Goal: Task Accomplishment & Management: Use online tool/utility

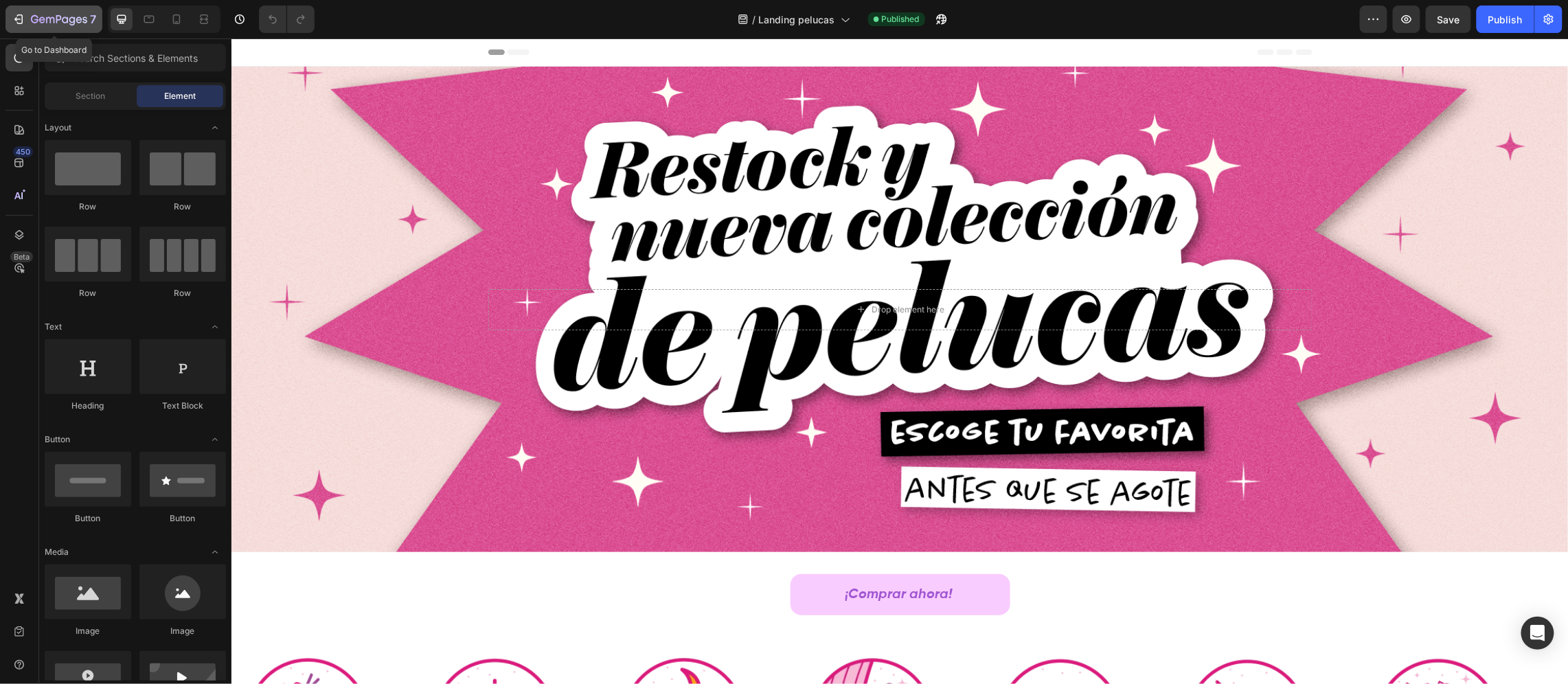
click at [42, 21] on icon "button" at bounding box center [59, 20] width 57 height 12
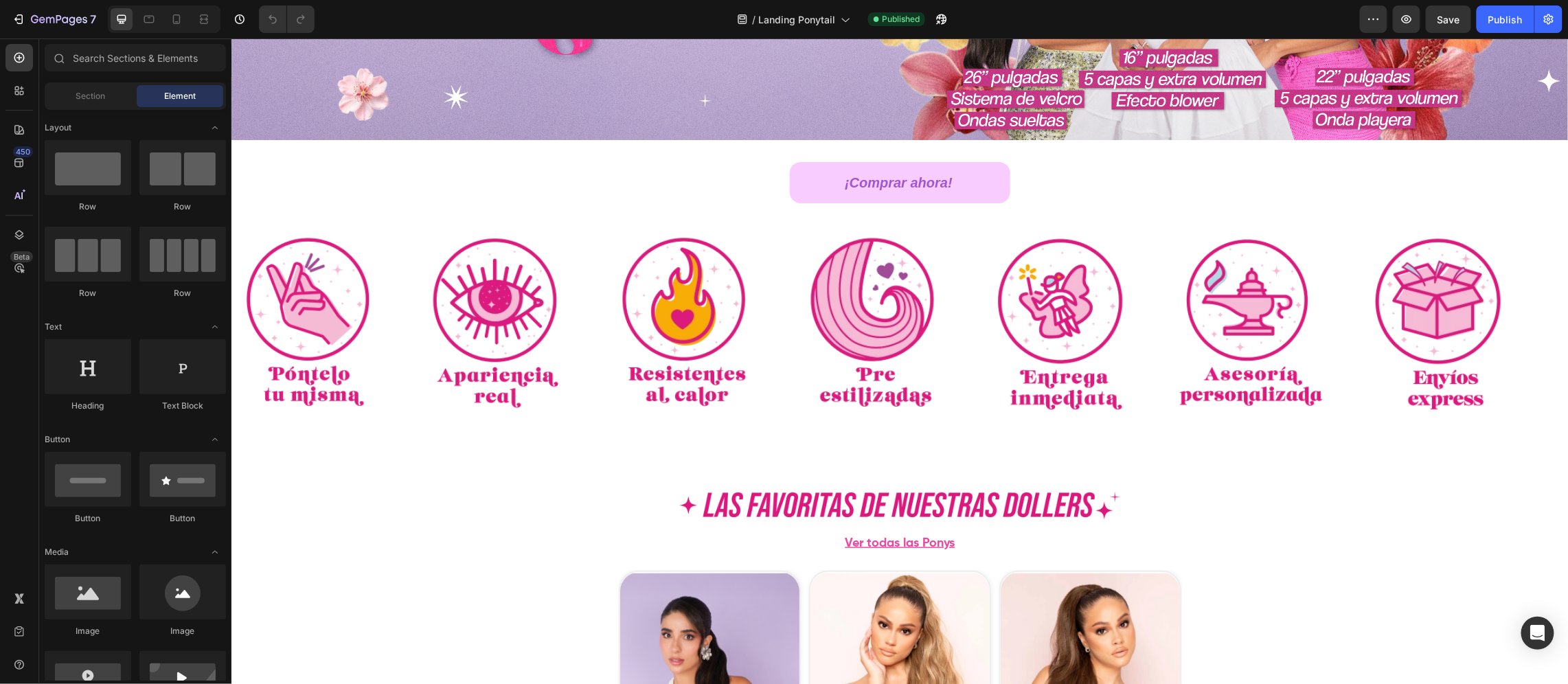
scroll to position [514, 0]
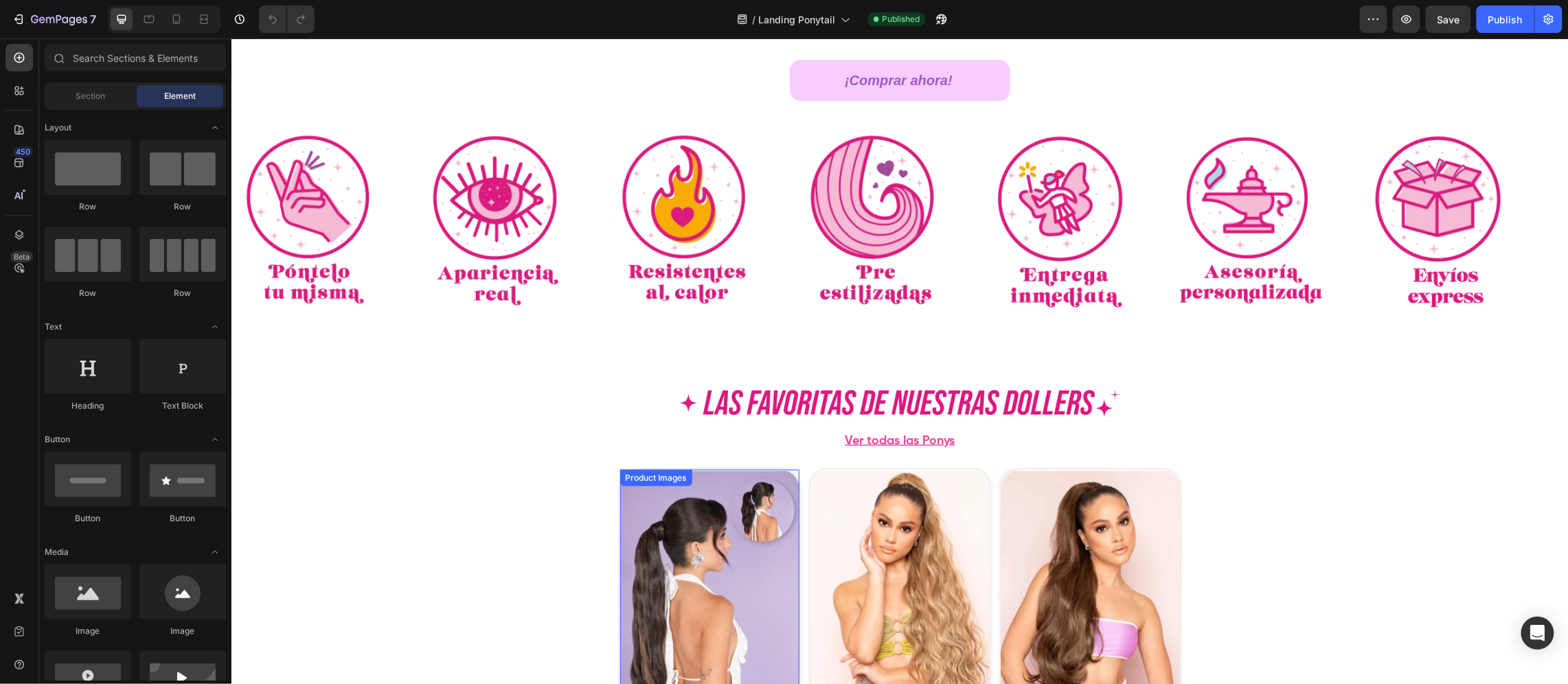
click at [758, 534] on img at bounding box center [709, 629] width 179 height 321
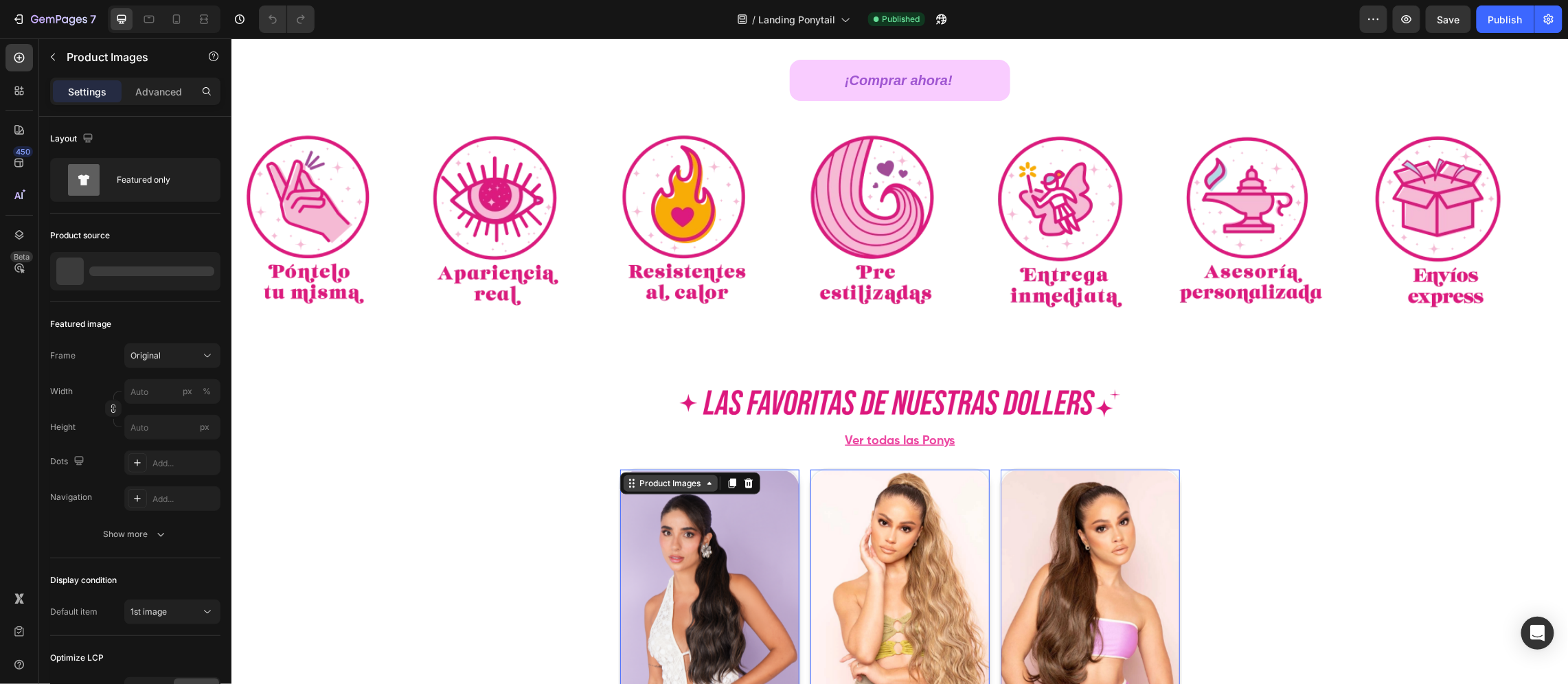
click at [644, 477] on div "Product Images" at bounding box center [670, 483] width 67 height 13
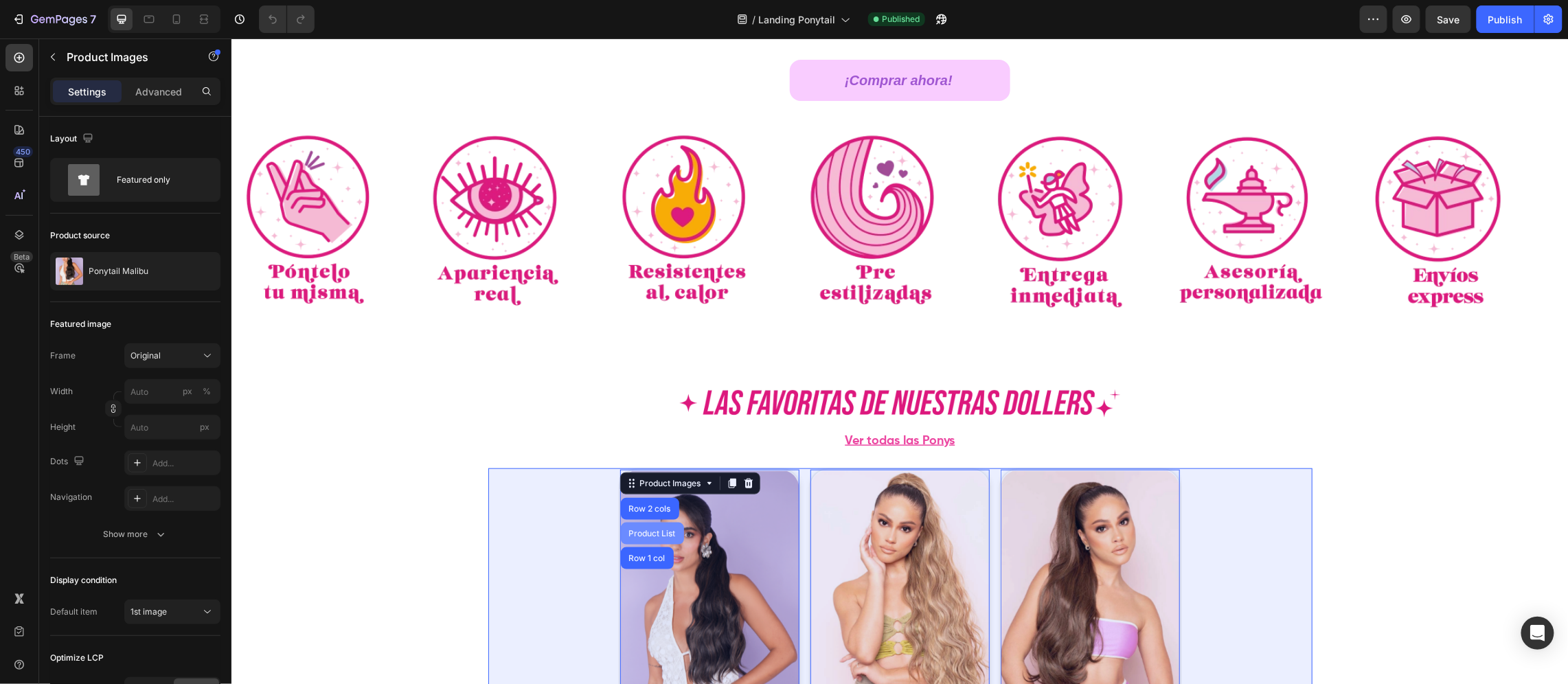
click at [635, 522] on div "Product List" at bounding box center [652, 533] width 63 height 22
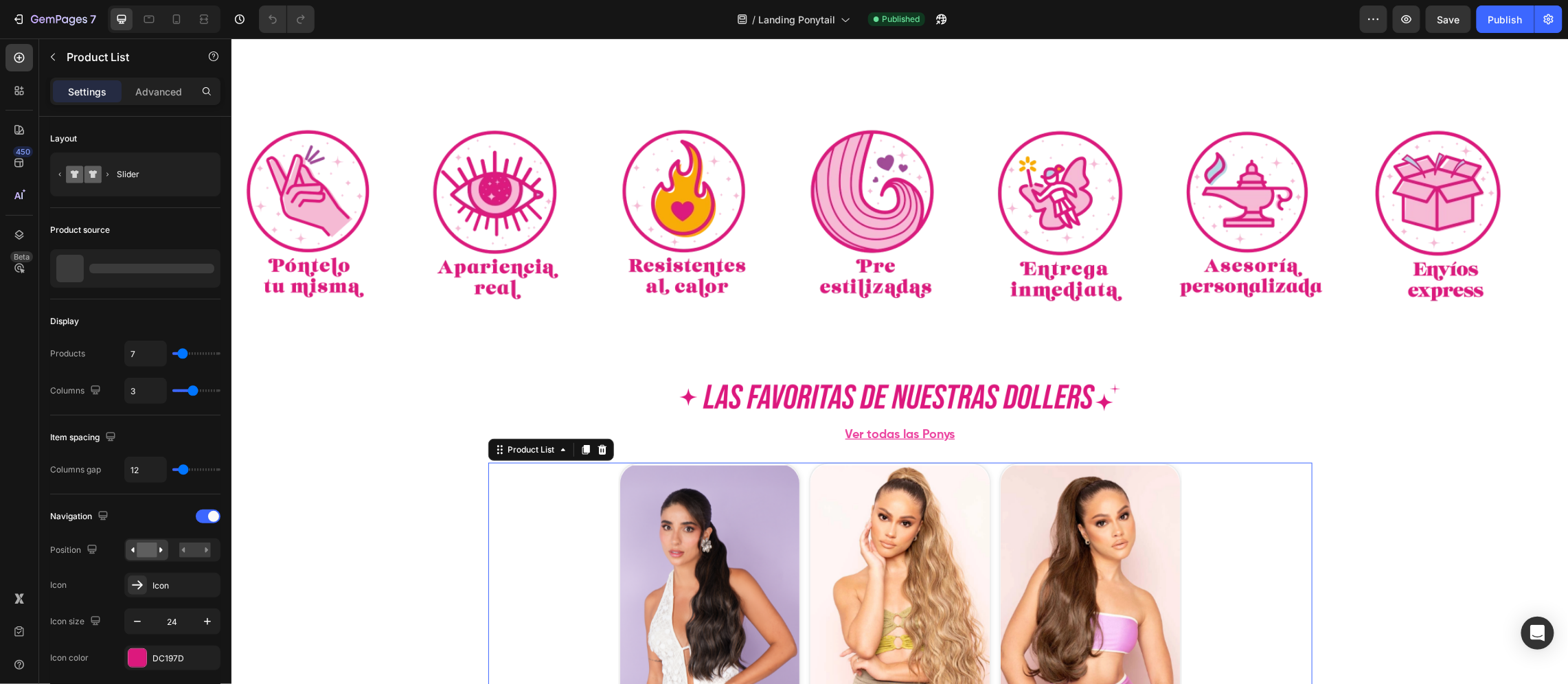
scroll to position [721, 0]
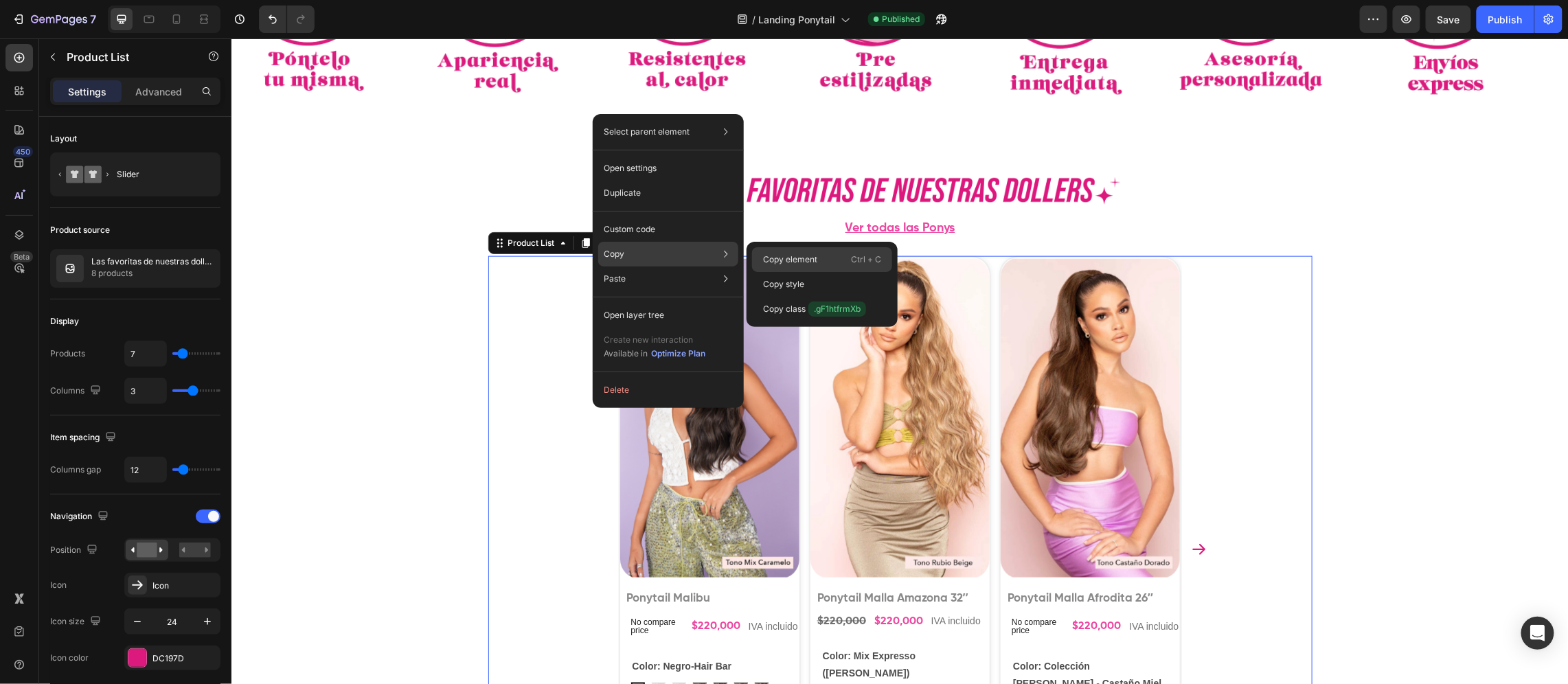
click at [782, 272] on div "Copy element Ctrl + C" at bounding box center [822, 284] width 140 height 25
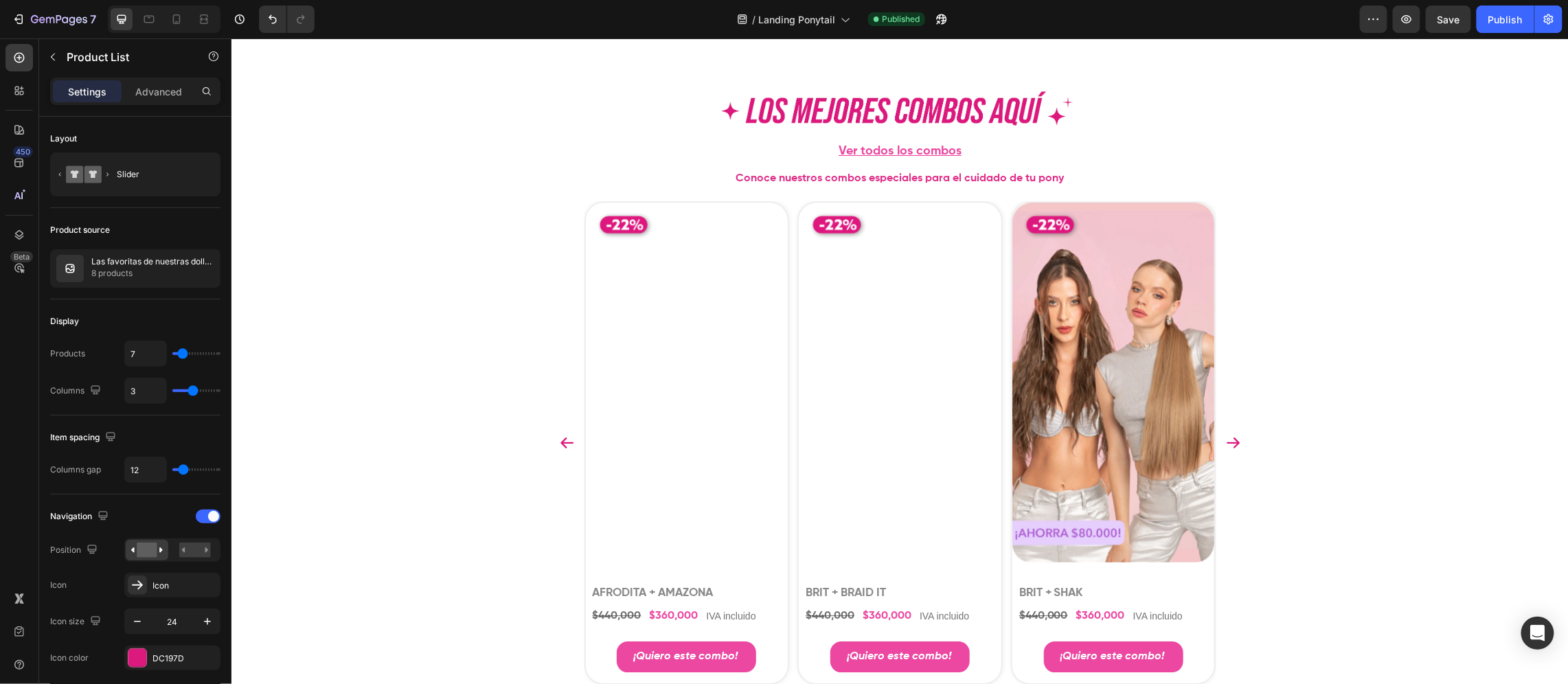
scroll to position [1751, 0]
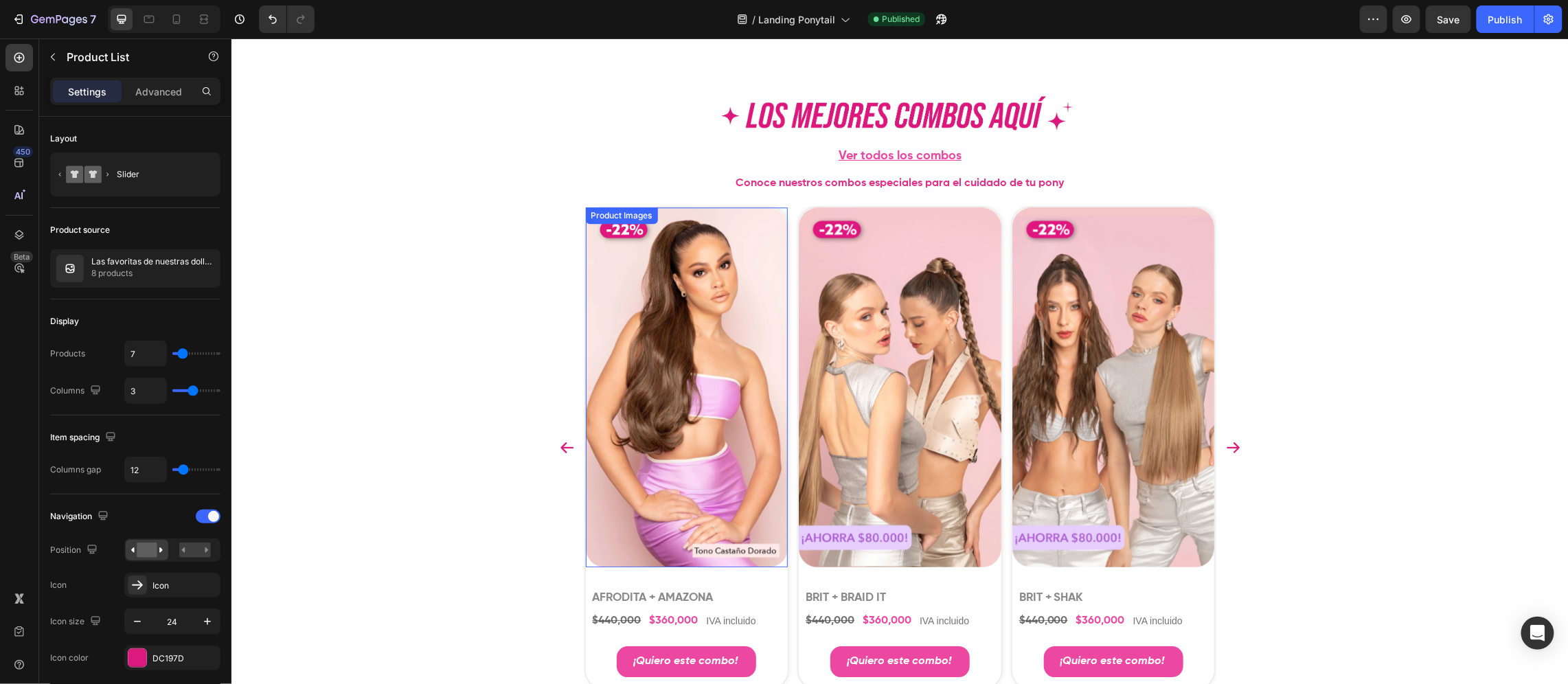
click at [621, 320] on img at bounding box center [687, 386] width 203 height 360
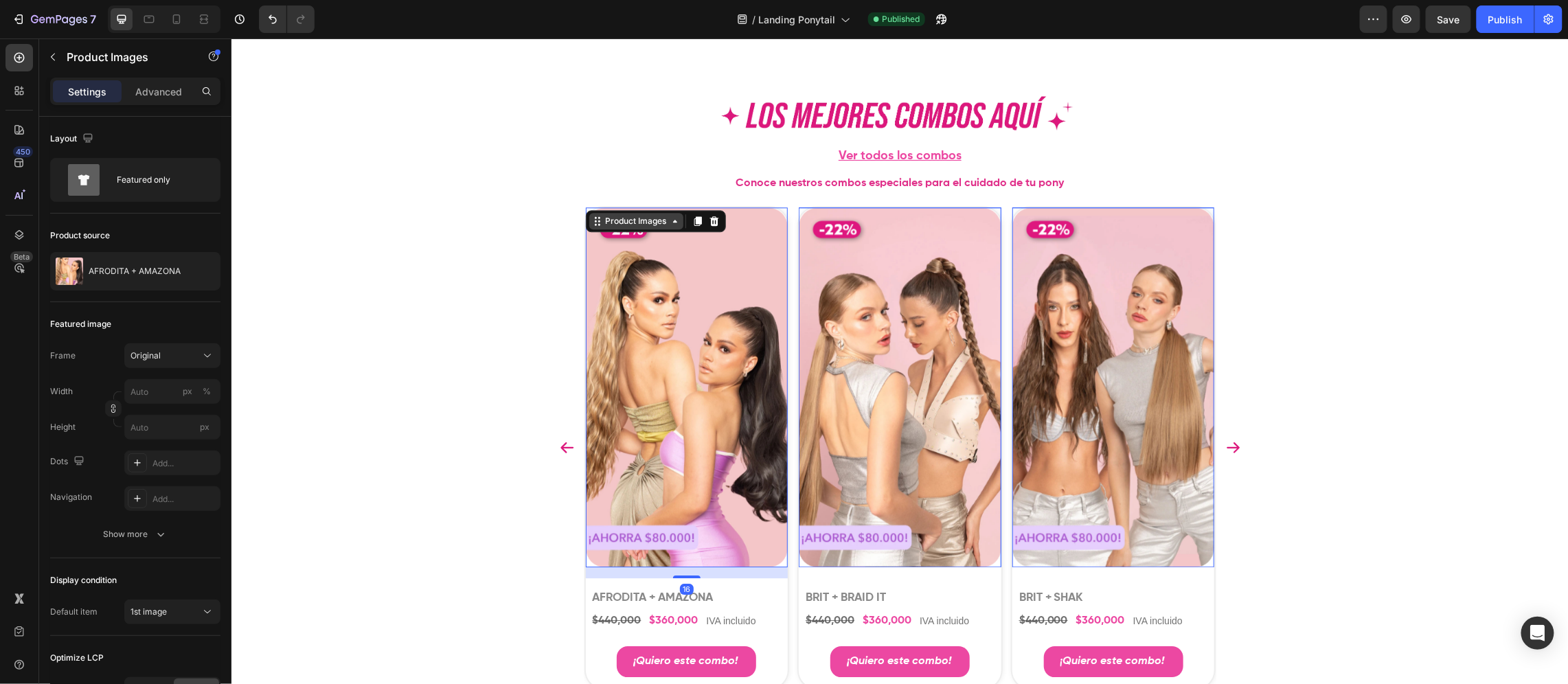
click at [621, 225] on div "Product Images" at bounding box center [636, 221] width 67 height 13
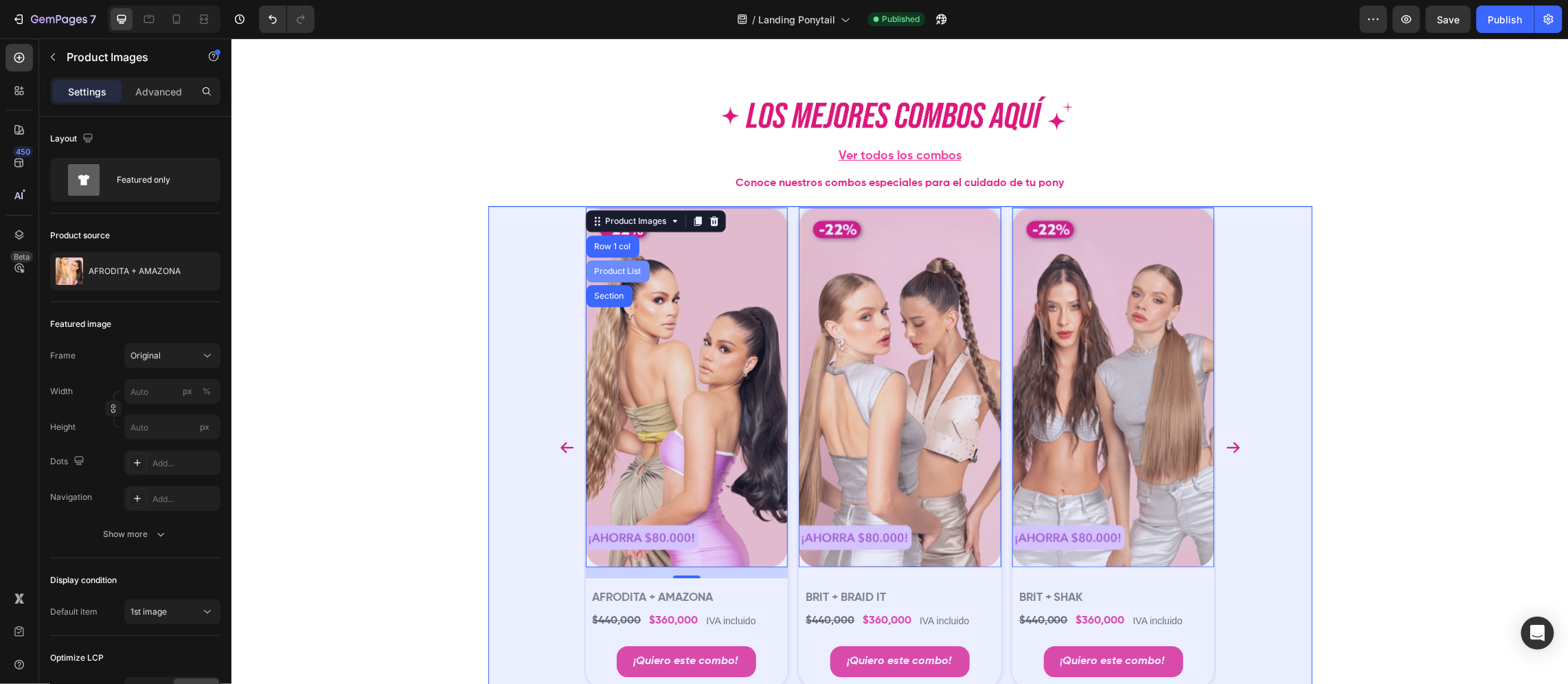
click at [594, 273] on div "Product List" at bounding box center [617, 270] width 52 height 8
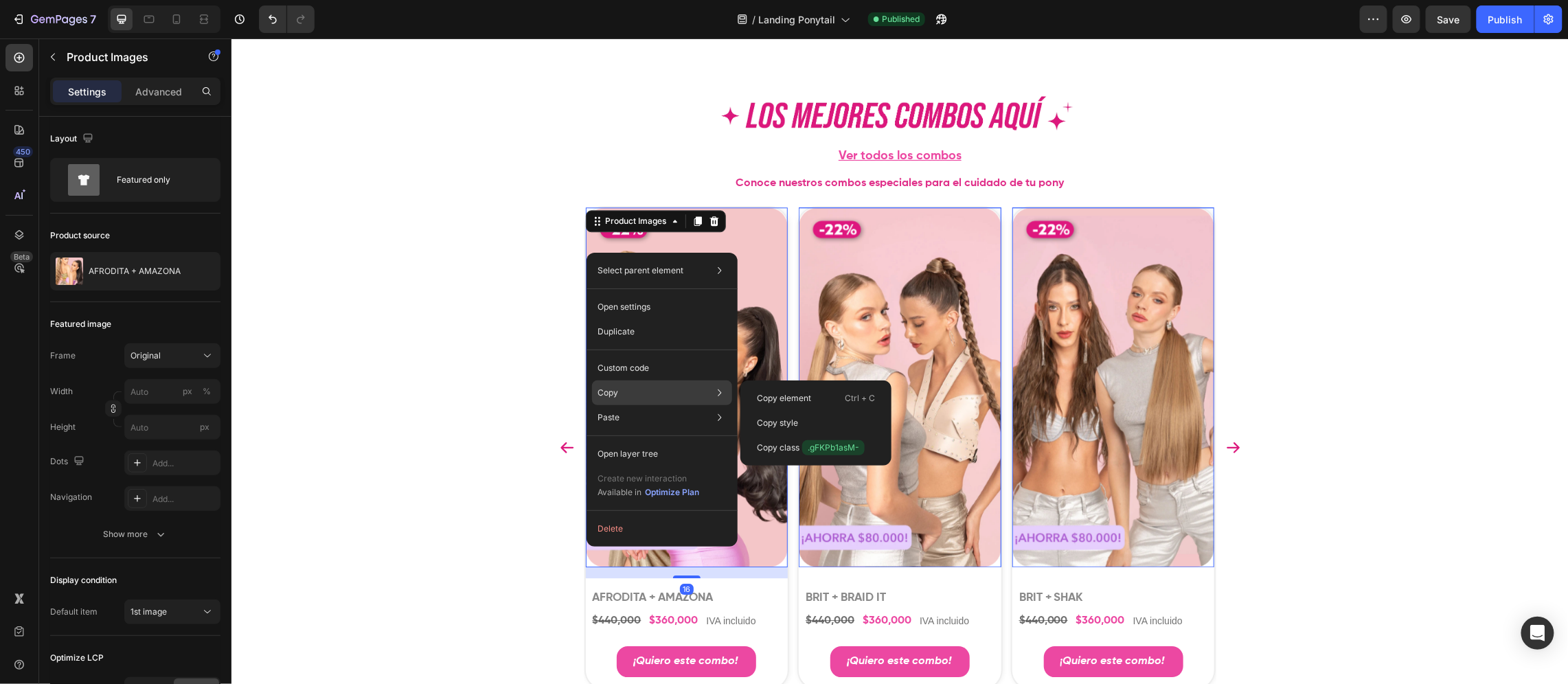
click at [627, 394] on div "Copy Copy element Ctrl + C Copy style Copy class .gFKPb1asM-" at bounding box center [662, 392] width 140 height 25
click at [817, 411] on div "Copy element Ctrl + C" at bounding box center [816, 423] width 140 height 25
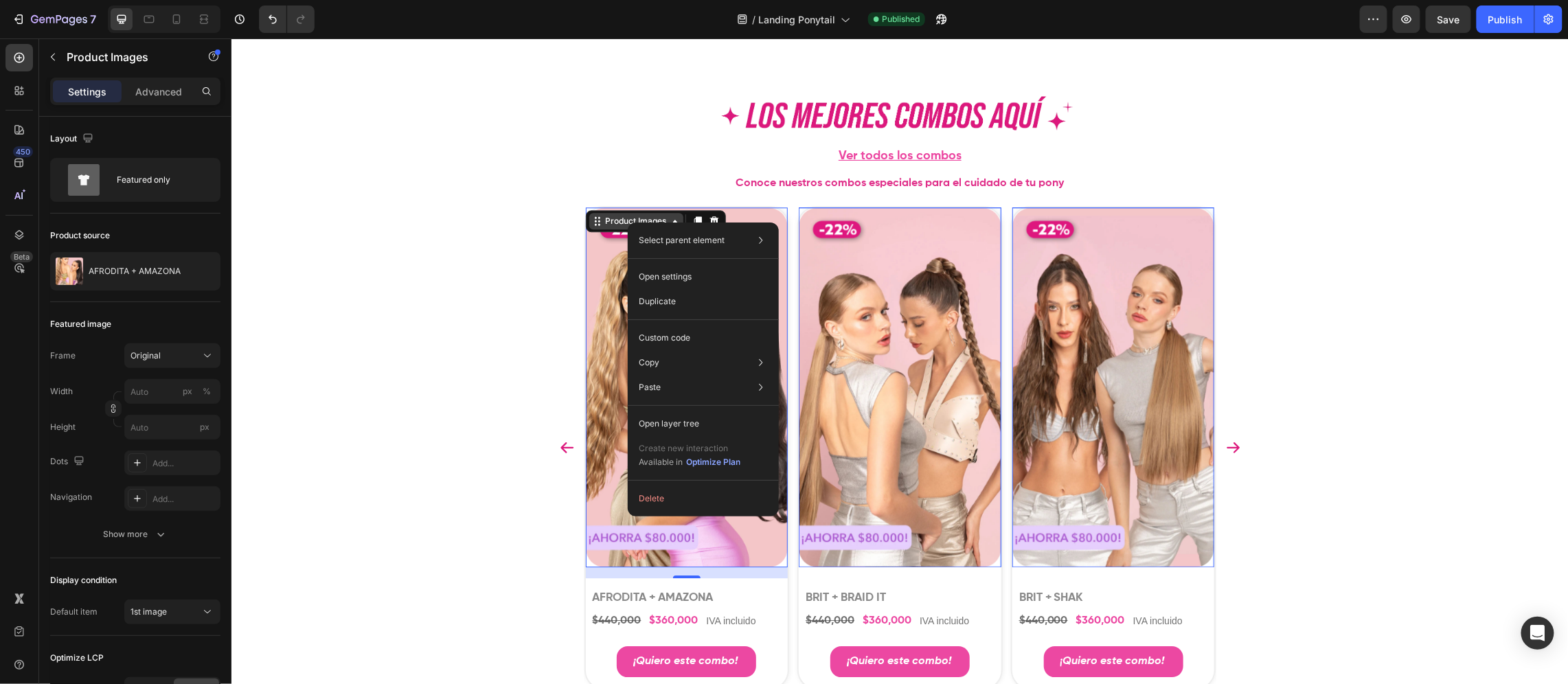
click at [622, 222] on div "Product Images" at bounding box center [636, 221] width 67 height 13
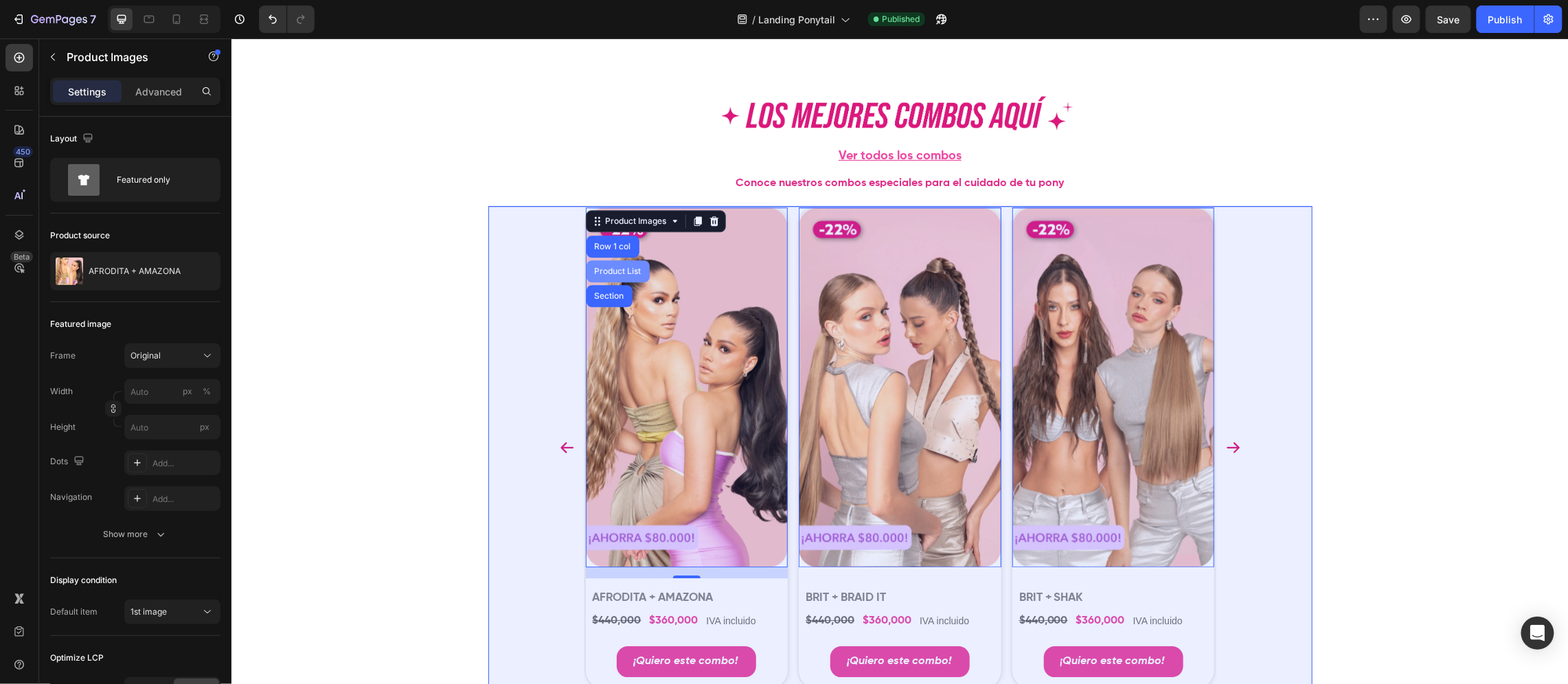
click at [610, 275] on div "Product List" at bounding box center [617, 271] width 63 height 22
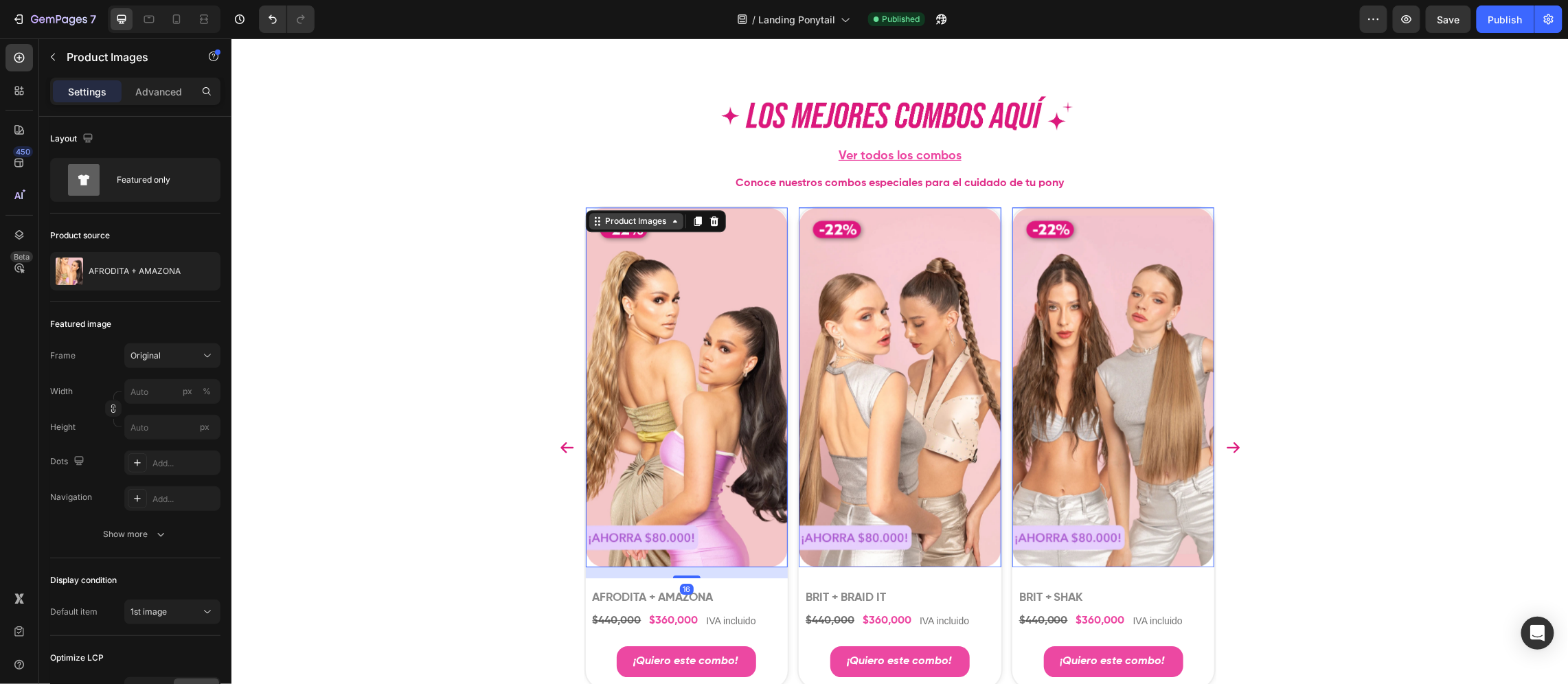
click at [644, 215] on div "Product Images" at bounding box center [636, 221] width 67 height 13
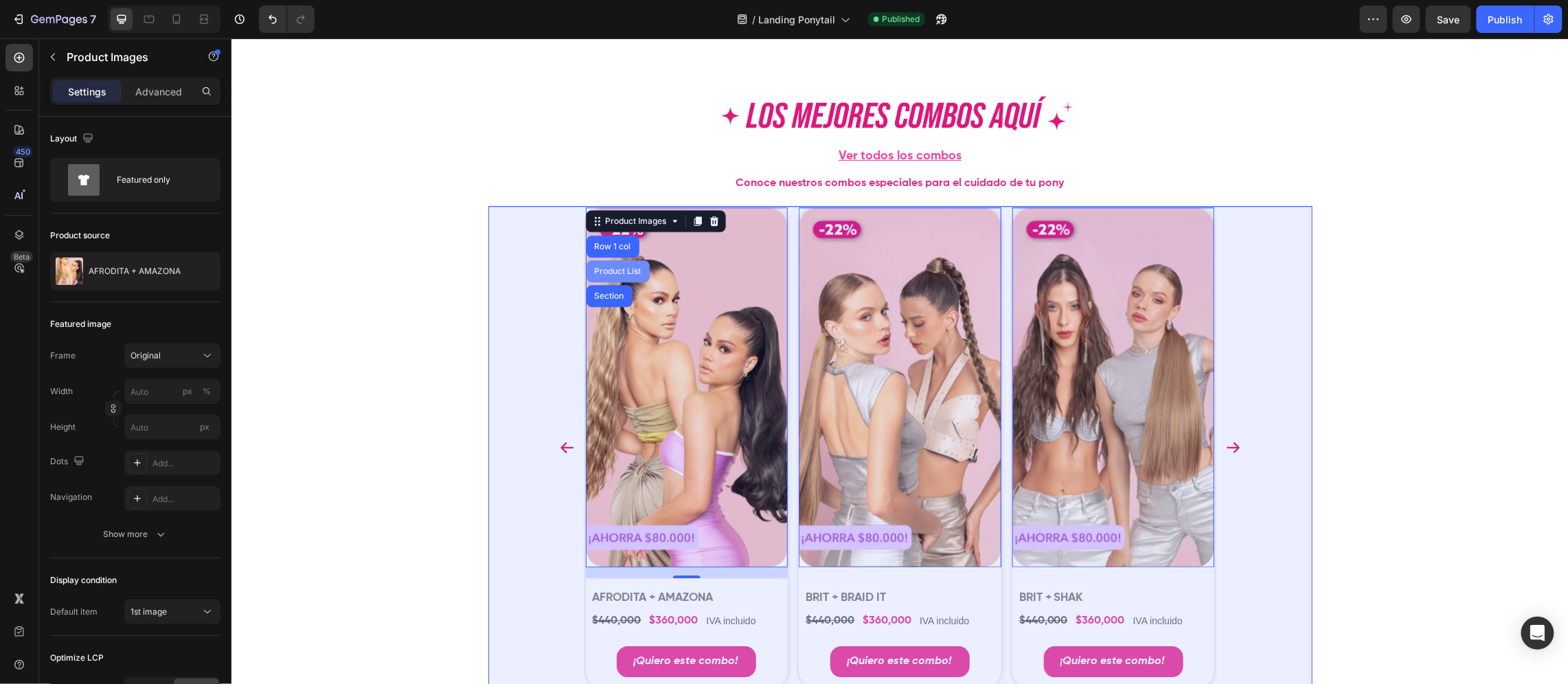
click at [623, 267] on div "Product List" at bounding box center [617, 270] width 52 height 8
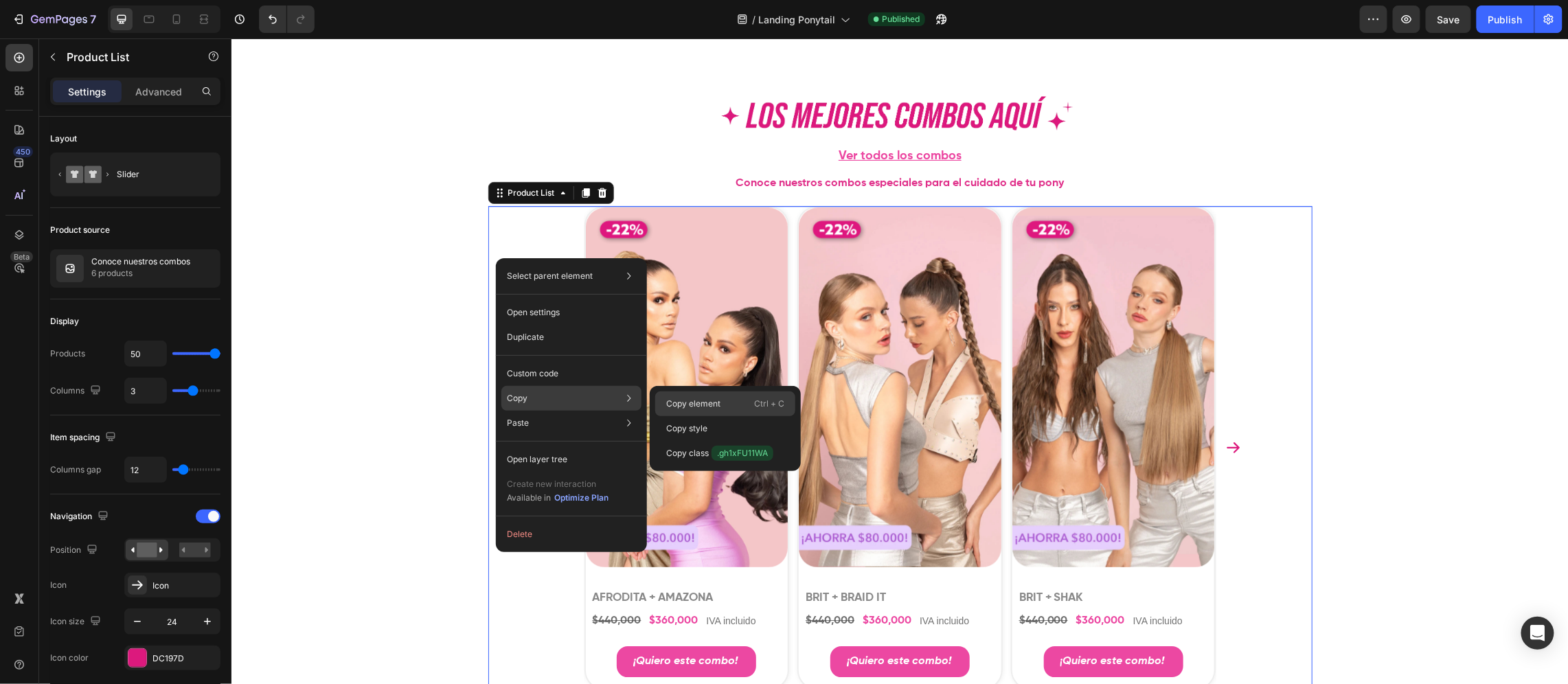
drag, startPoint x: 672, startPoint y: 403, endPoint x: 452, endPoint y: 373, distance: 222.0
click at [672, 403] on p "Copy element" at bounding box center [693, 404] width 54 height 13
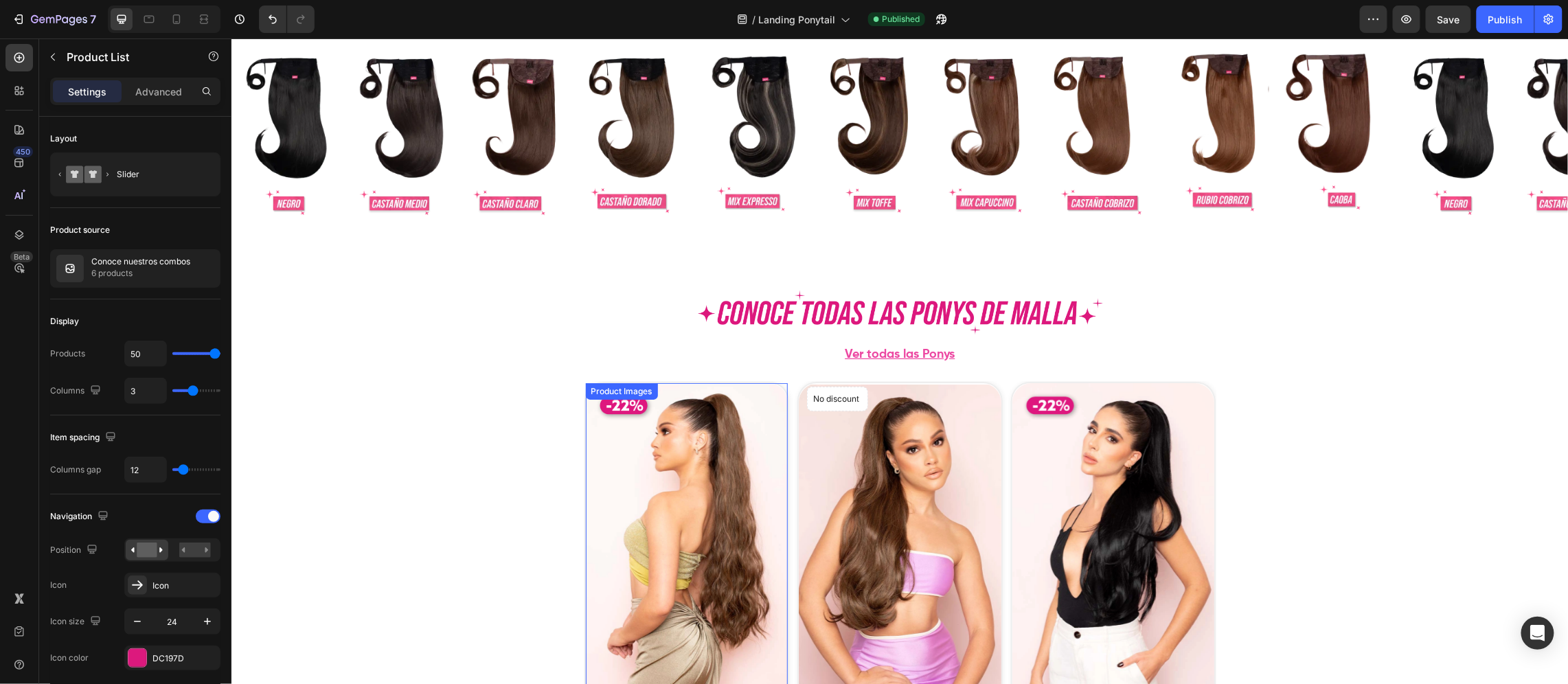
scroll to position [2677, 0]
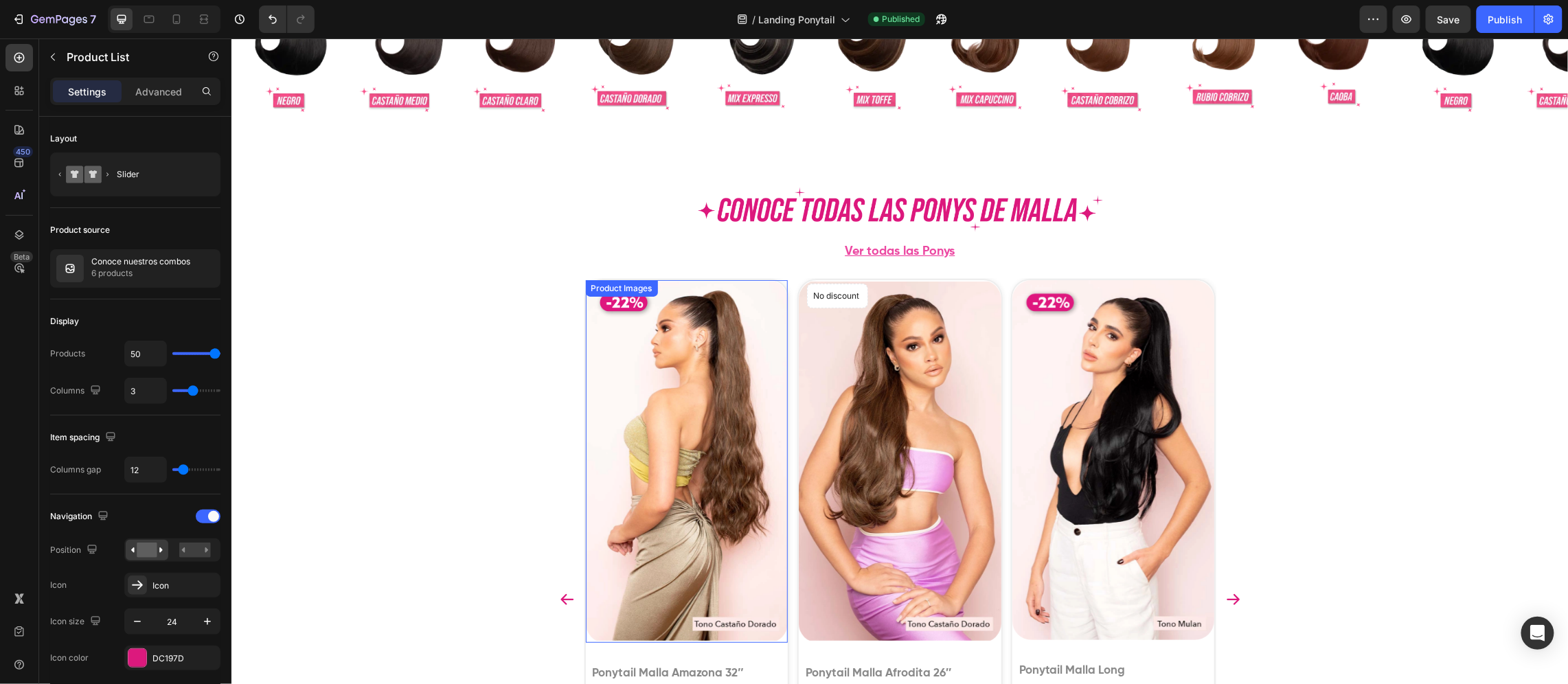
drag, startPoint x: 594, startPoint y: 370, endPoint x: 594, endPoint y: 356, distance: 14.0
click at [594, 370] on img at bounding box center [687, 461] width 203 height 363
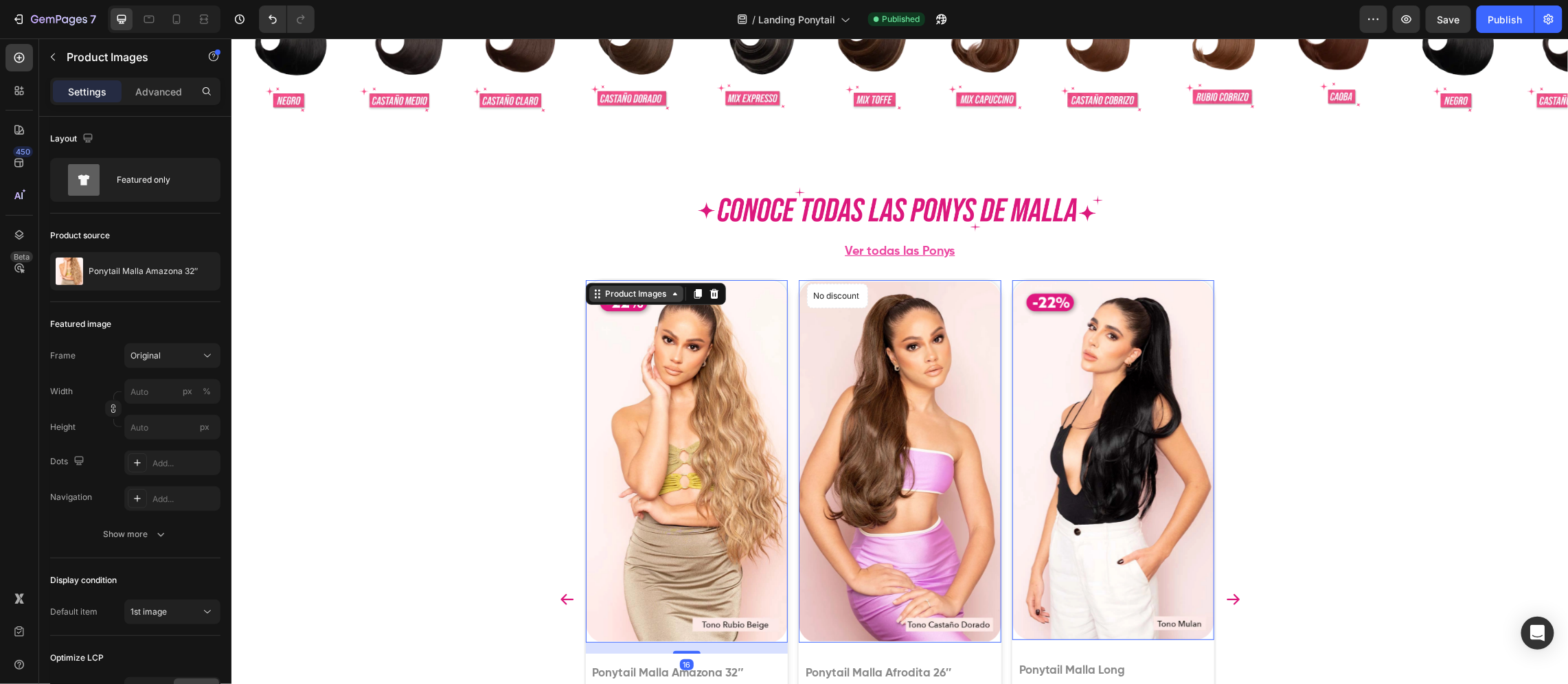
click at [602, 295] on div "Product Images" at bounding box center [636, 293] width 67 height 13
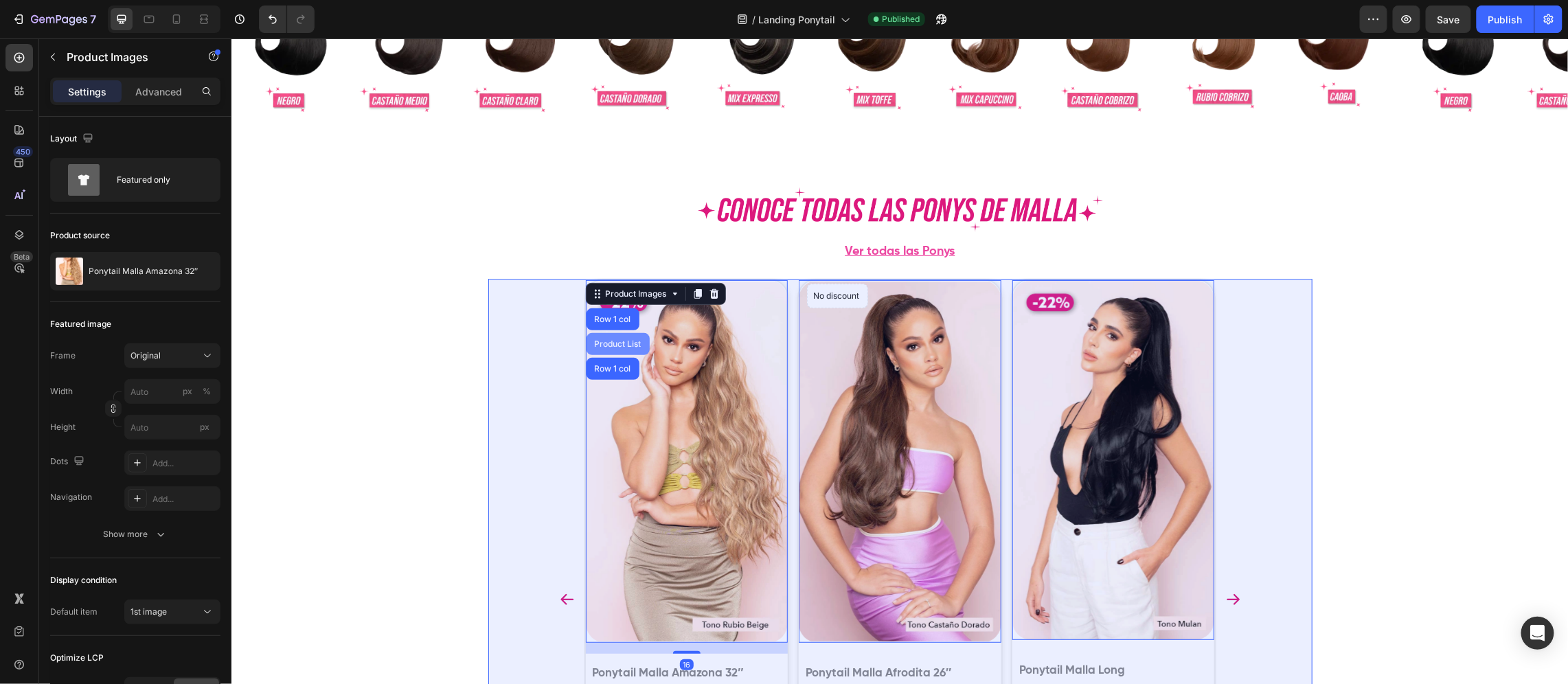
click at [601, 335] on div "Product List" at bounding box center [617, 344] width 63 height 22
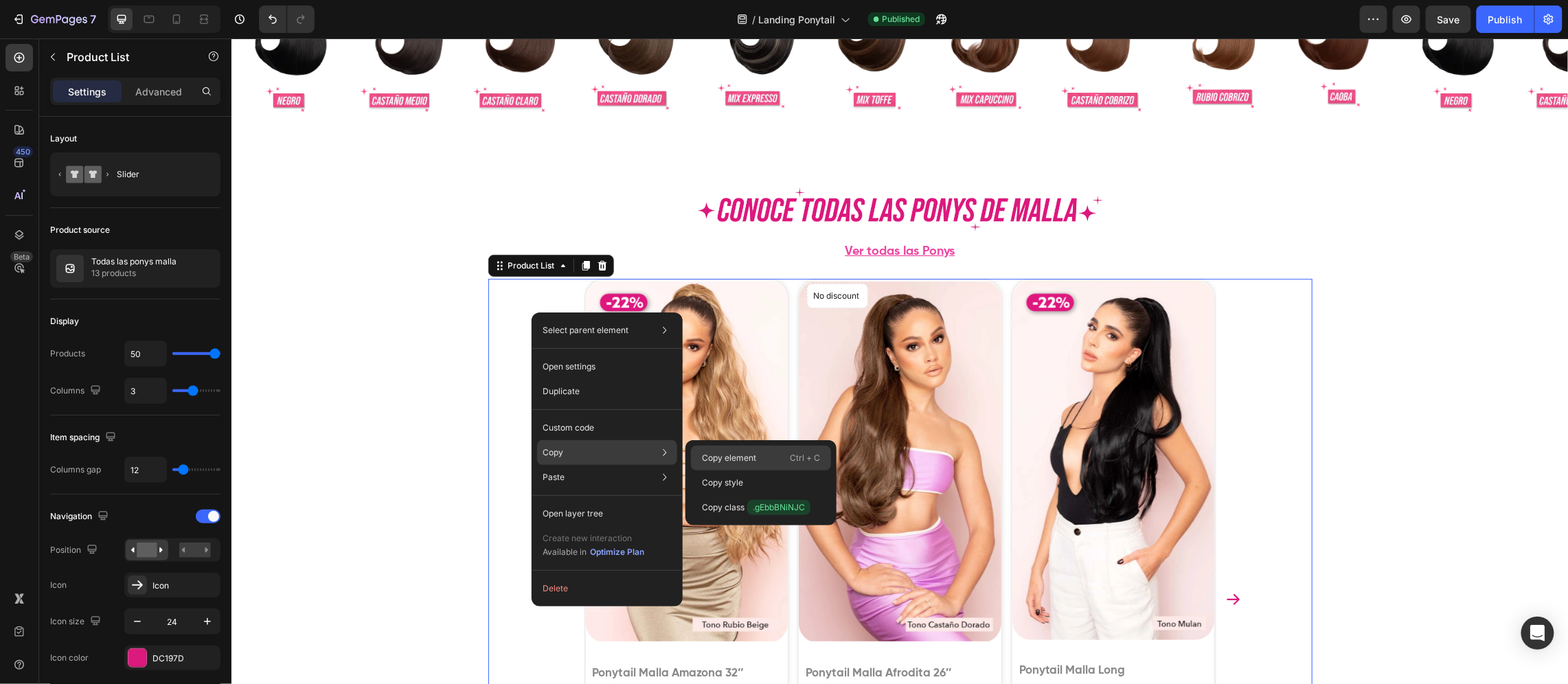
click at [707, 470] on div "Copy element Ctrl + C" at bounding box center [761, 482] width 140 height 25
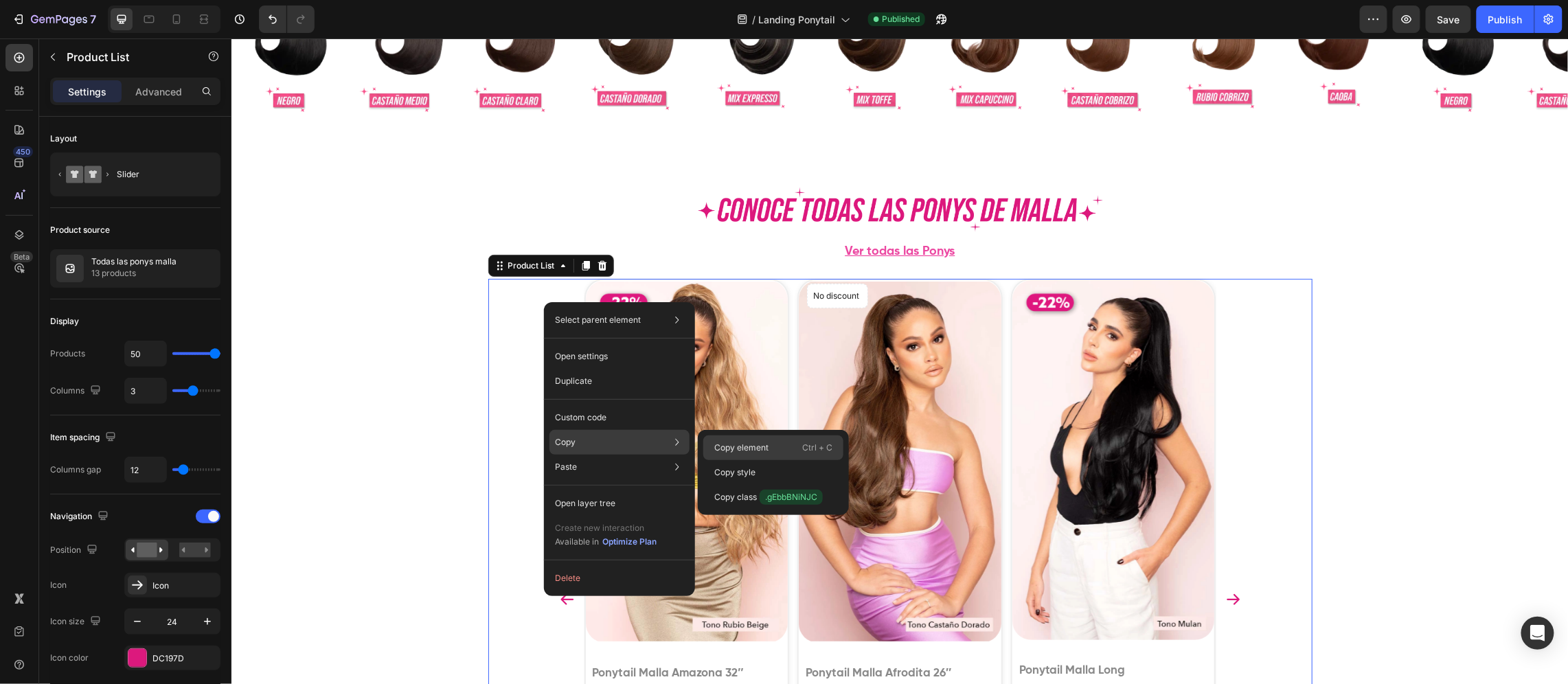
click at [784, 460] on div "Copy element Ctrl + C" at bounding box center [774, 472] width 140 height 25
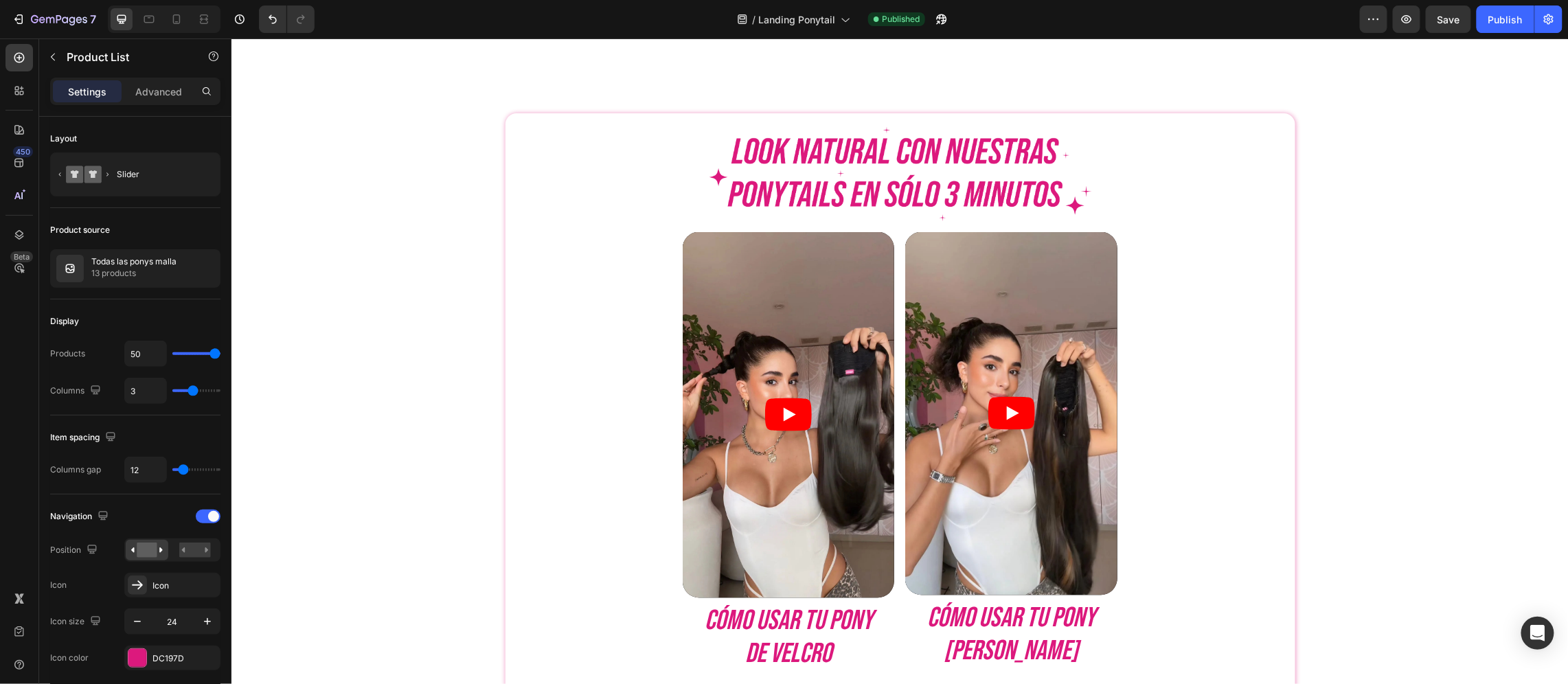
scroll to position [4325, 0]
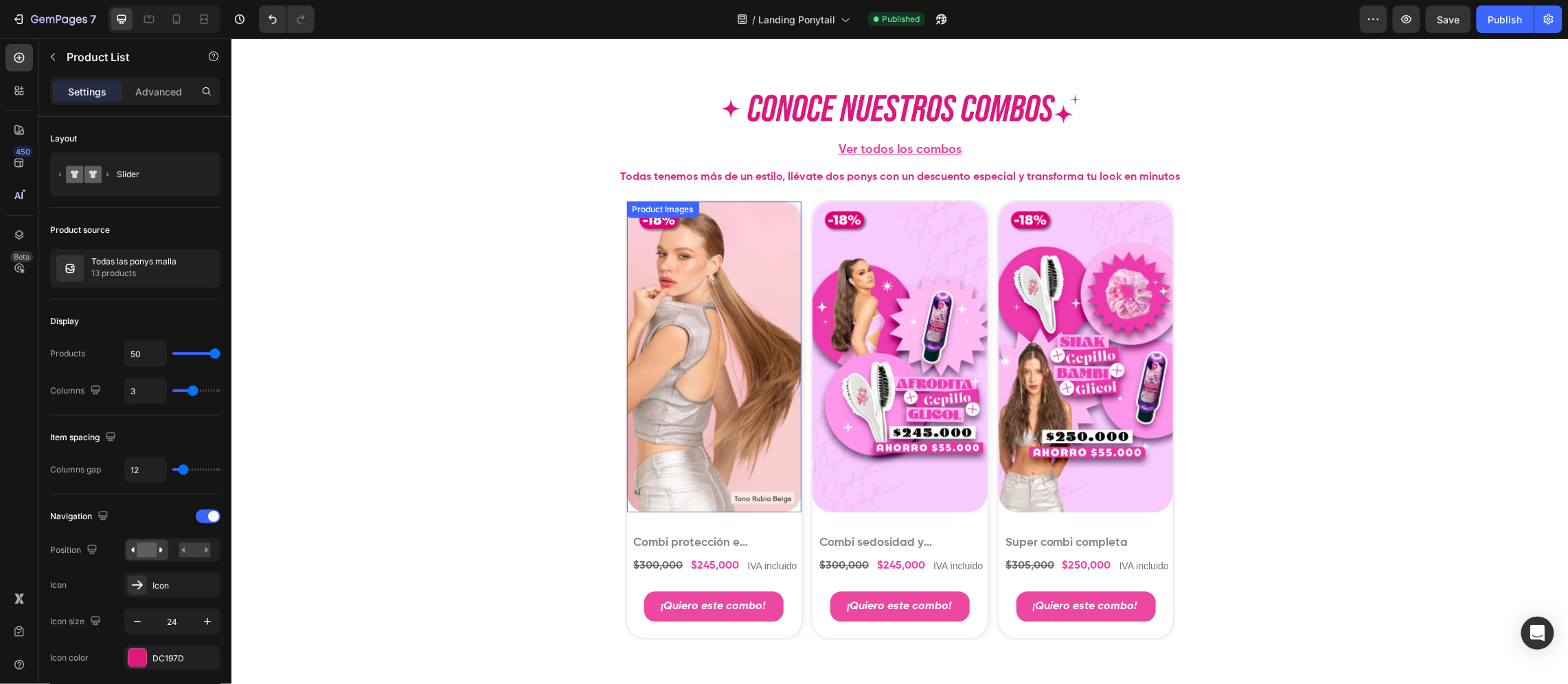
click at [689, 292] on img at bounding box center [715, 356] width 175 height 311
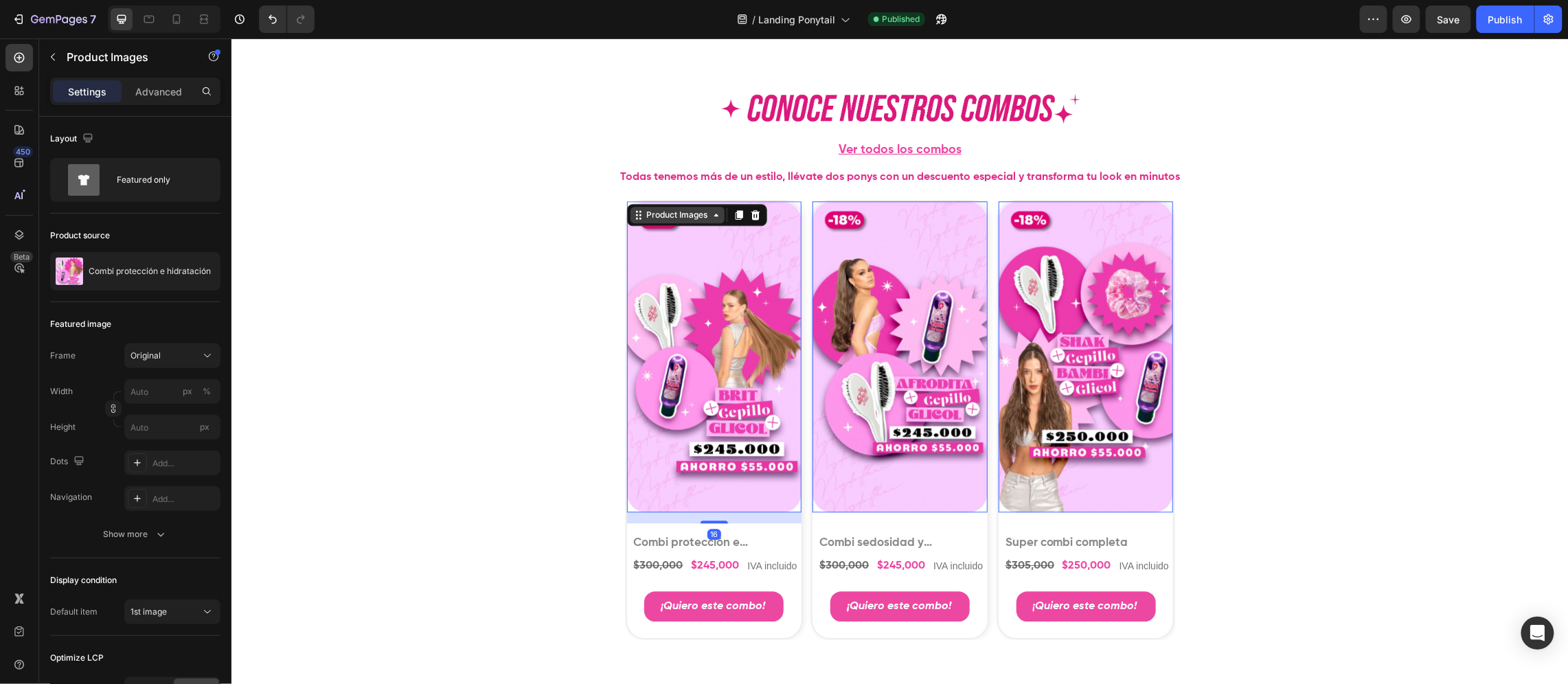
click at [667, 215] on div "Product Images" at bounding box center [677, 214] width 67 height 13
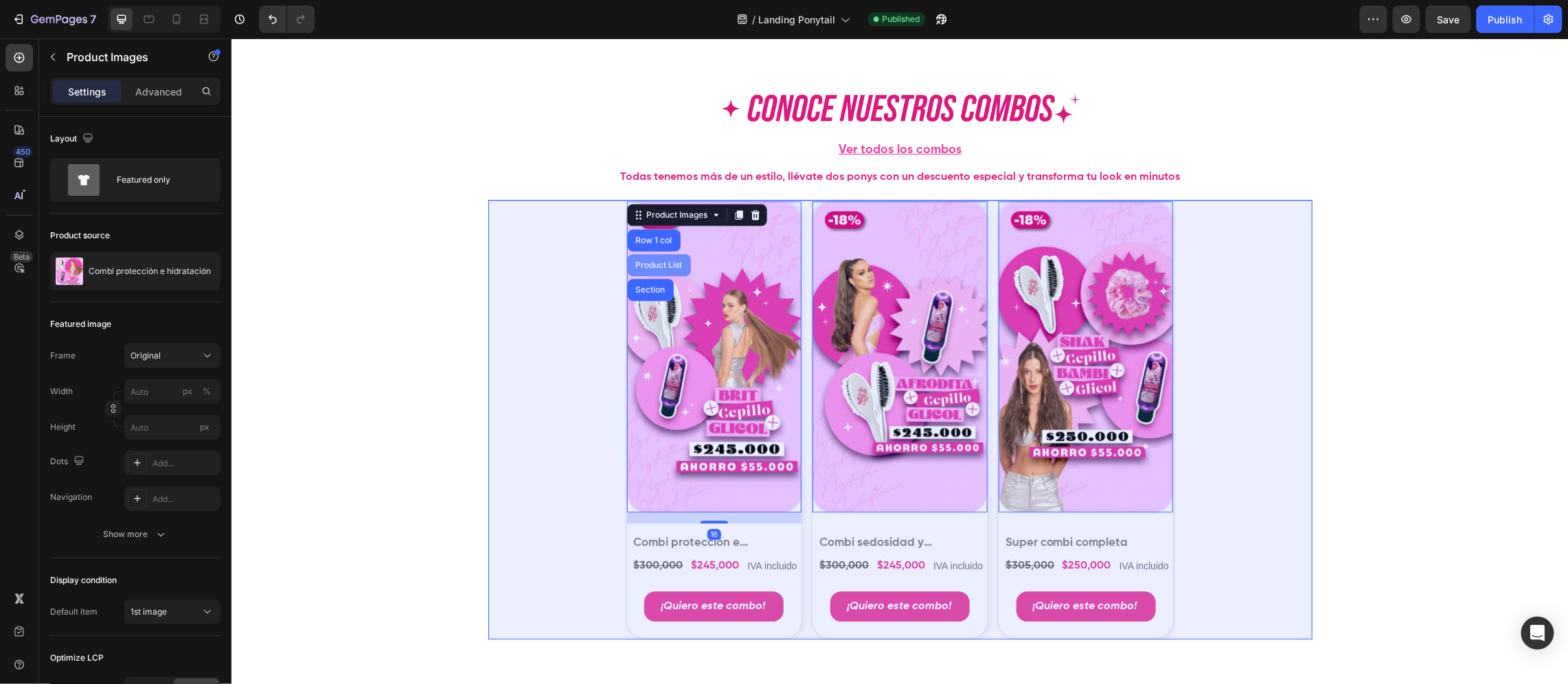
click at [663, 260] on div "Product List" at bounding box center [658, 264] width 52 height 8
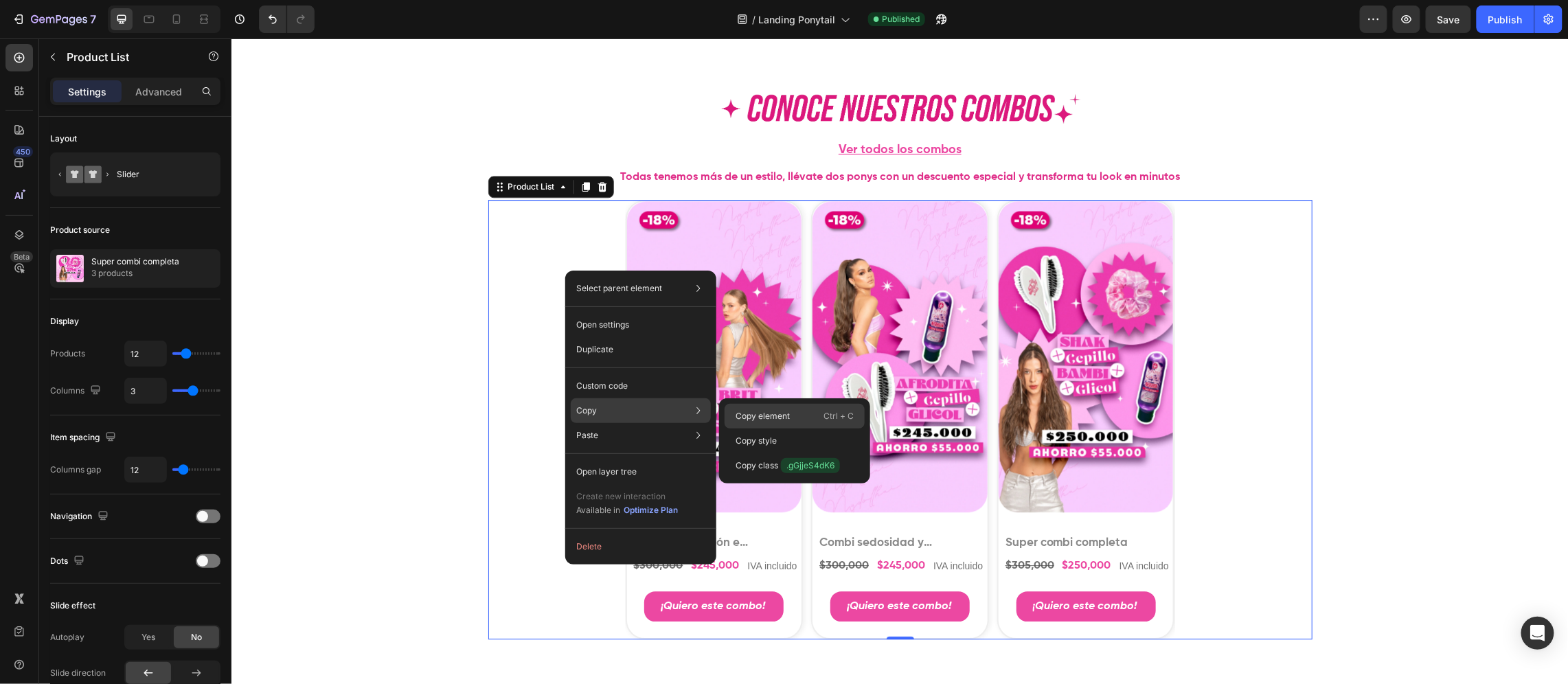
click at [740, 416] on p "Copy element" at bounding box center [762, 416] width 54 height 13
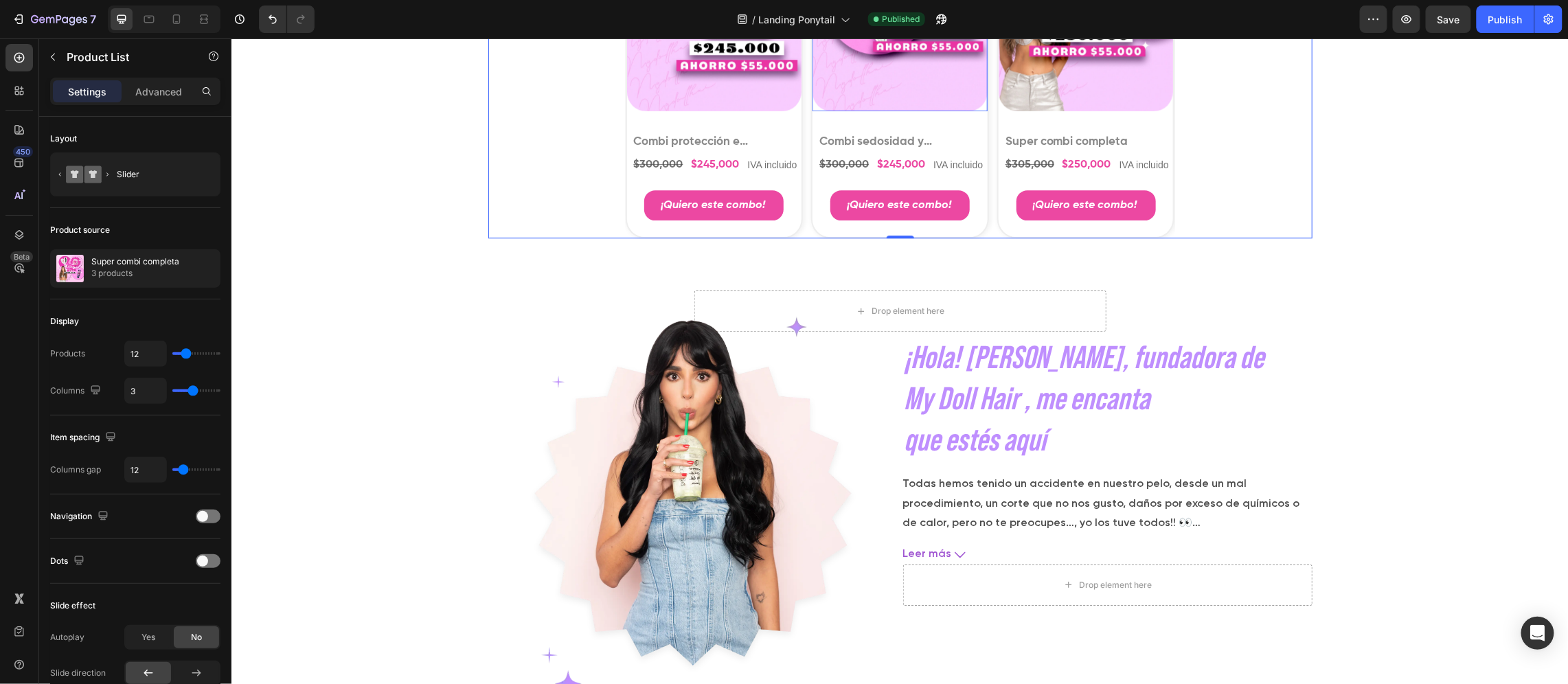
scroll to position [4737, 0]
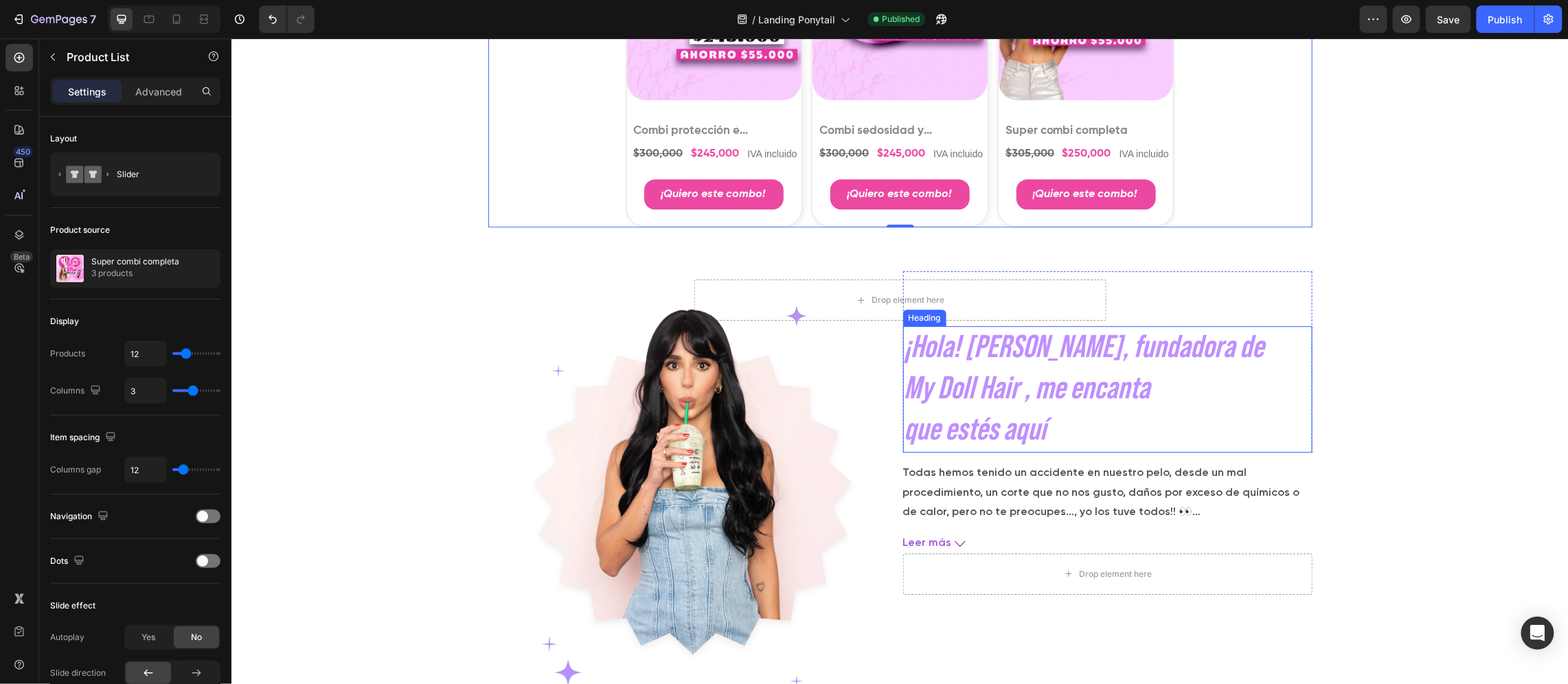
click at [1022, 377] on h2 "¡Hola! Soy Caro, fundadora de My Doll Hair , me encanta que estés aquí" at bounding box center [1107, 388] width 409 height 126
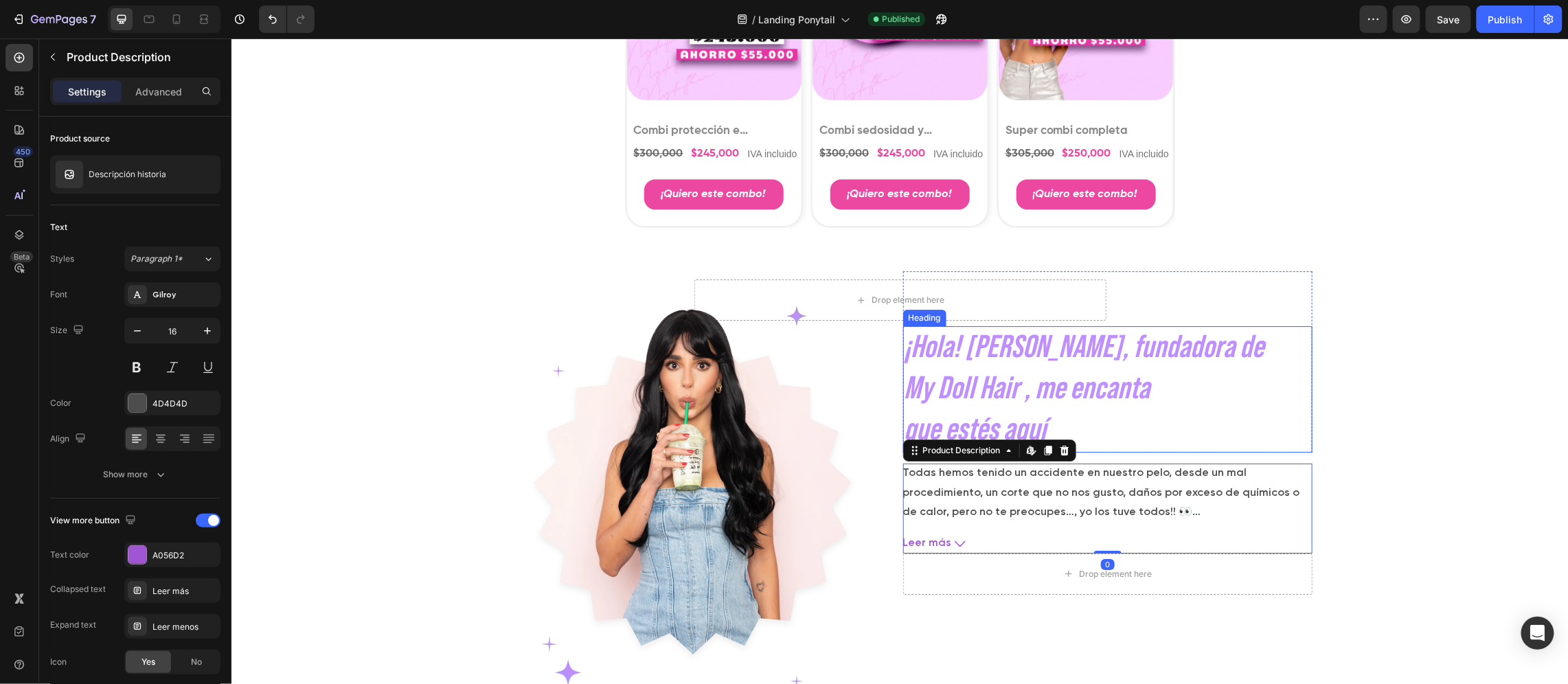
click at [992, 419] on h2 "¡Hola! Soy Caro, fundadora de My Doll Hair , me encanta que estés aquí" at bounding box center [1107, 388] width 409 height 126
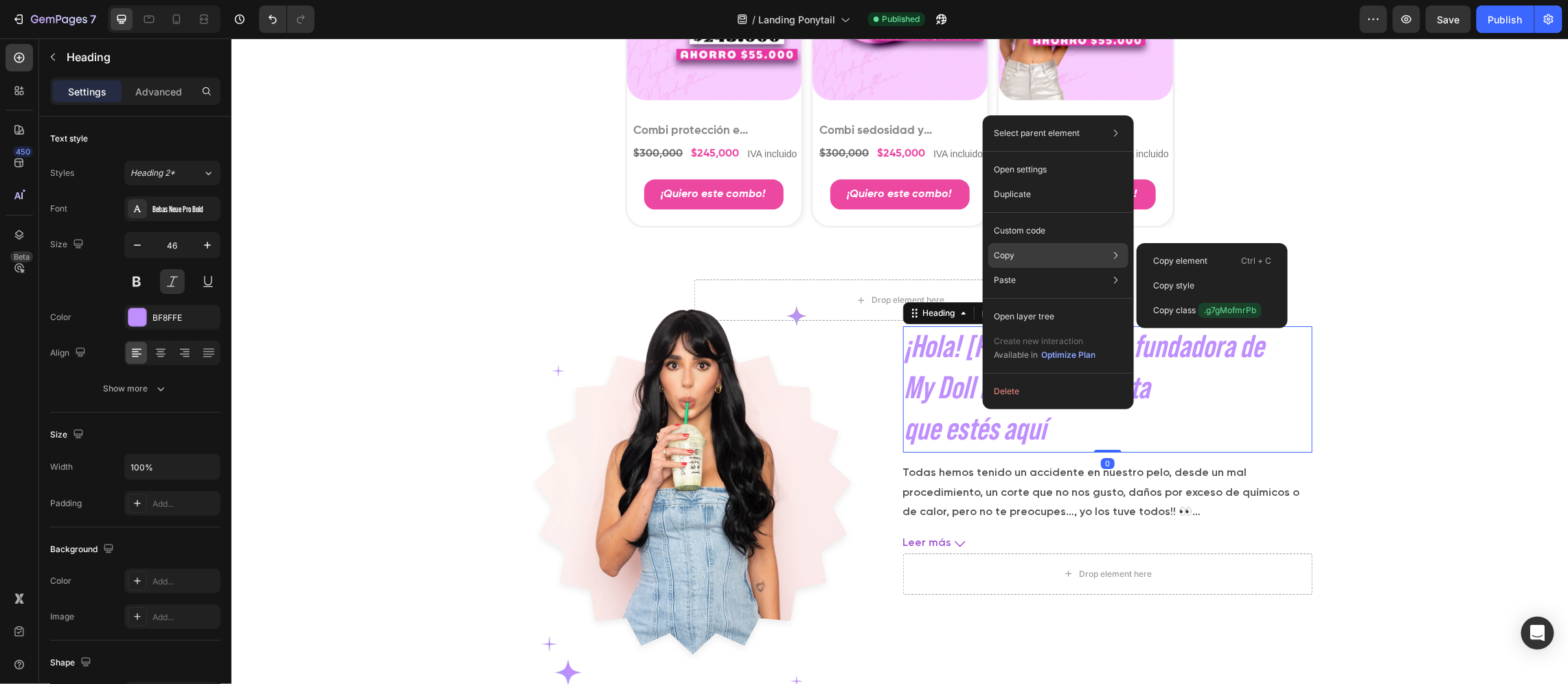
click at [1043, 262] on div "Copy Copy element Ctrl + C Copy style Copy class .g7gMofmrPb" at bounding box center [1058, 255] width 140 height 25
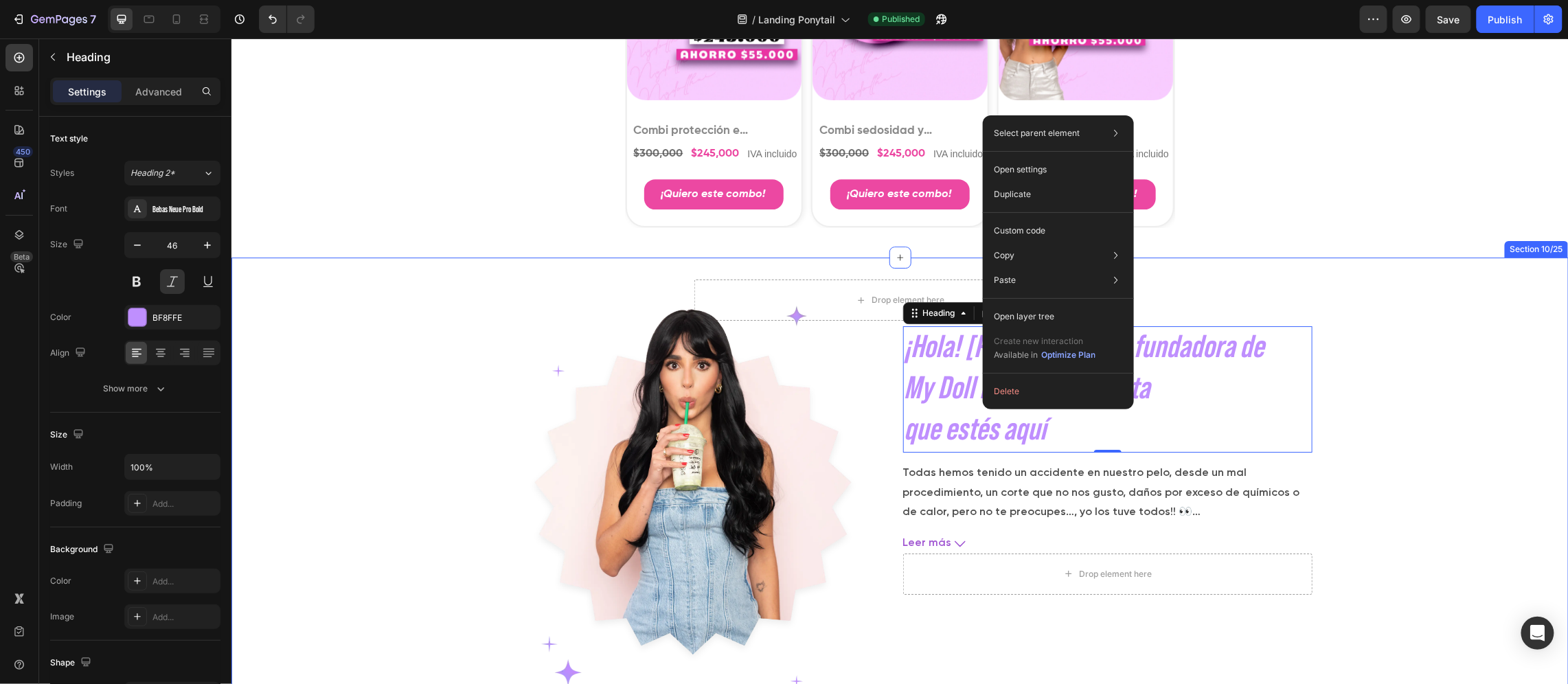
click at [1376, 352] on div "¡Hola! Soy Caro Heading fundadora de My Doll Hair , me encanta que estés aquí H…" at bounding box center [899, 524] width 1338 height 534
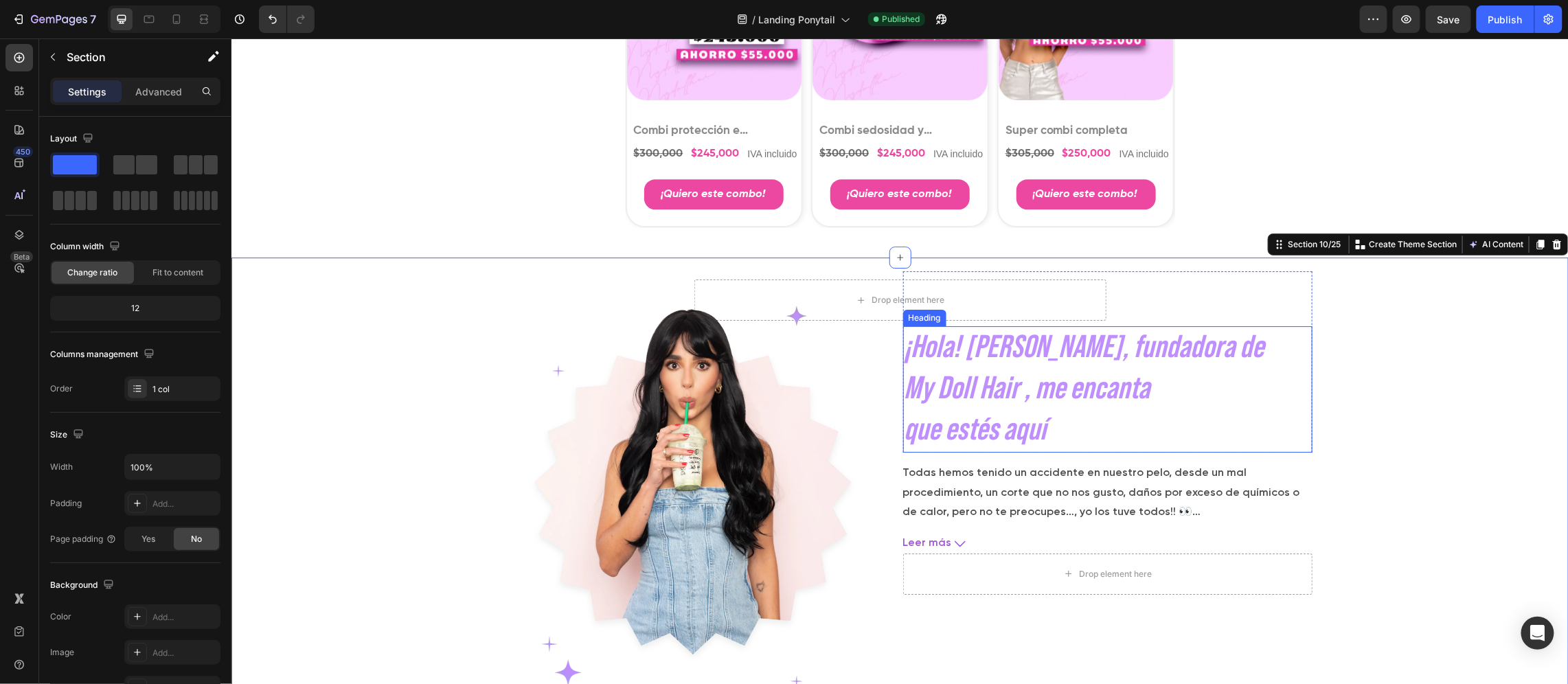
click at [1034, 390] on h2 "¡Hola! Soy Caro, fundadora de My Doll Hair , me encanta que estés aquí" at bounding box center [1107, 388] width 409 height 126
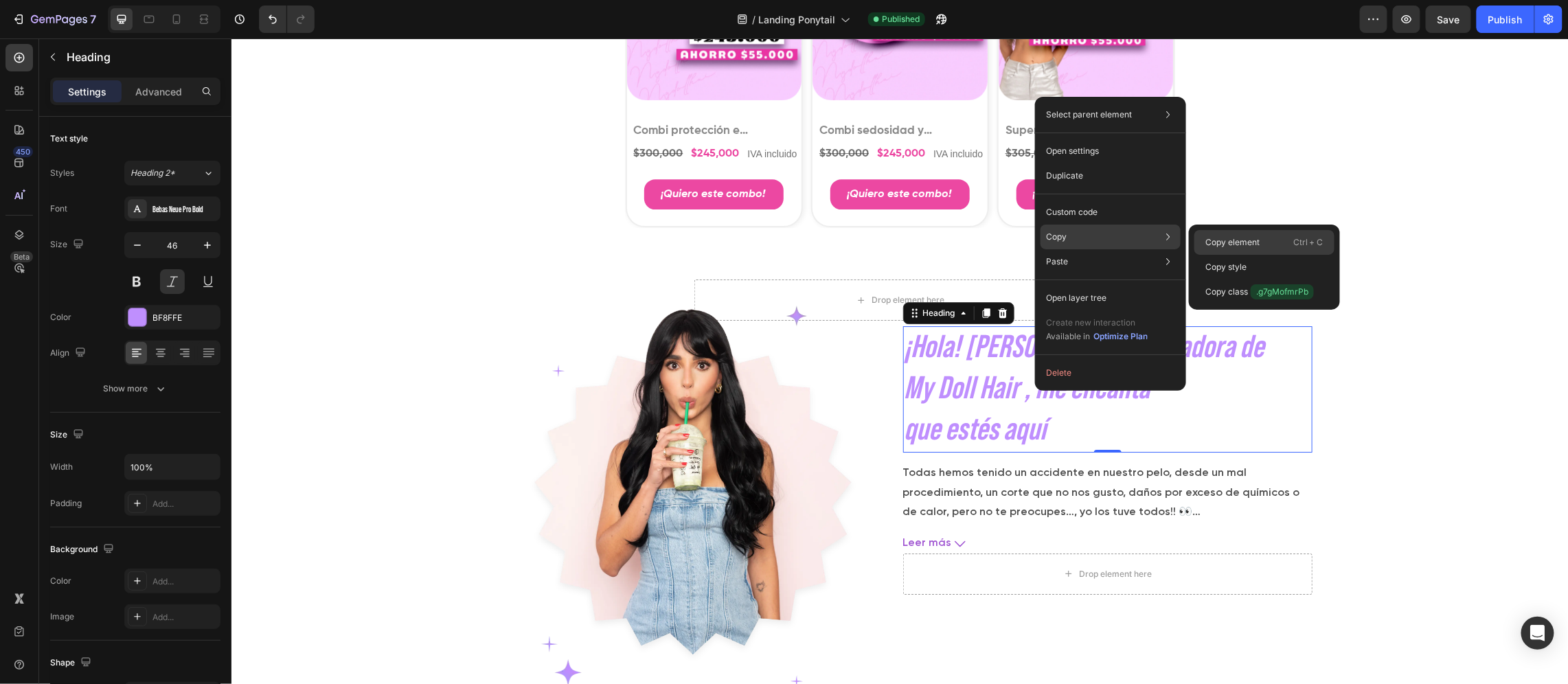
click at [1235, 240] on p "Copy element" at bounding box center [1233, 242] width 54 height 13
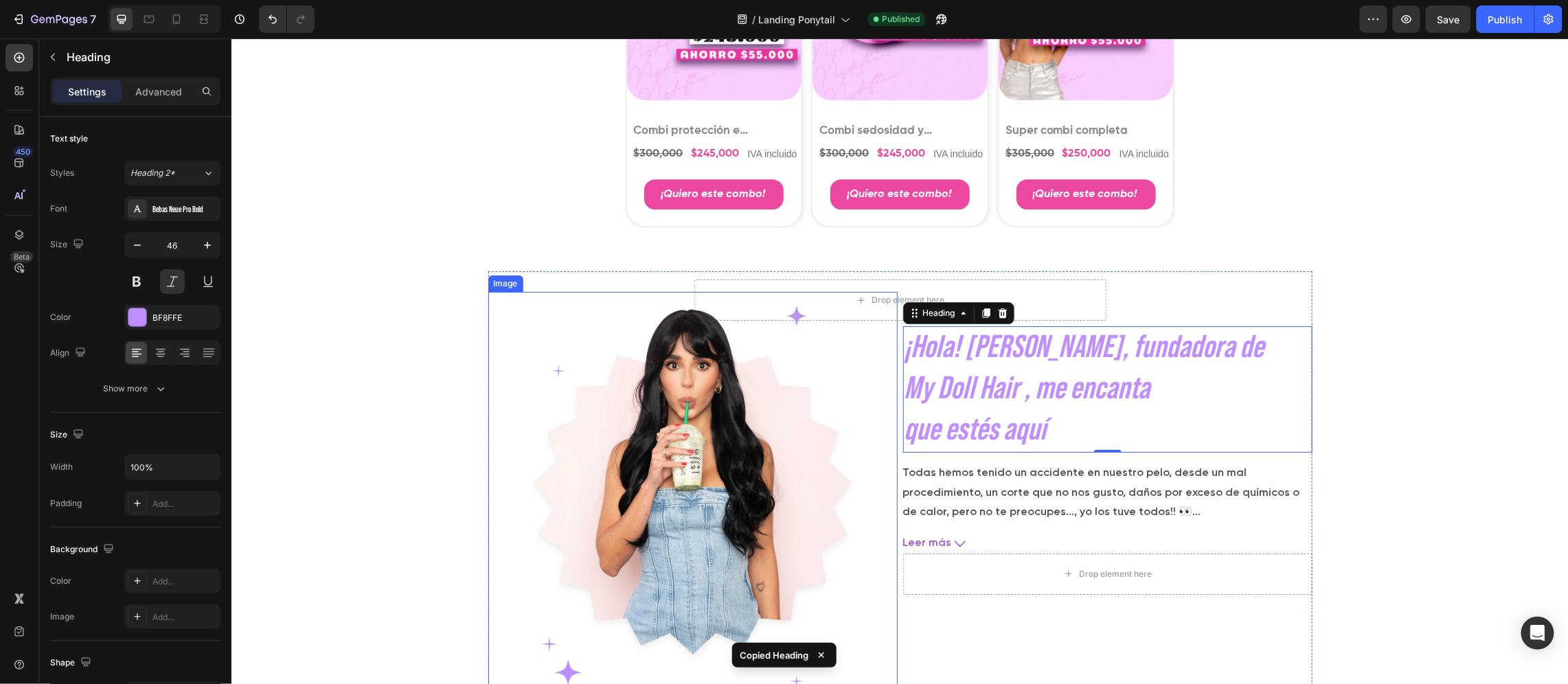
click at [530, 379] on img at bounding box center [692, 495] width 409 height 409
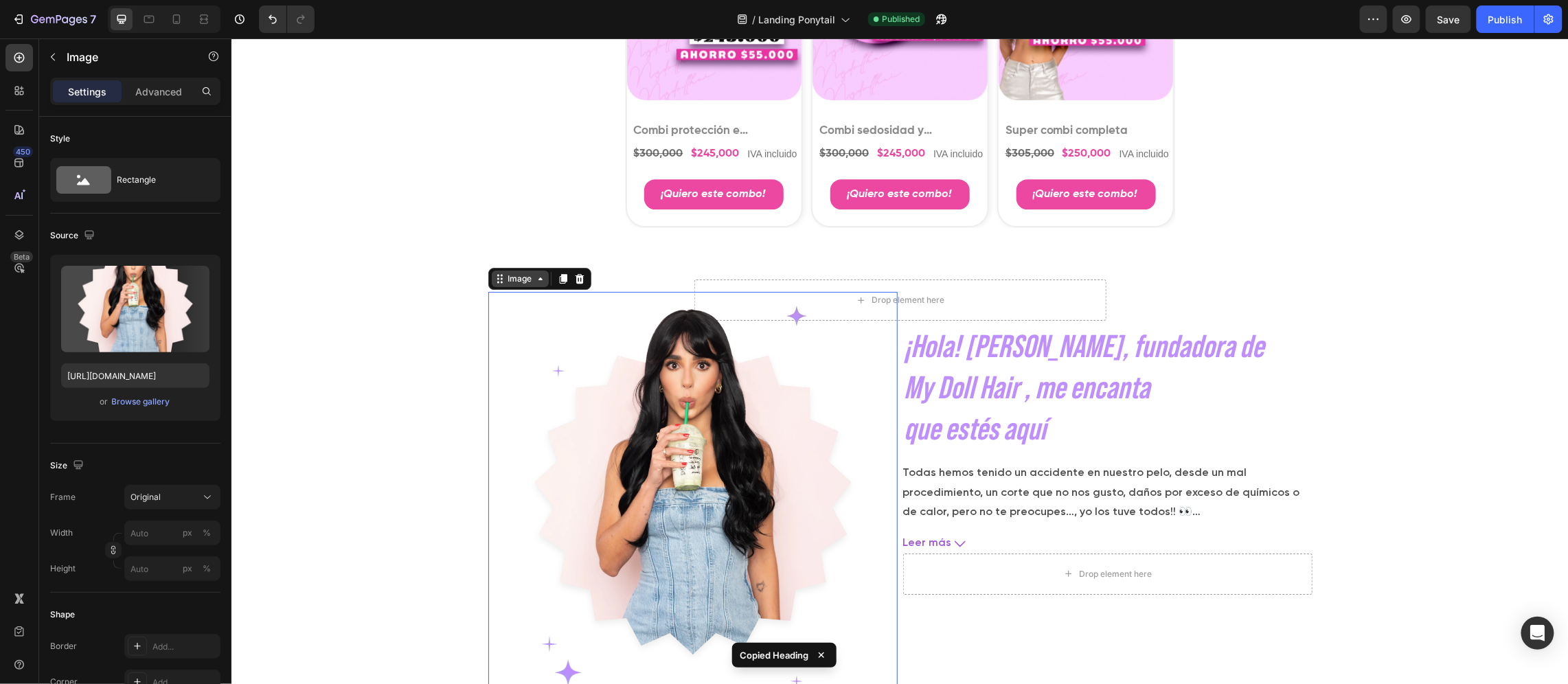
click at [521, 281] on div "Image" at bounding box center [519, 278] width 30 height 13
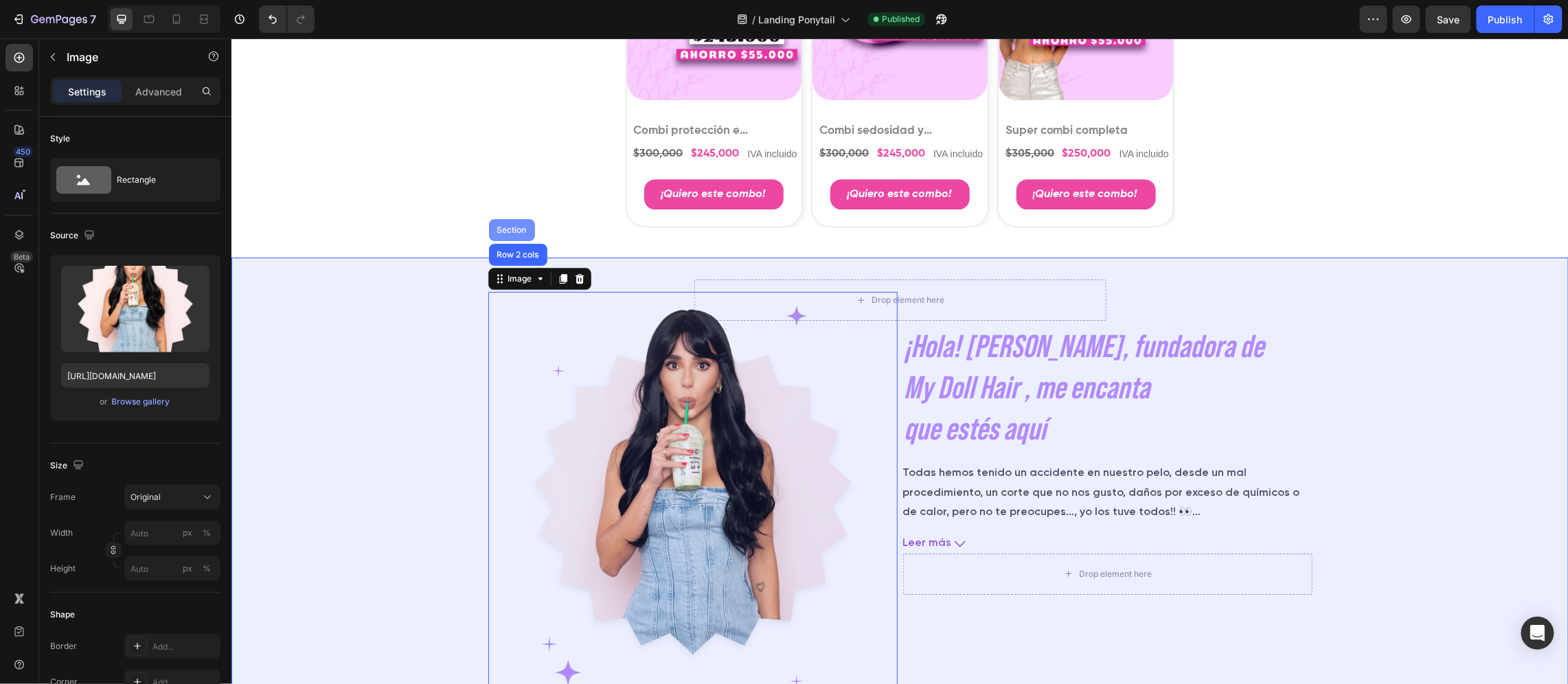
click at [507, 228] on div "Section" at bounding box center [511, 230] width 35 height 8
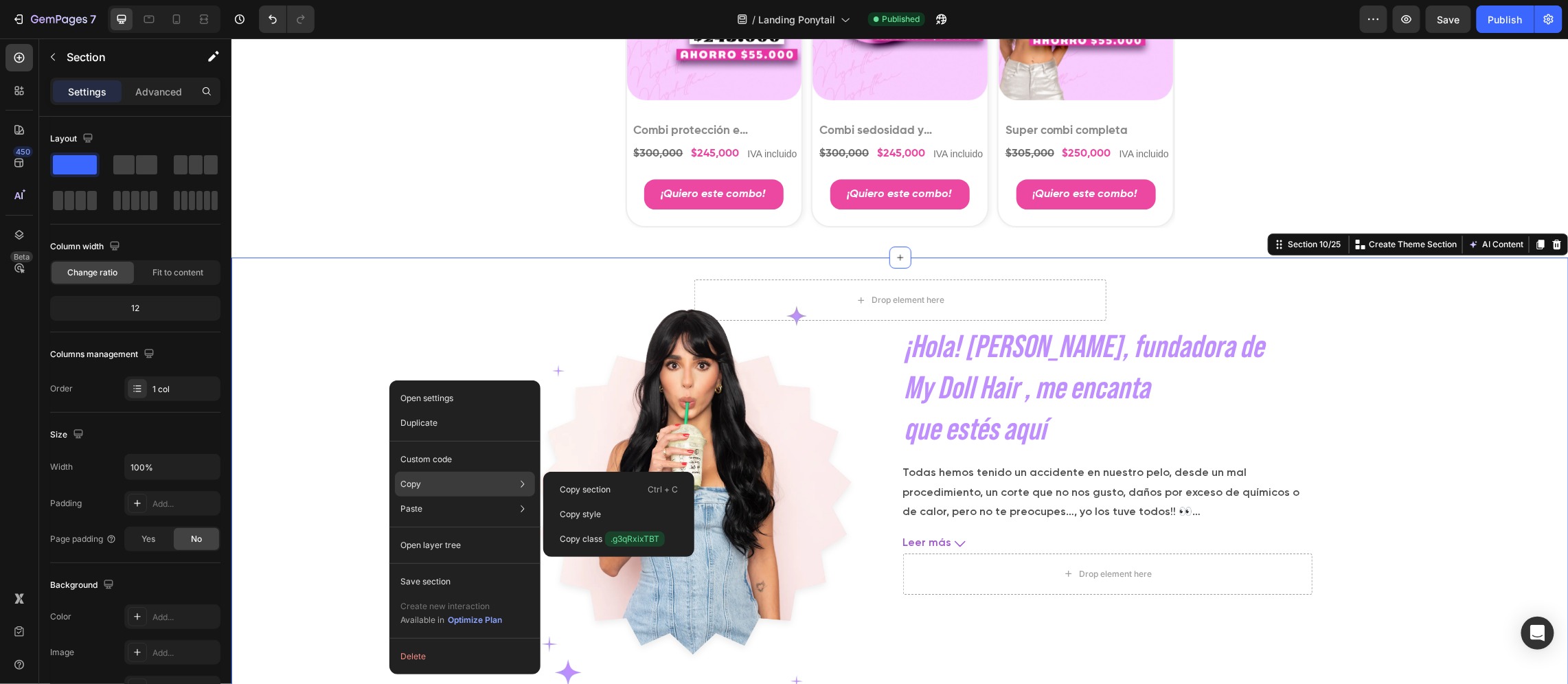
click at [485, 488] on div "Copy Copy section Ctrl + C Copy style Copy class .g3qRxixTBT" at bounding box center [465, 484] width 140 height 25
click at [597, 486] on p "Copy section" at bounding box center [585, 489] width 51 height 13
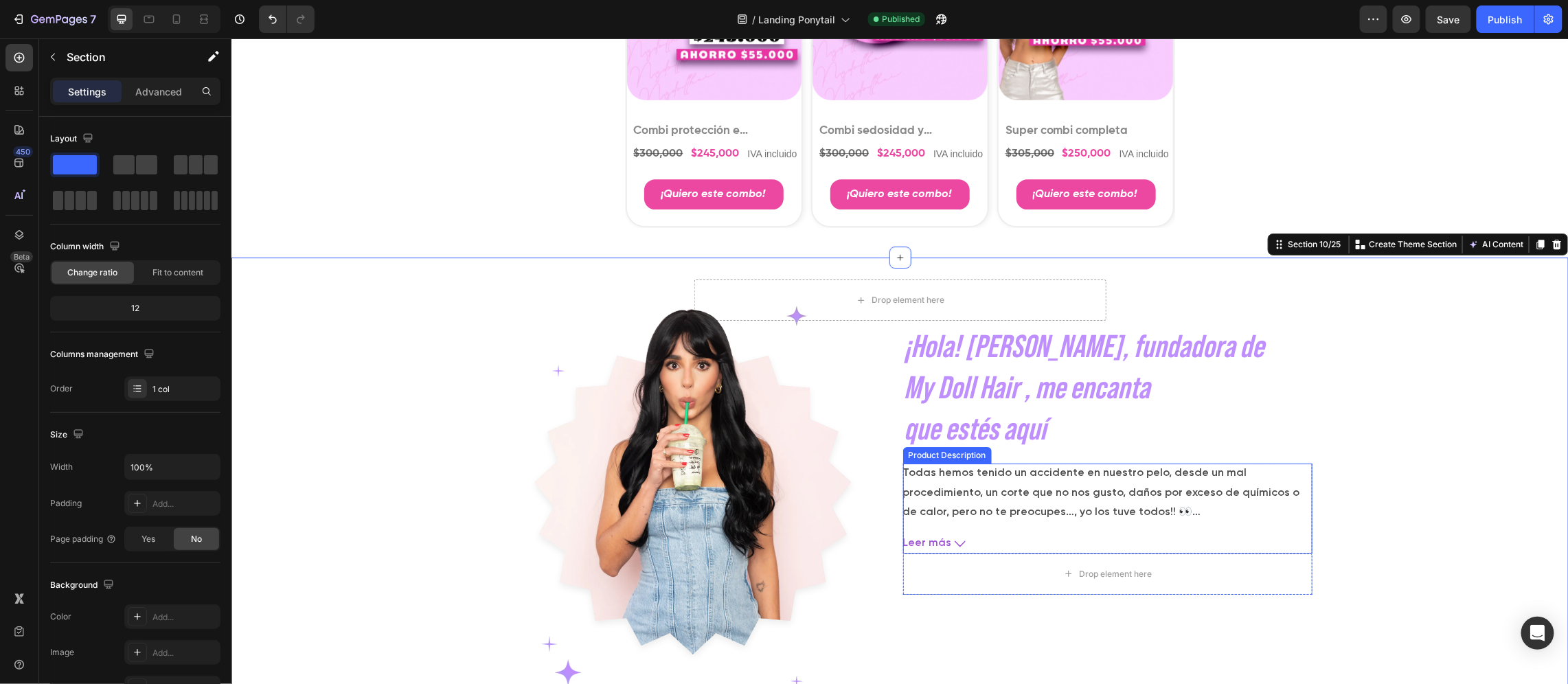
click at [967, 531] on div "Todas hemos tenido un accidente en nuestro pelo, desde un mal procedimiento, un…" at bounding box center [1107, 508] width 409 height 90
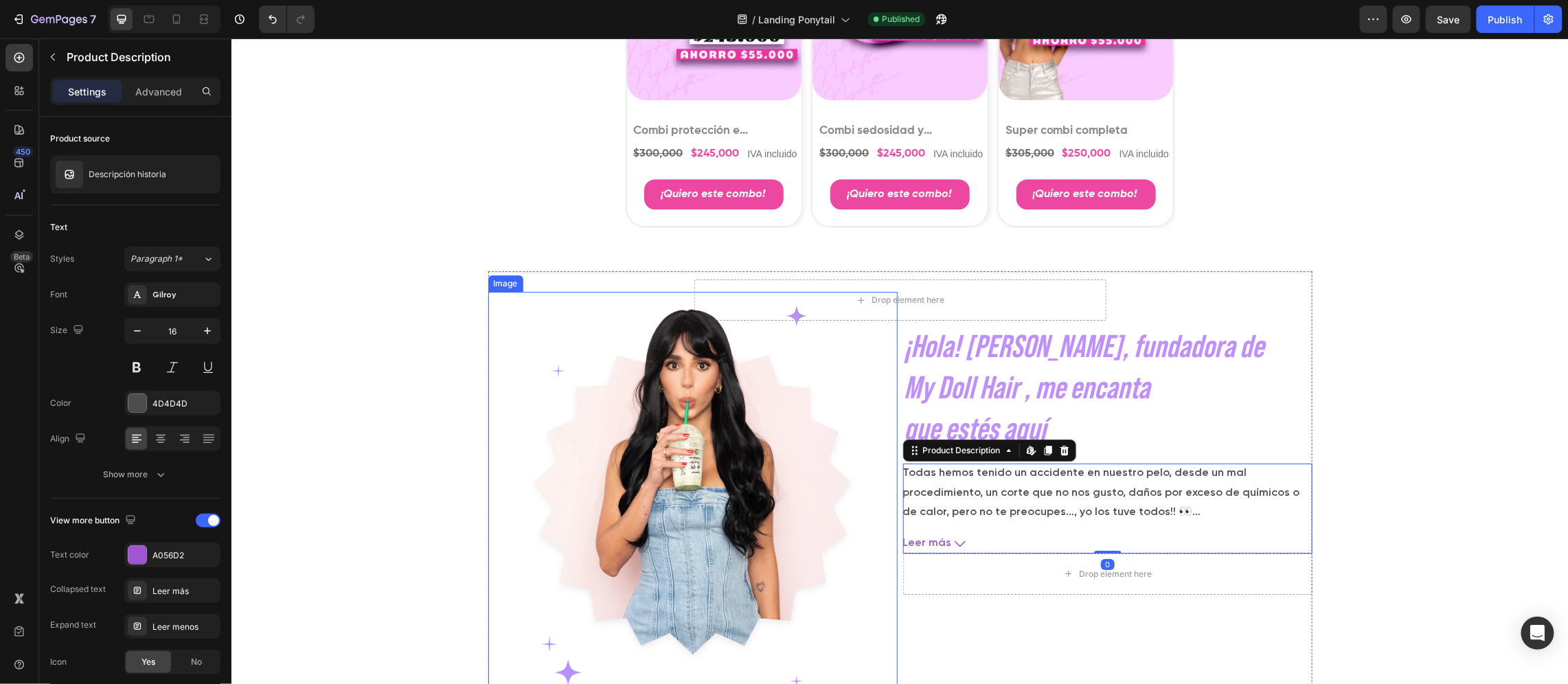
click at [634, 413] on img at bounding box center [692, 495] width 409 height 409
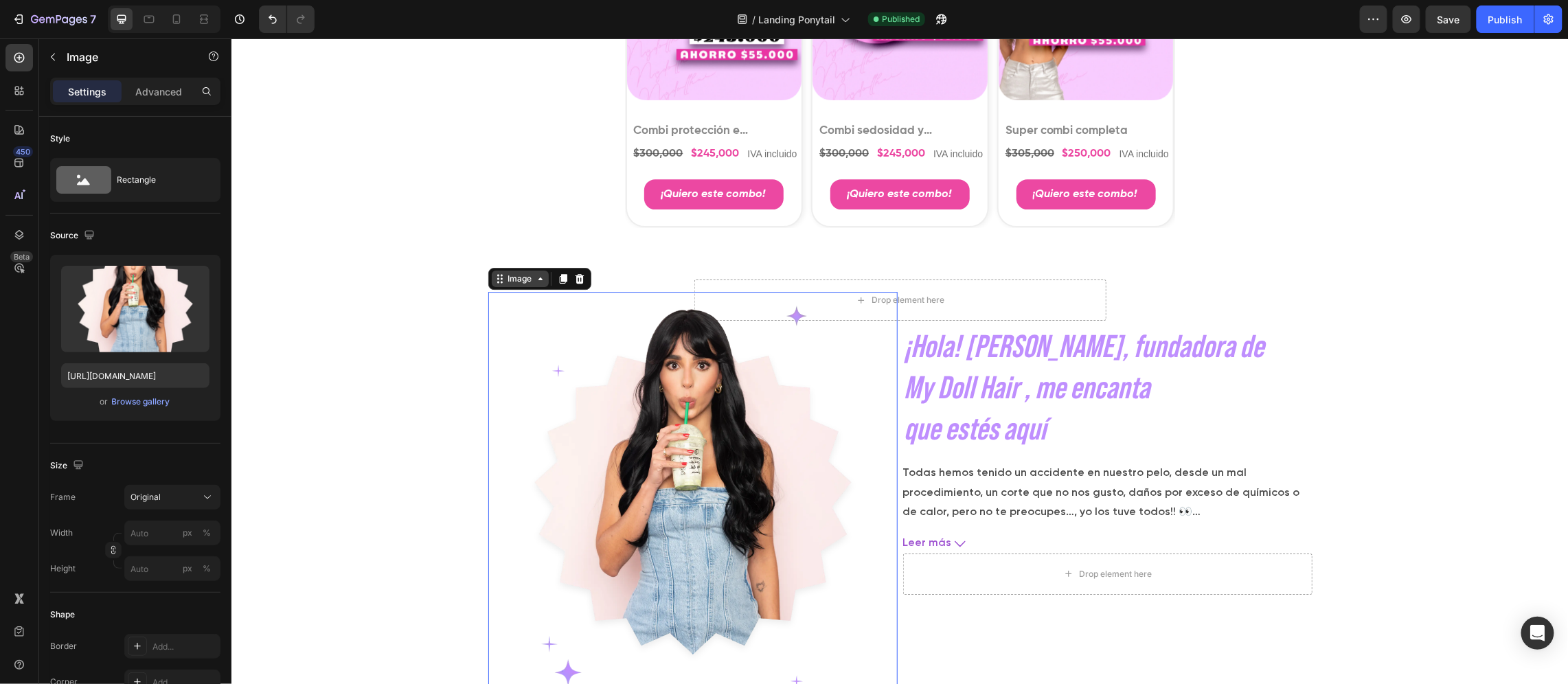
click at [508, 281] on div "Image" at bounding box center [519, 278] width 30 height 13
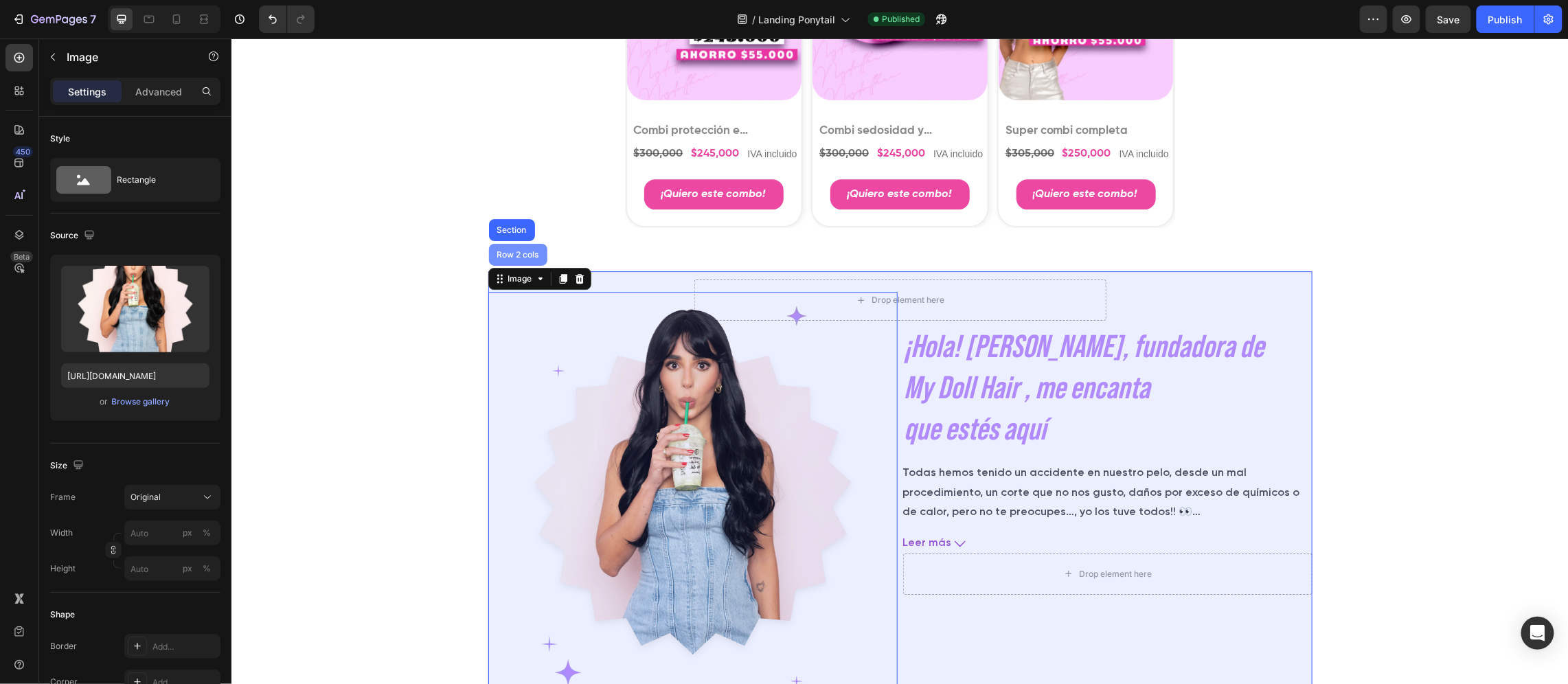
click at [508, 258] on div "Row 2 cols" at bounding box center [517, 254] width 47 height 8
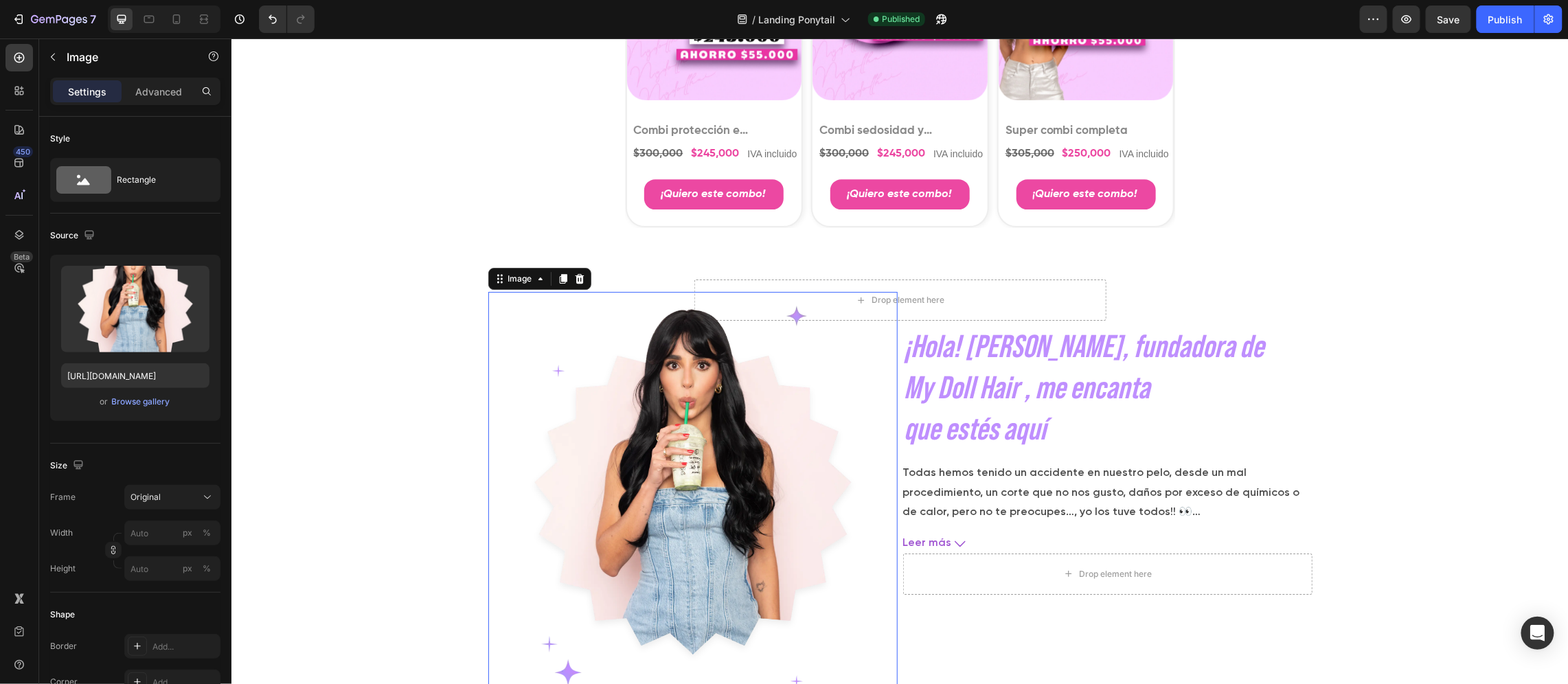
click at [510, 267] on div "Image" at bounding box center [539, 278] width 103 height 22
click at [508, 281] on div "Image" at bounding box center [519, 278] width 30 height 13
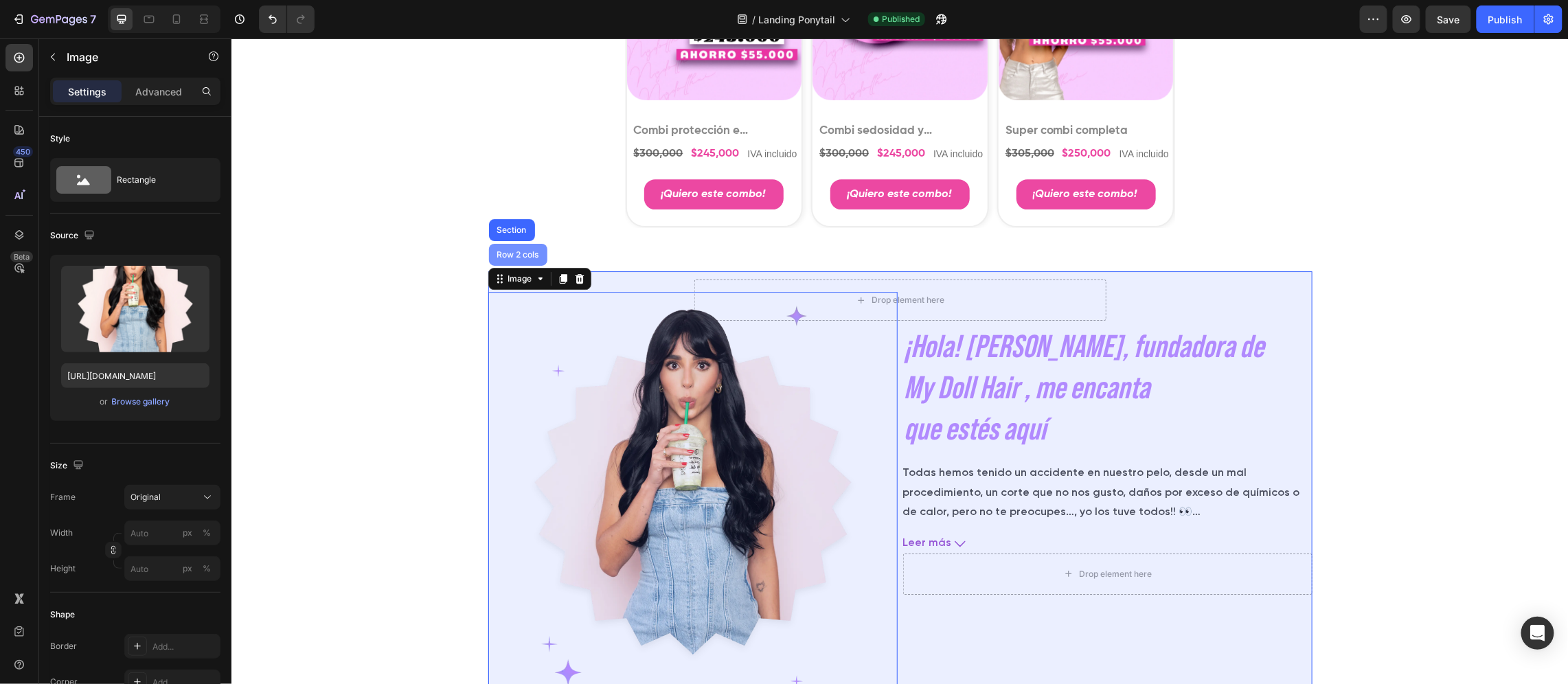
click at [513, 261] on div "Row 2 cols" at bounding box center [517, 254] width 58 height 22
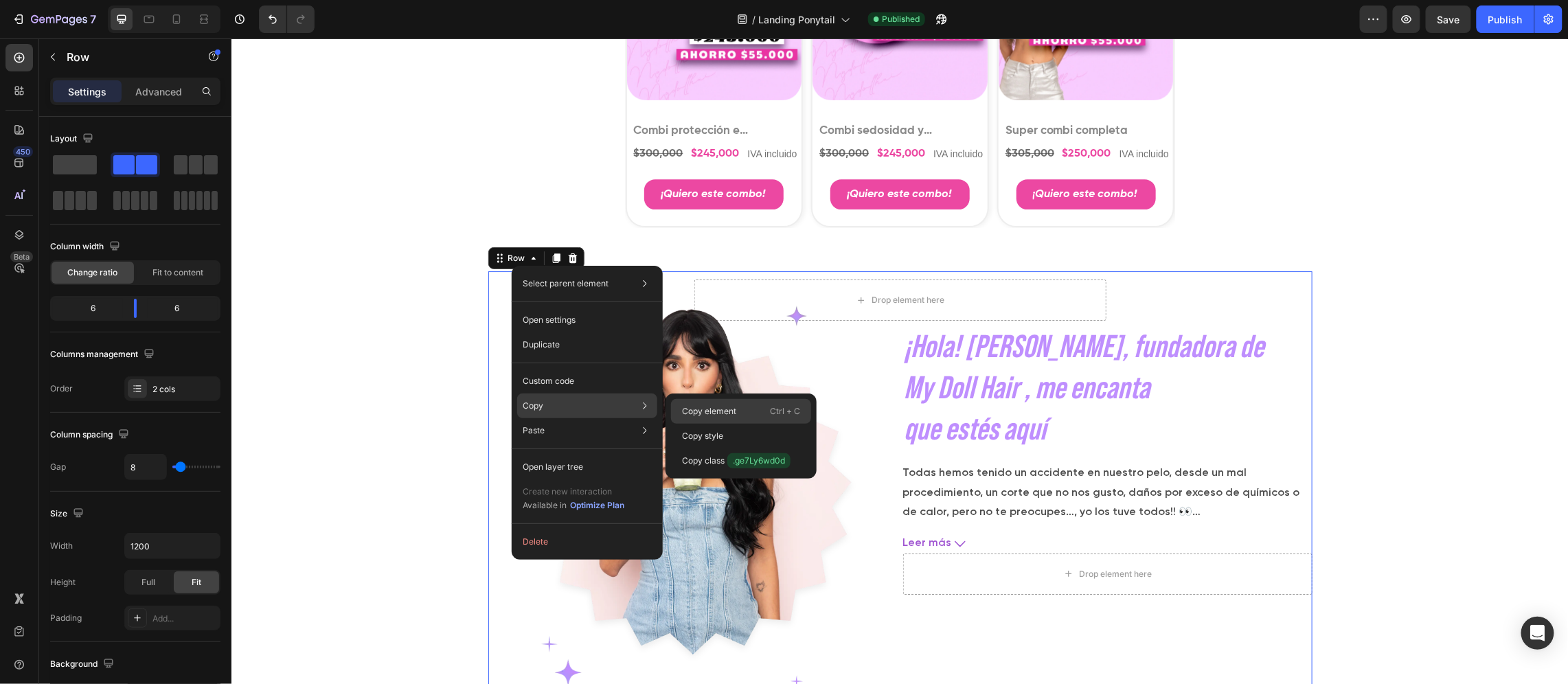
drag, startPoint x: 682, startPoint y: 409, endPoint x: 664, endPoint y: 621, distance: 212.8
click at [682, 409] on p "Copy element" at bounding box center [709, 411] width 54 height 13
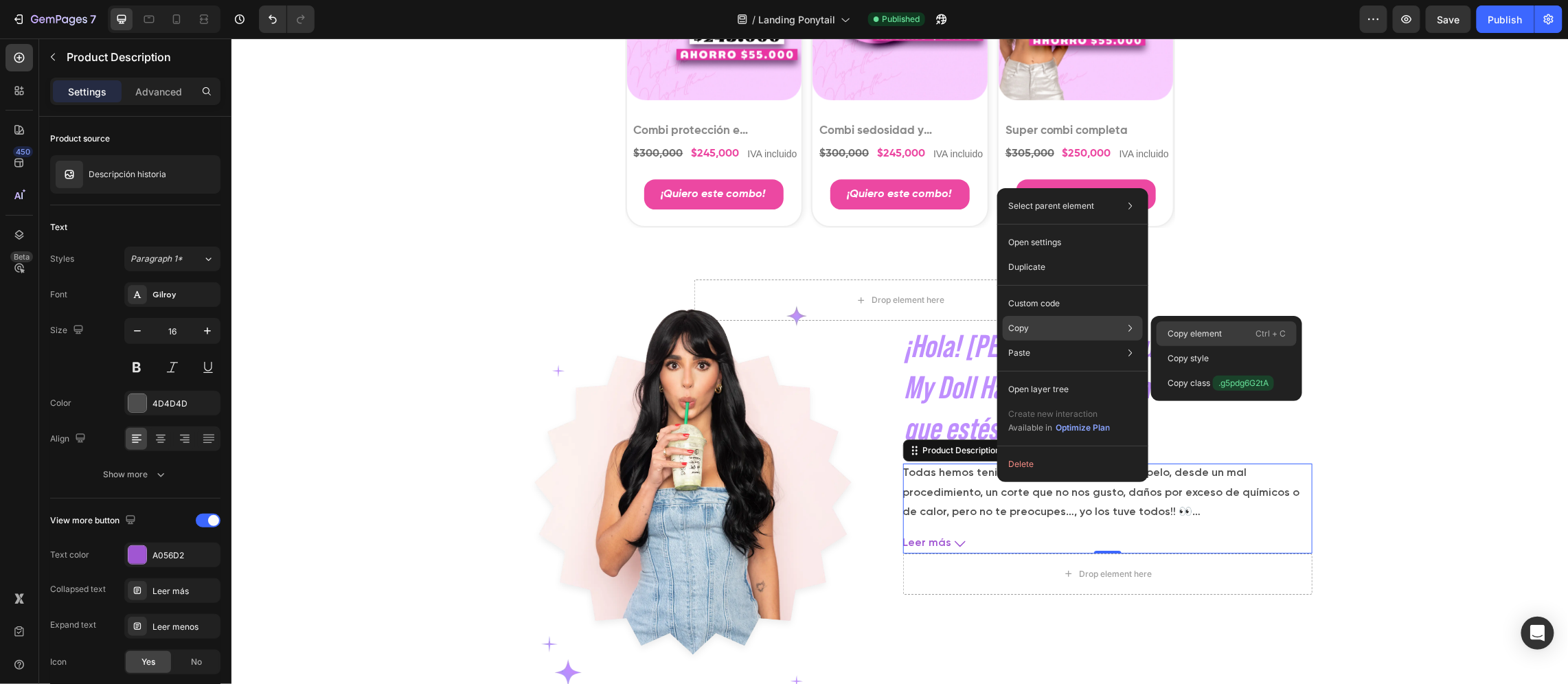
drag, startPoint x: 932, startPoint y: 300, endPoint x: 1164, endPoint y: 337, distance: 234.9
click at [1164, 346] on div "Copy element Ctrl + C" at bounding box center [1227, 358] width 140 height 25
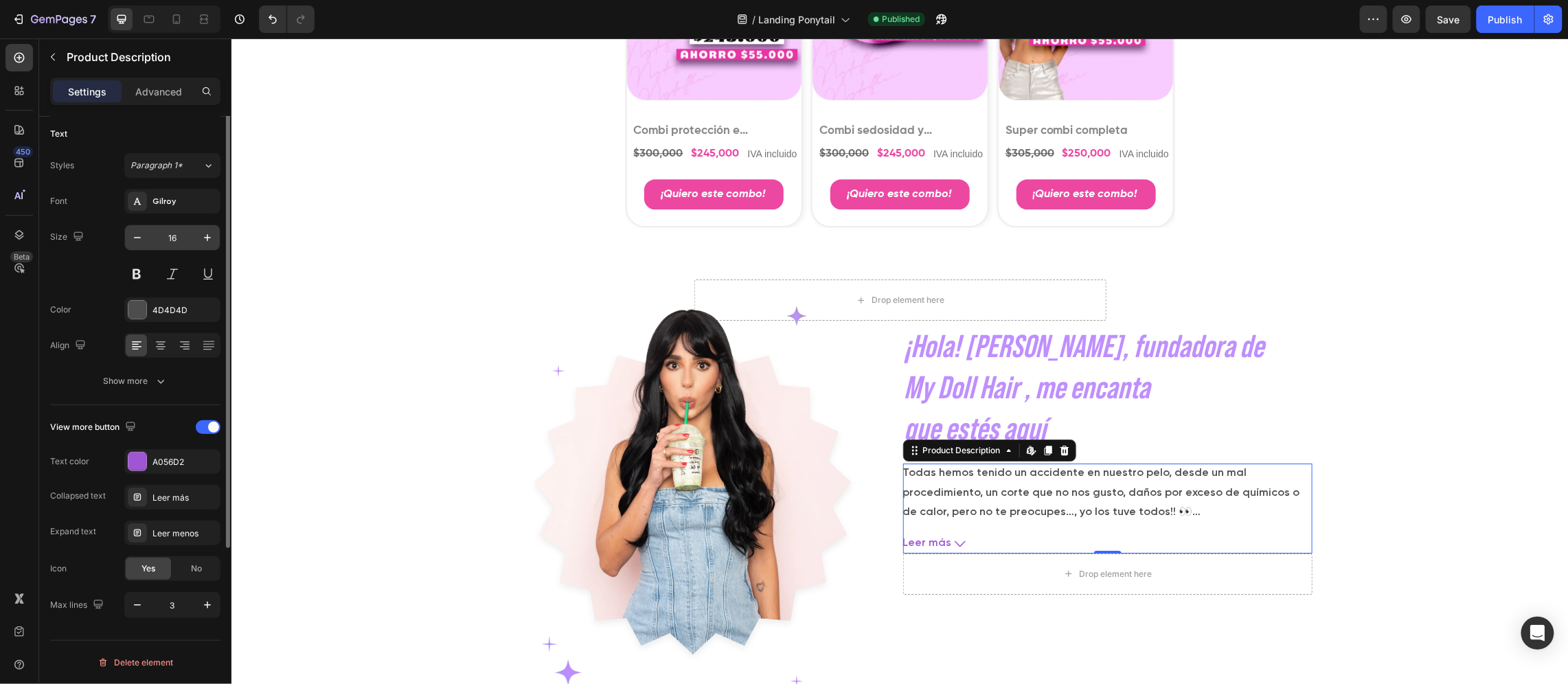
scroll to position [0, 0]
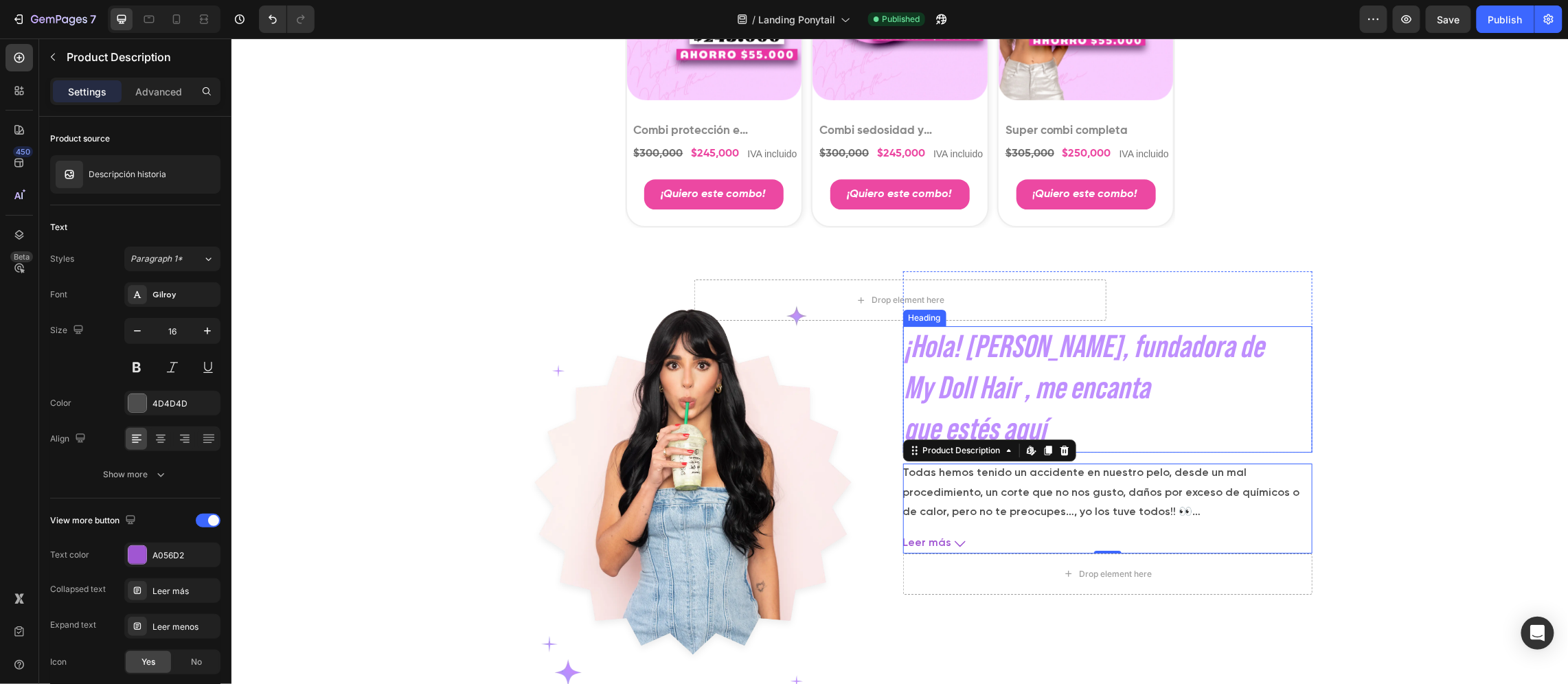
click at [1001, 388] on h2 "¡Hola! Soy Caro, fundadora de My Doll Hair , me encanta que estés aquí" at bounding box center [1107, 388] width 409 height 126
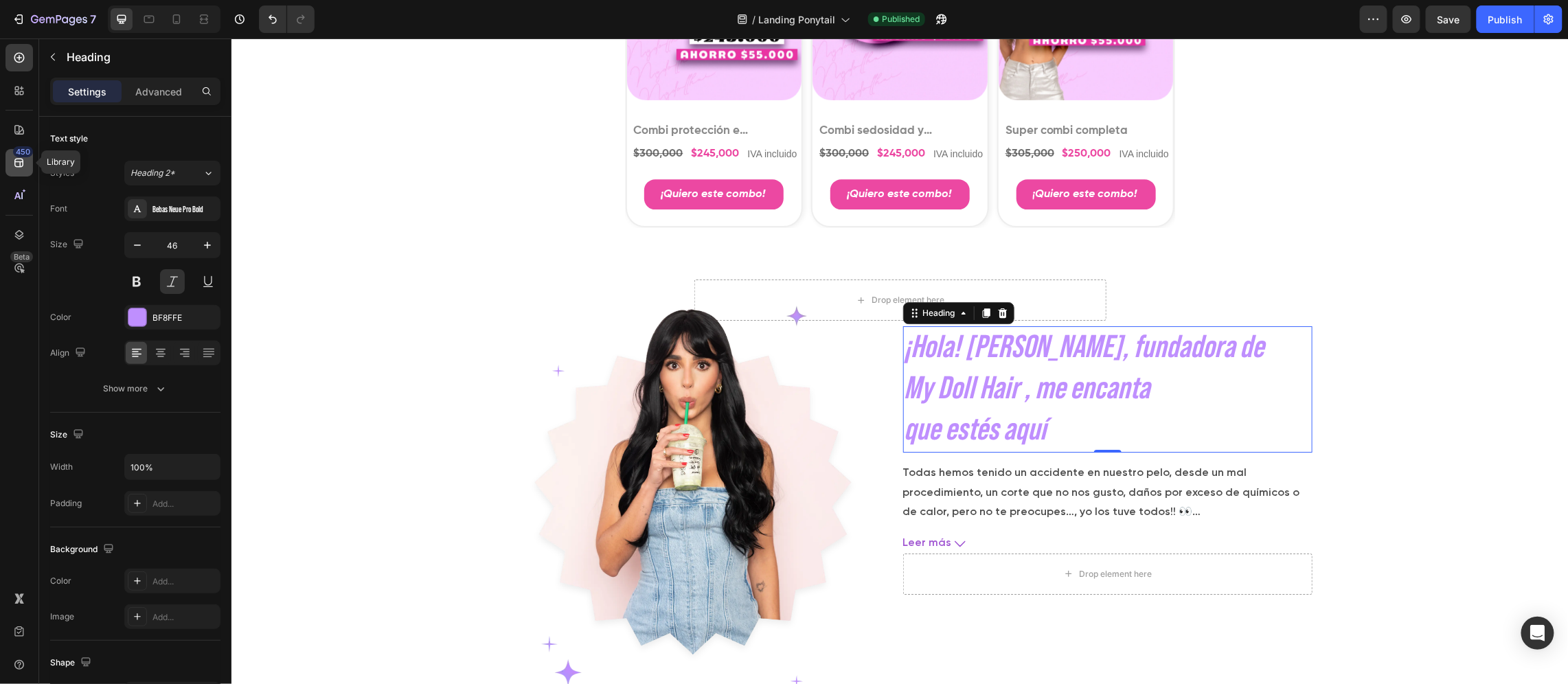
click at [20, 151] on div "450" at bounding box center [22, 151] width 20 height 11
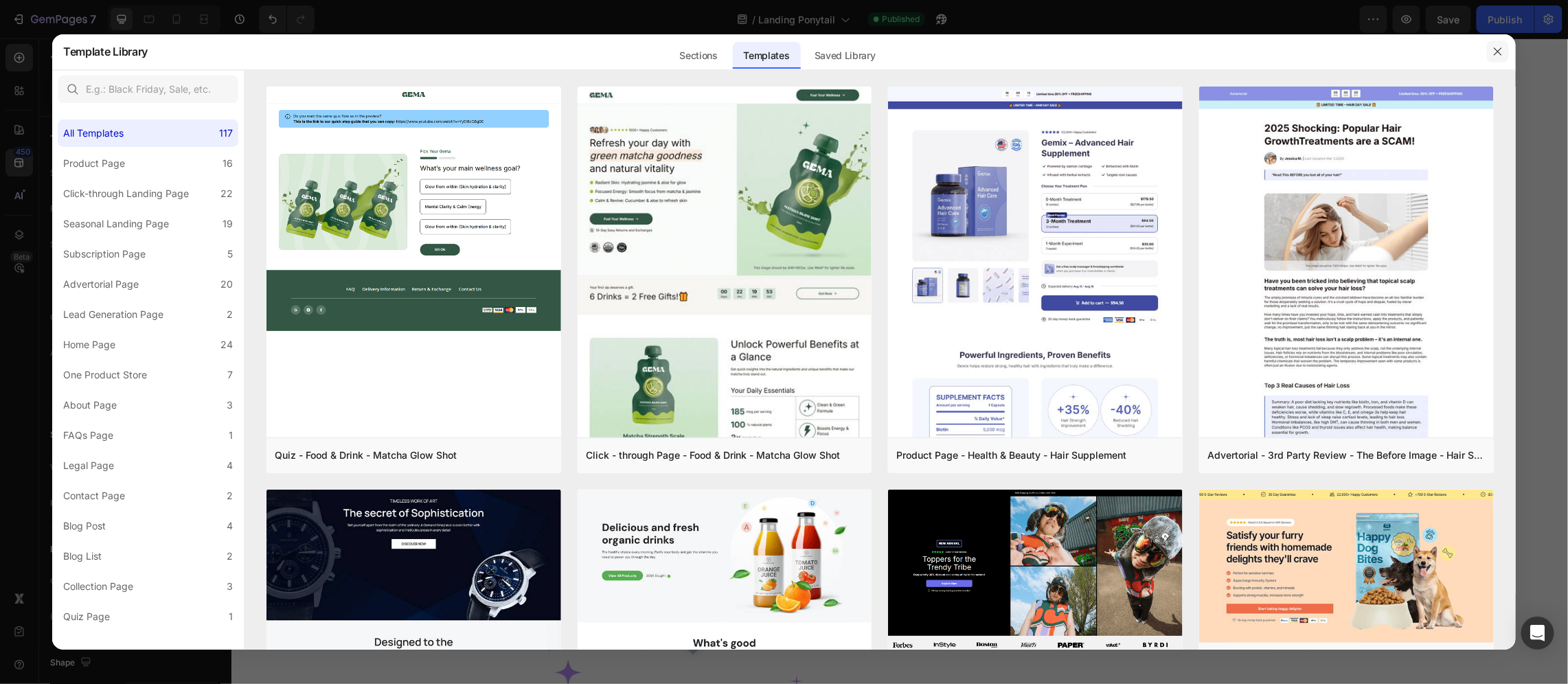
click at [1497, 57] on button "button" at bounding box center [1499, 52] width 22 height 22
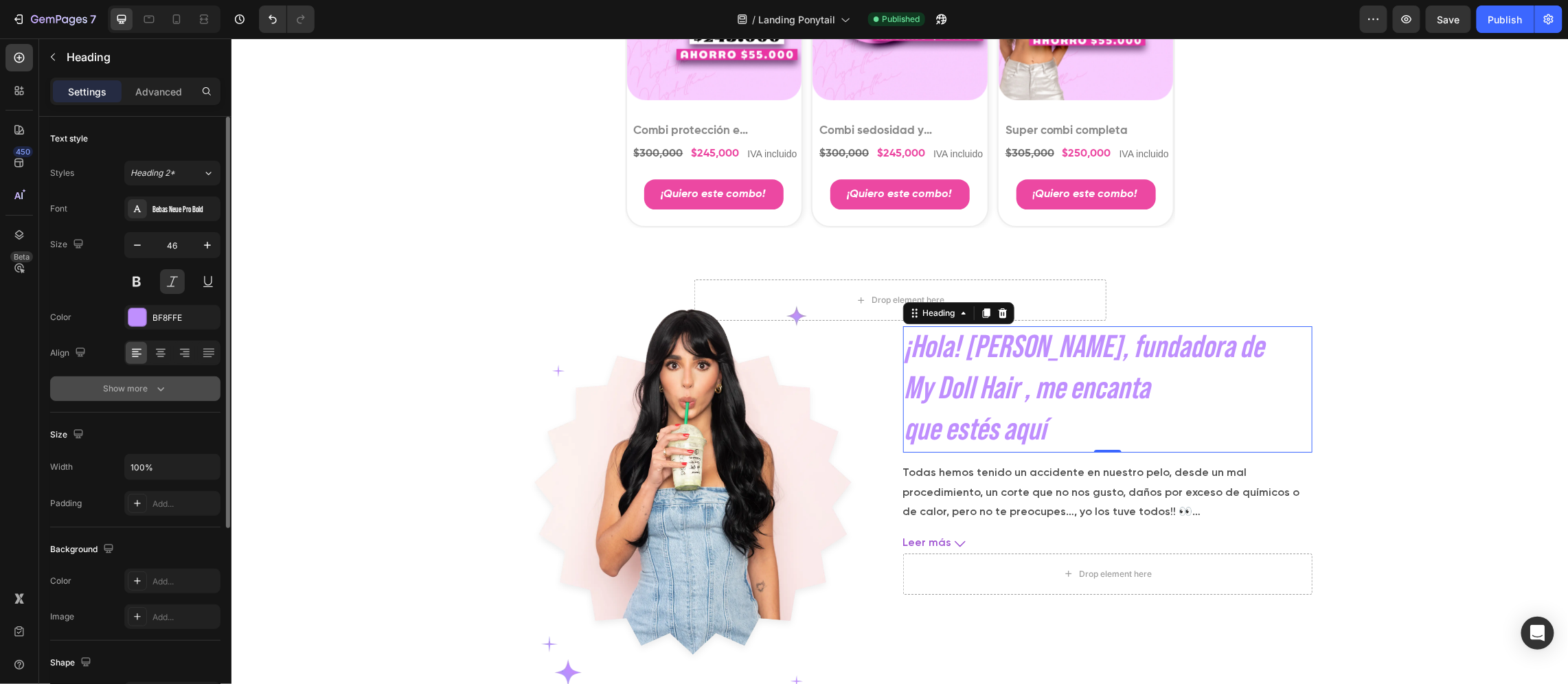
click at [157, 390] on icon "button" at bounding box center [160, 388] width 14 height 14
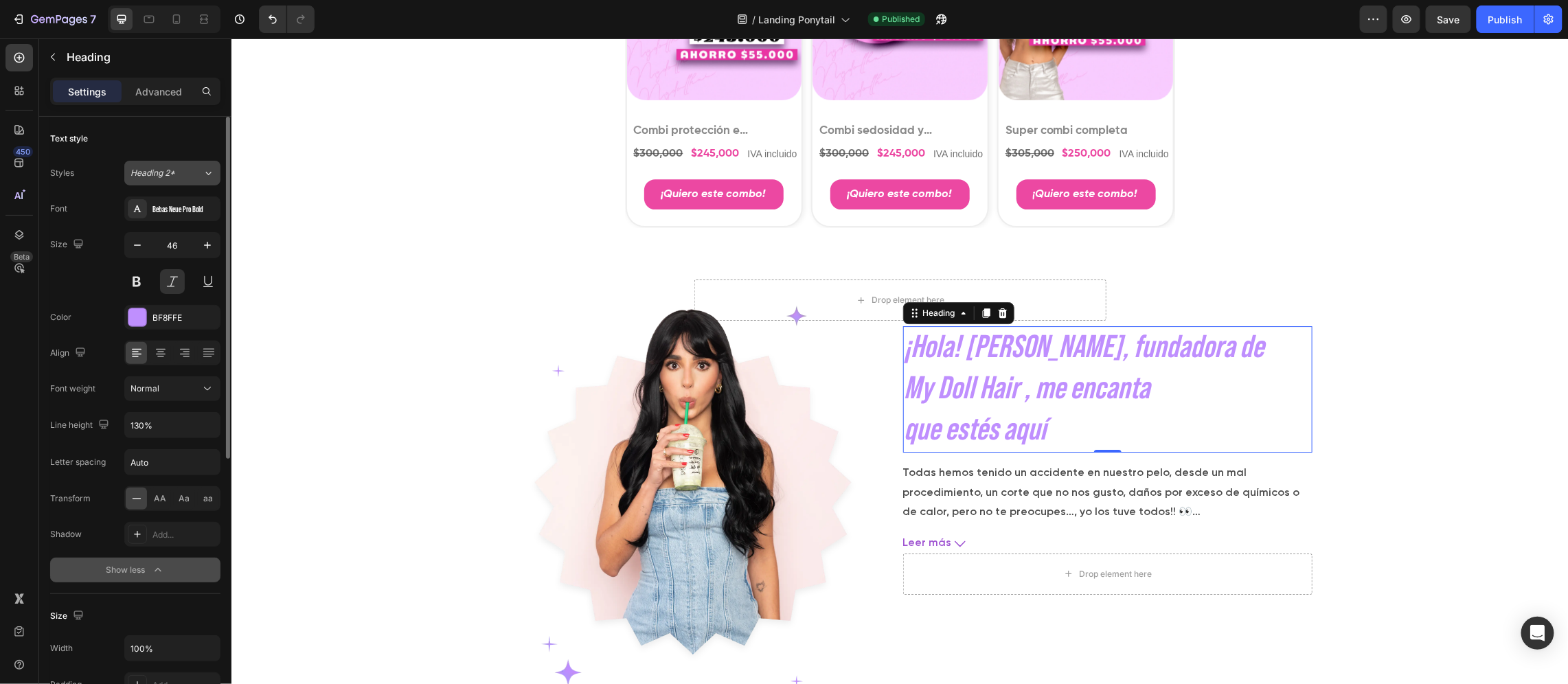
click at [164, 179] on span "Heading 2*" at bounding box center [153, 173] width 45 height 13
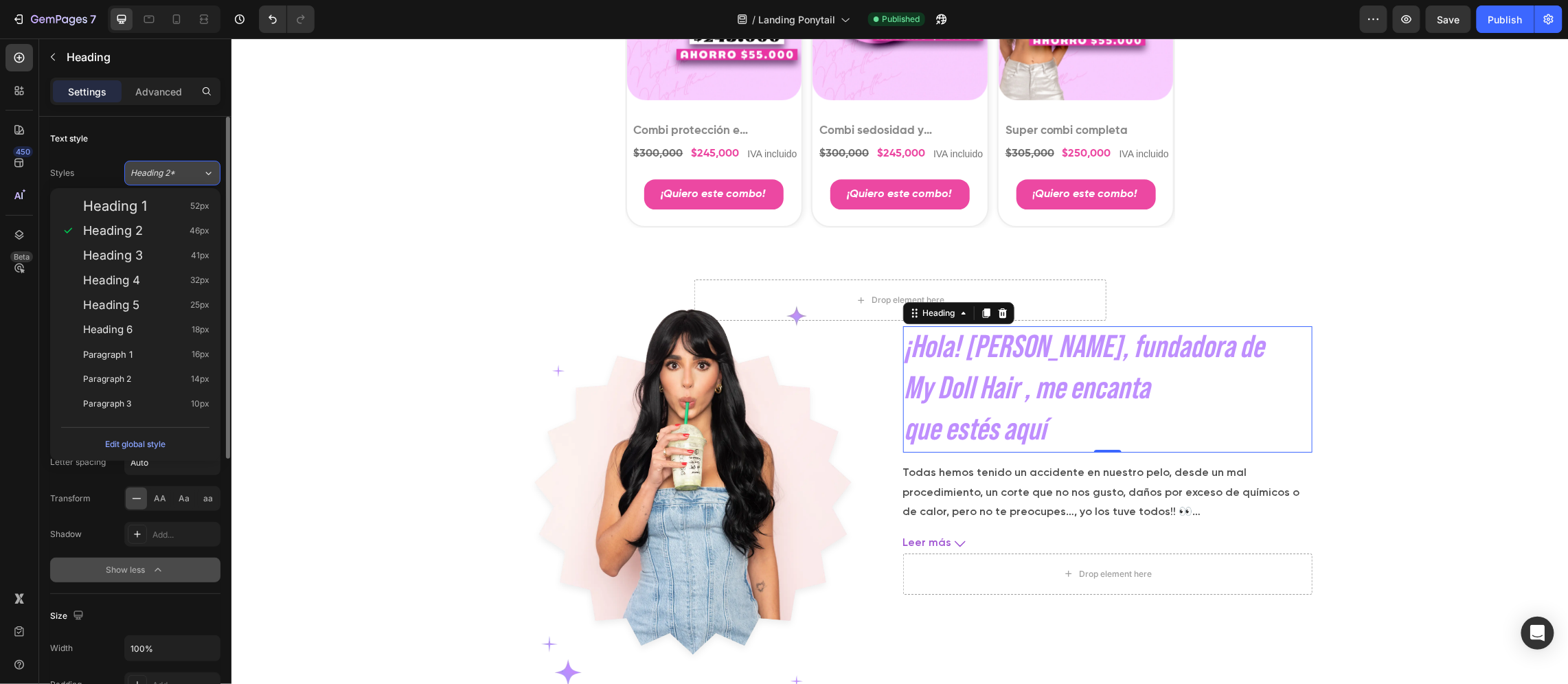
click at [164, 179] on span "Heading 2*" at bounding box center [153, 173] width 45 height 13
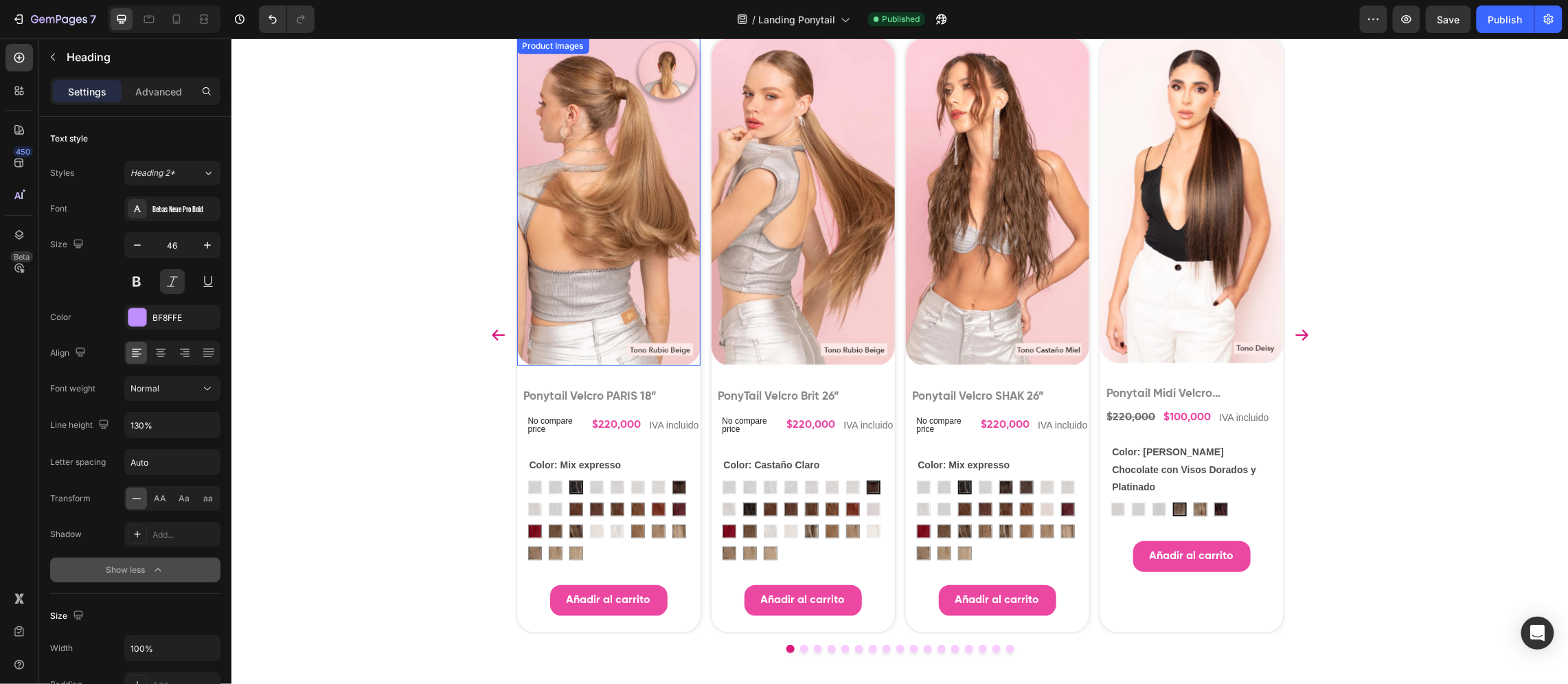
scroll to position [5450, 0]
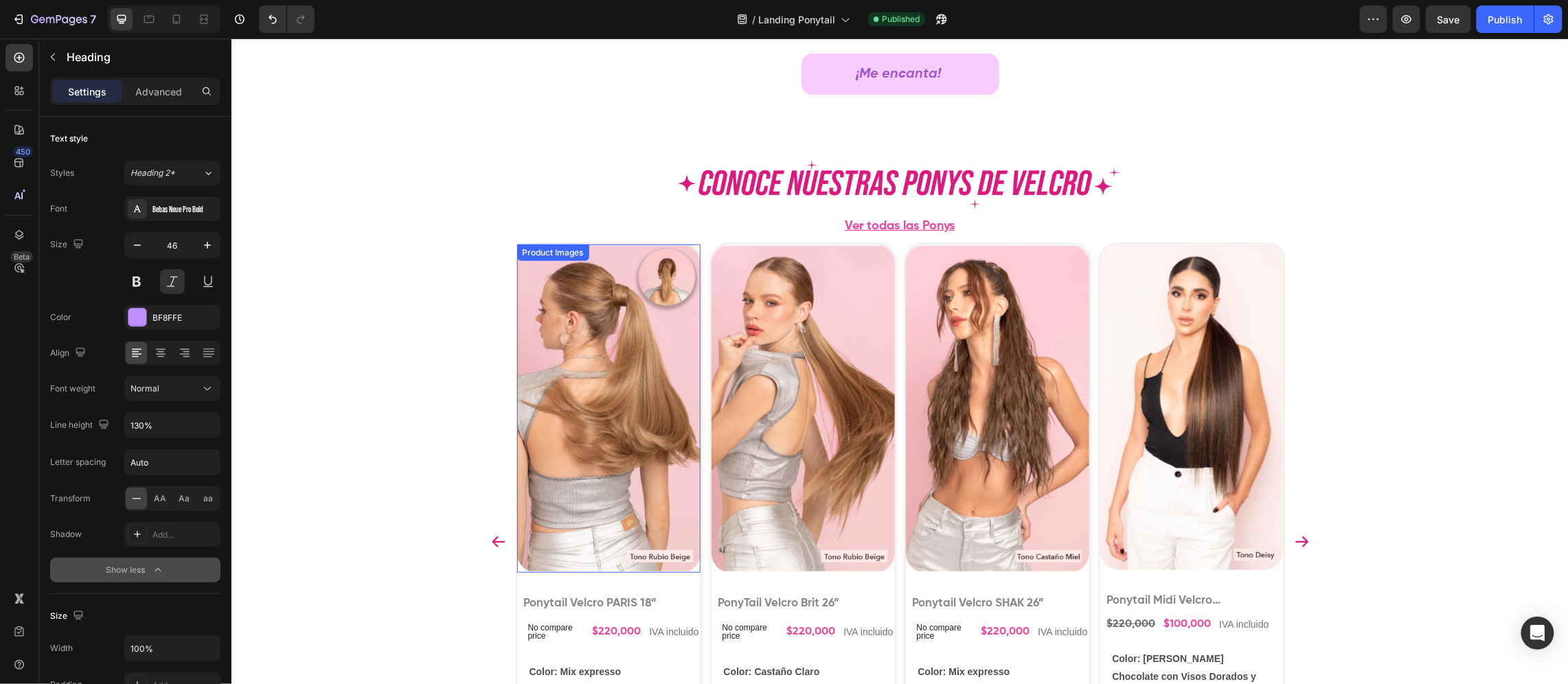
click at [577, 302] on img at bounding box center [609, 408] width 183 height 328
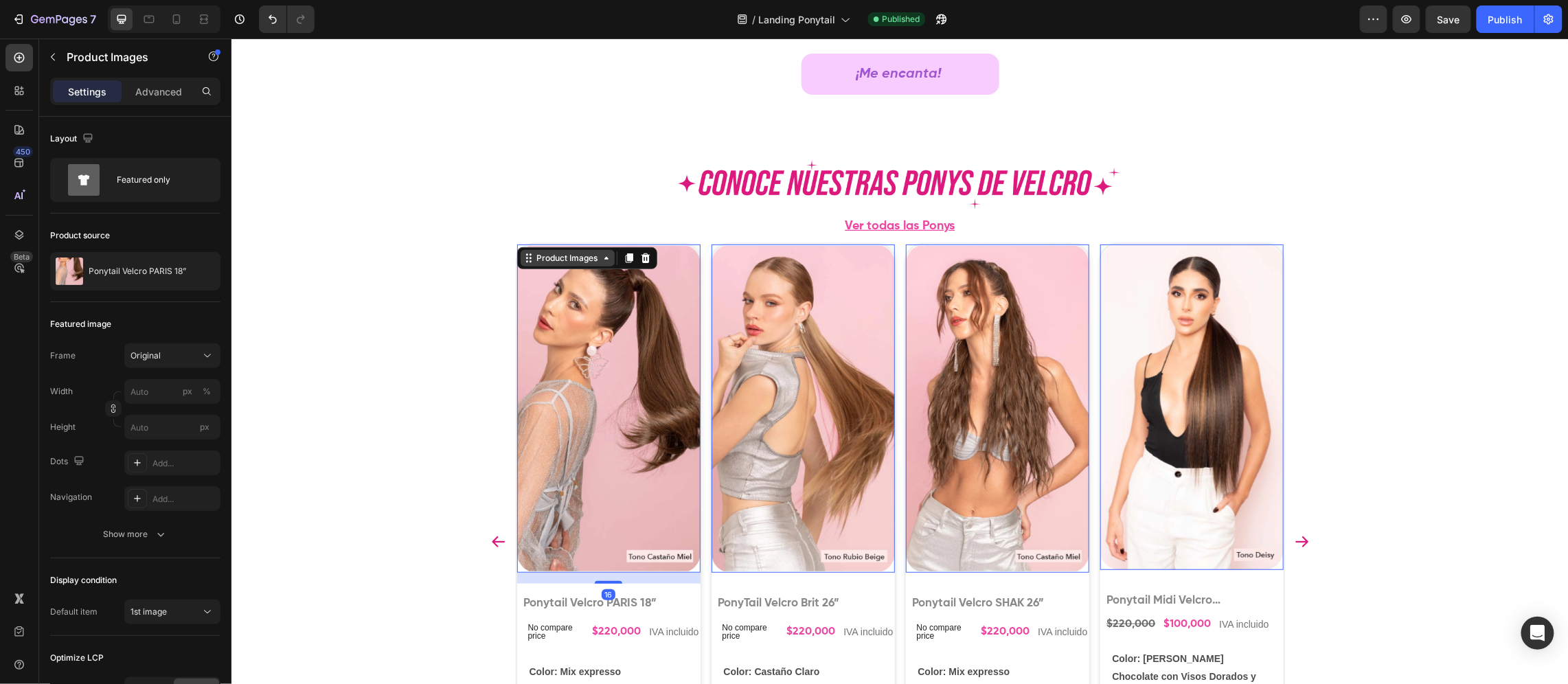
click at [549, 260] on div "Product Images" at bounding box center [567, 257] width 67 height 13
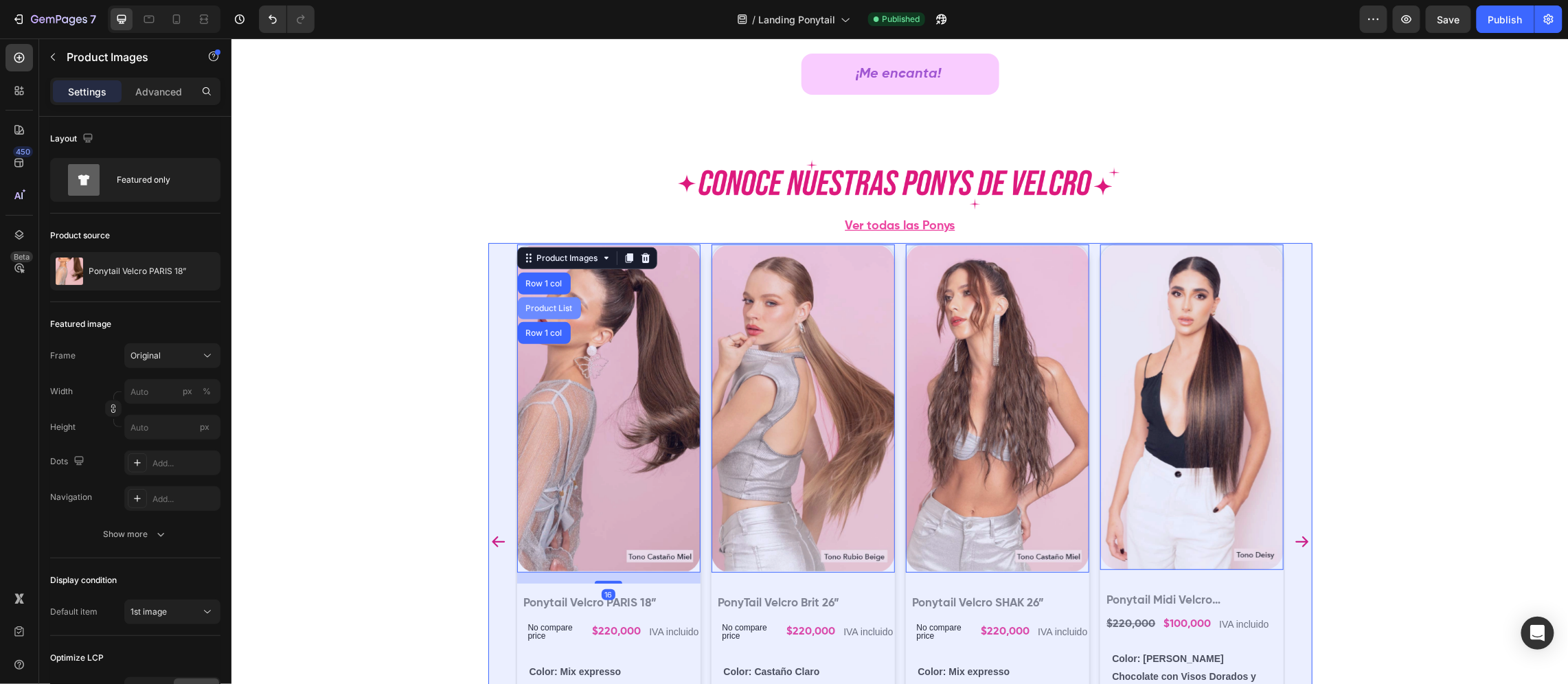
click at [547, 305] on div "Product List" at bounding box center [548, 308] width 52 height 8
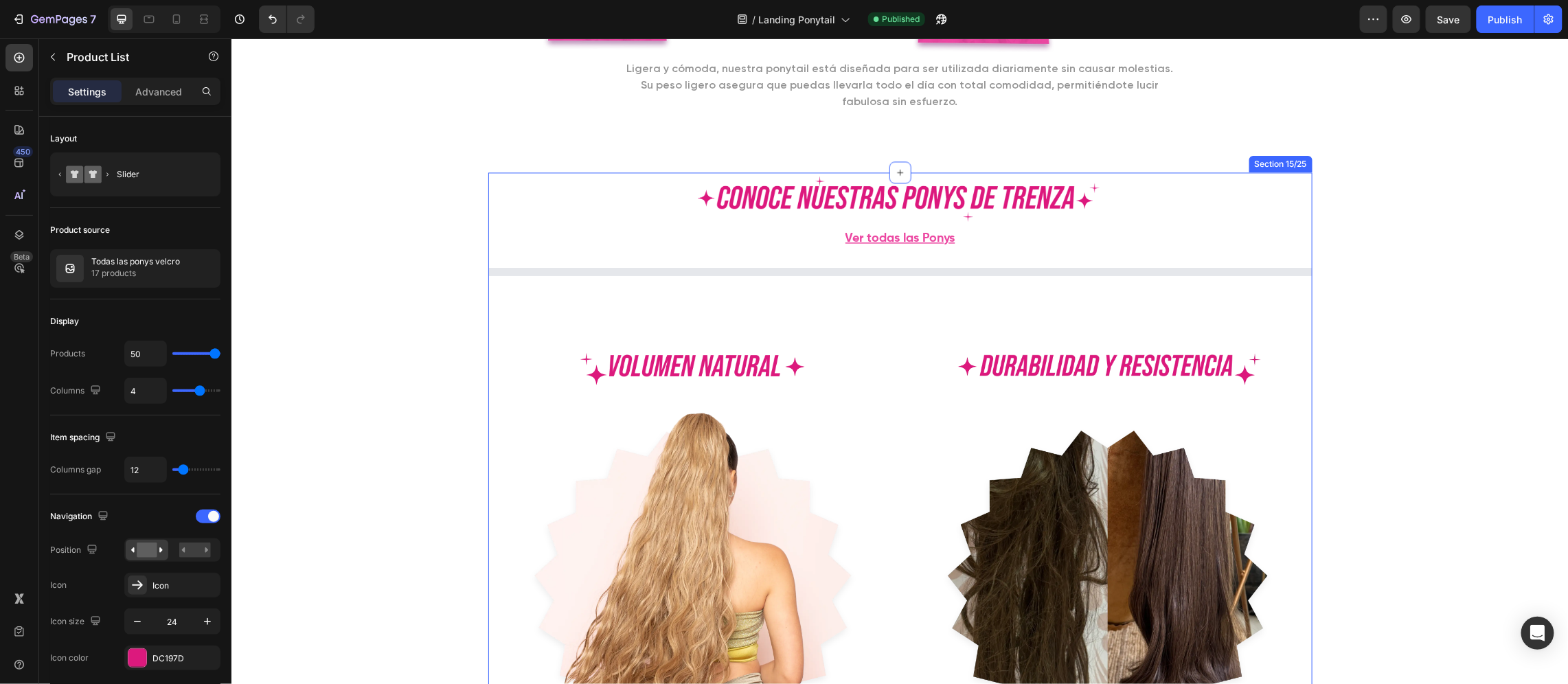
scroll to position [6686, 0]
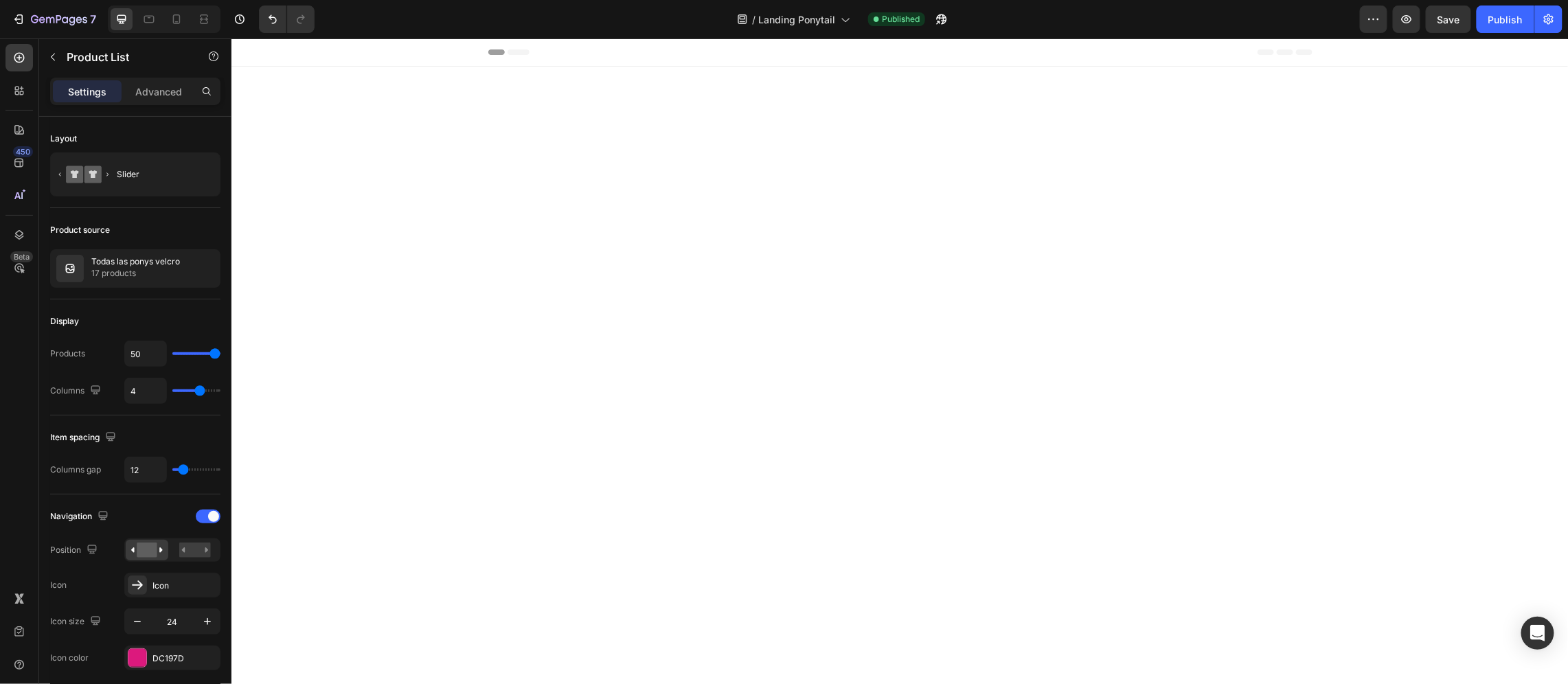
scroll to position [6686, 0]
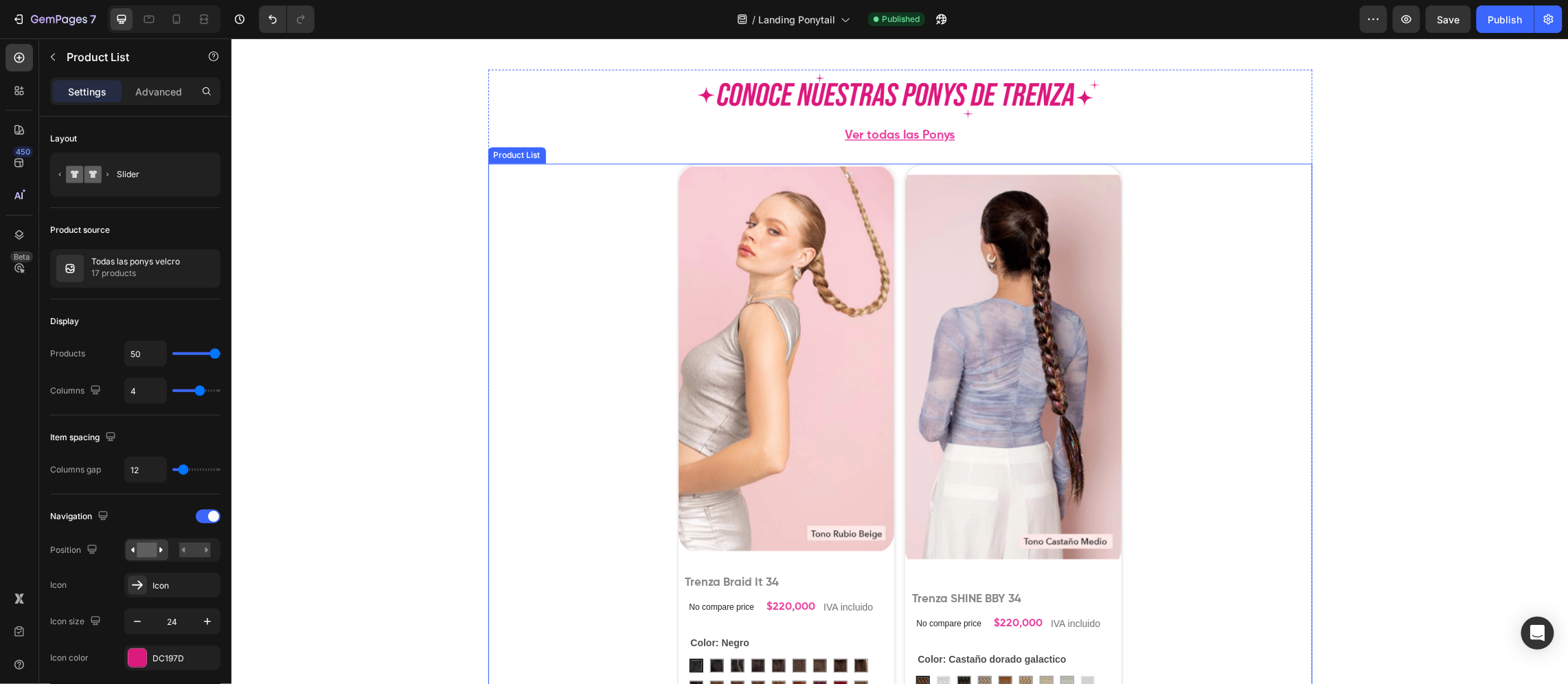
click at [664, 327] on div "Product Images Product Images Trenza Braid It 34 Product Title No compare price…" at bounding box center [900, 476] width 825 height 627
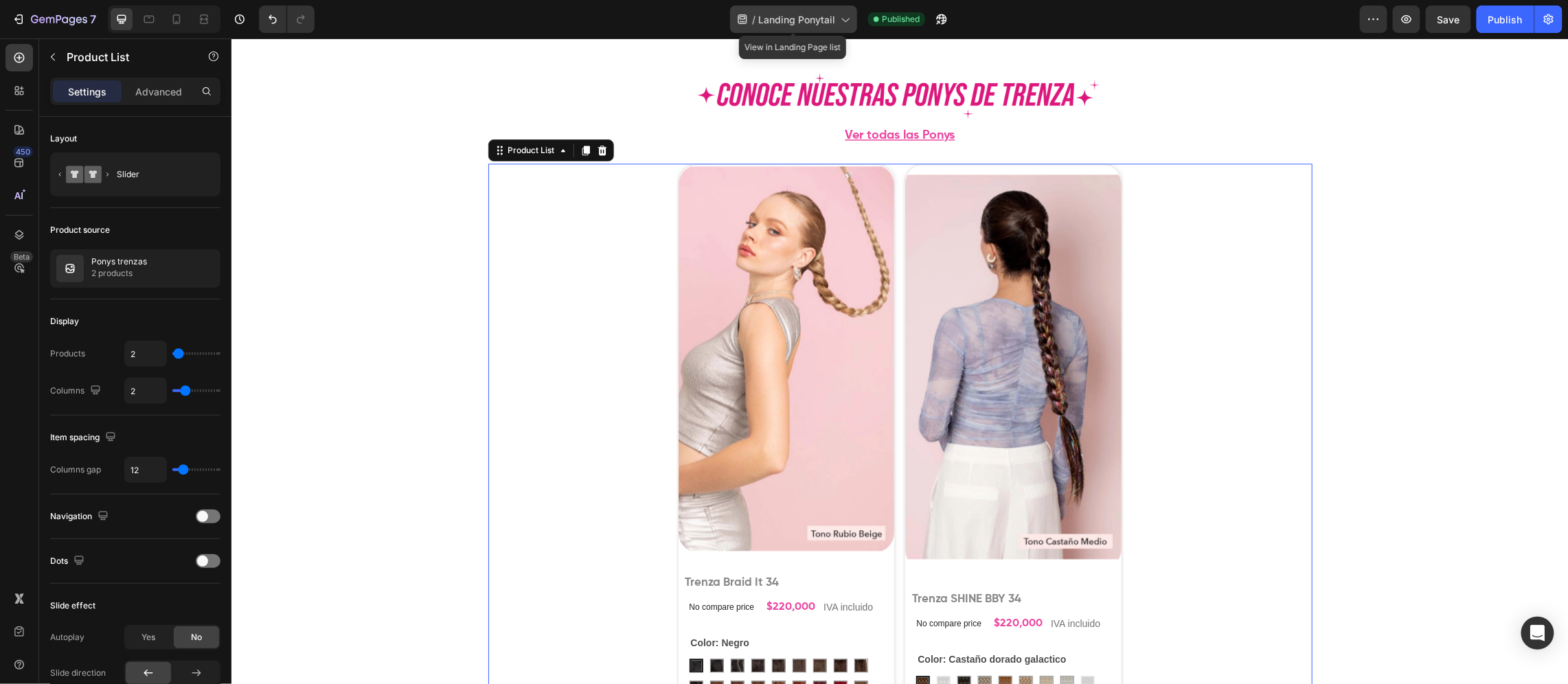
click at [817, 29] on div "/ Landing Ponytail" at bounding box center [794, 19] width 127 height 27
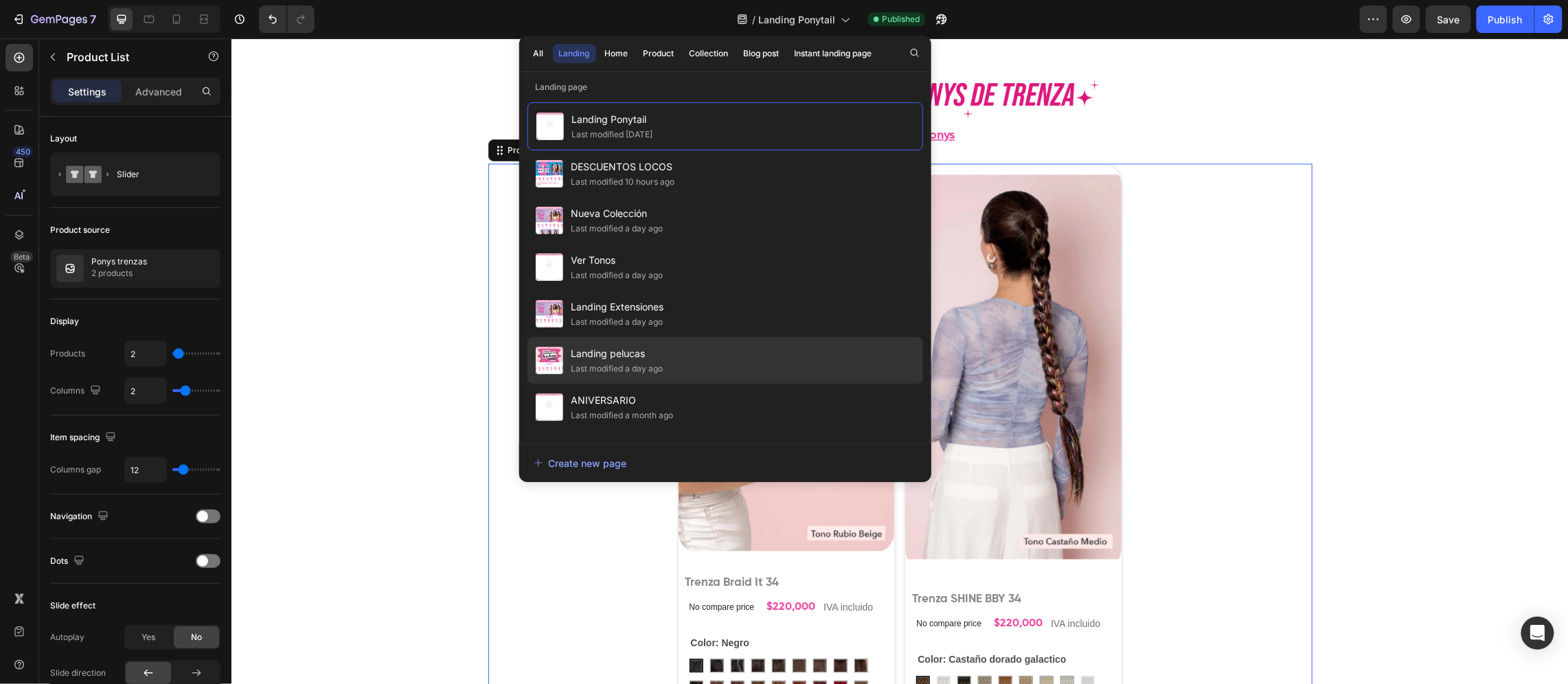
click at [699, 383] on div "Landing pelucas Last modified a day ago" at bounding box center [725, 407] width 396 height 47
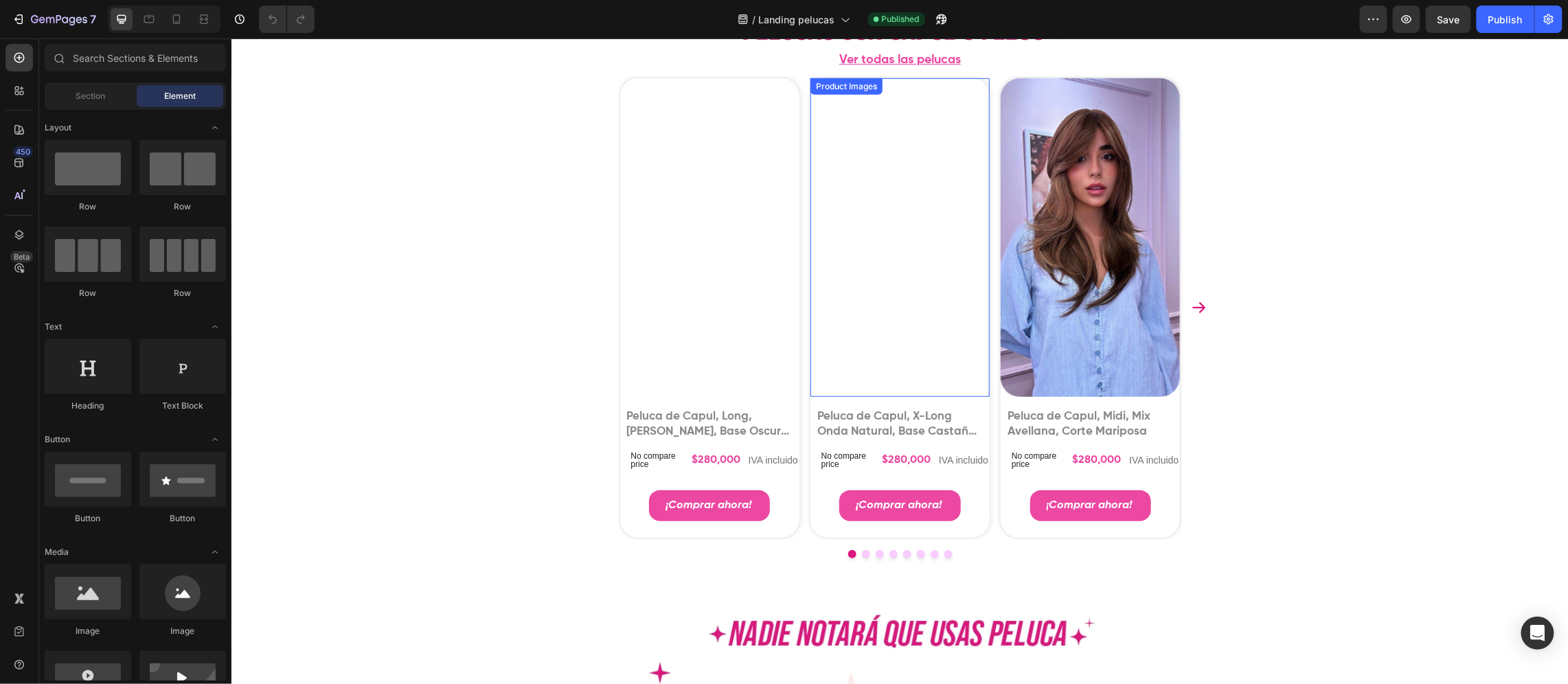
scroll to position [103, 0]
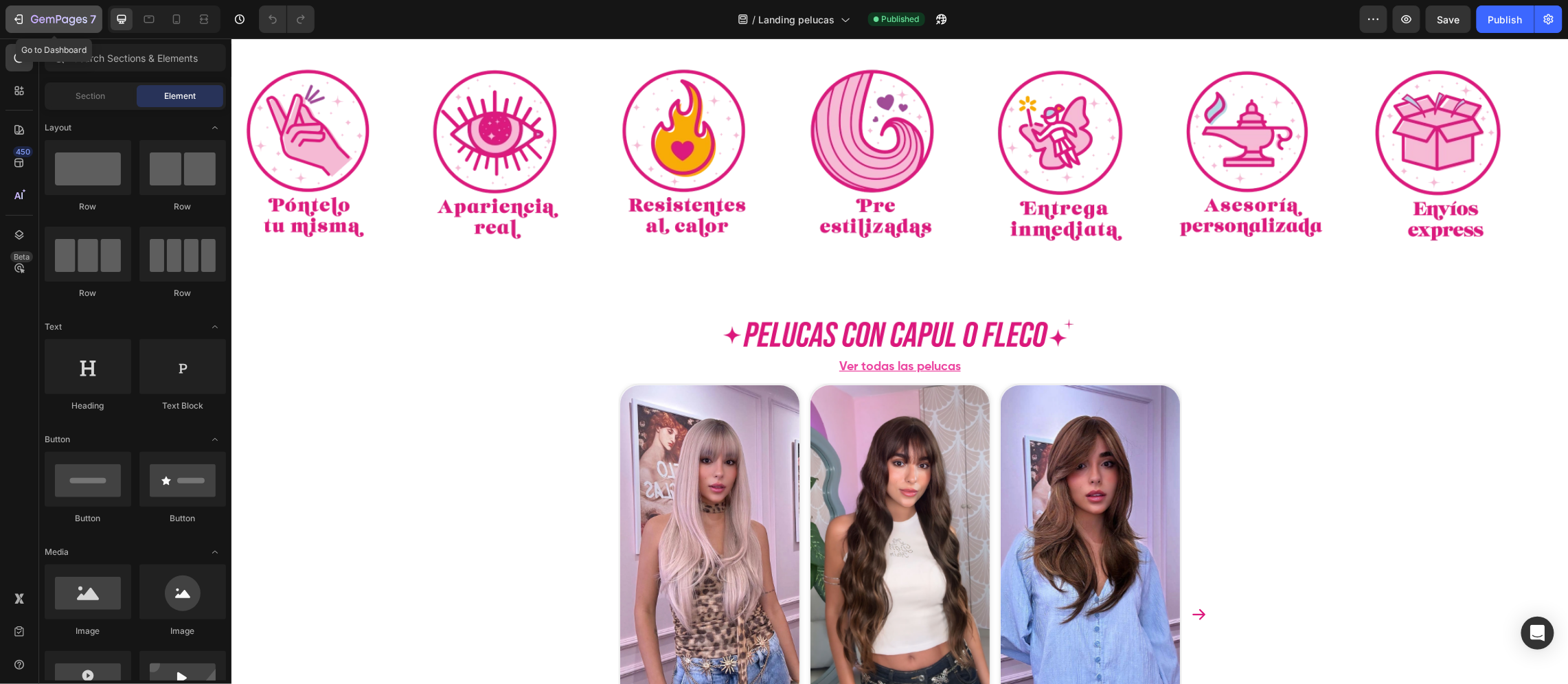
click at [85, 14] on icon "button" at bounding box center [59, 20] width 57 height 12
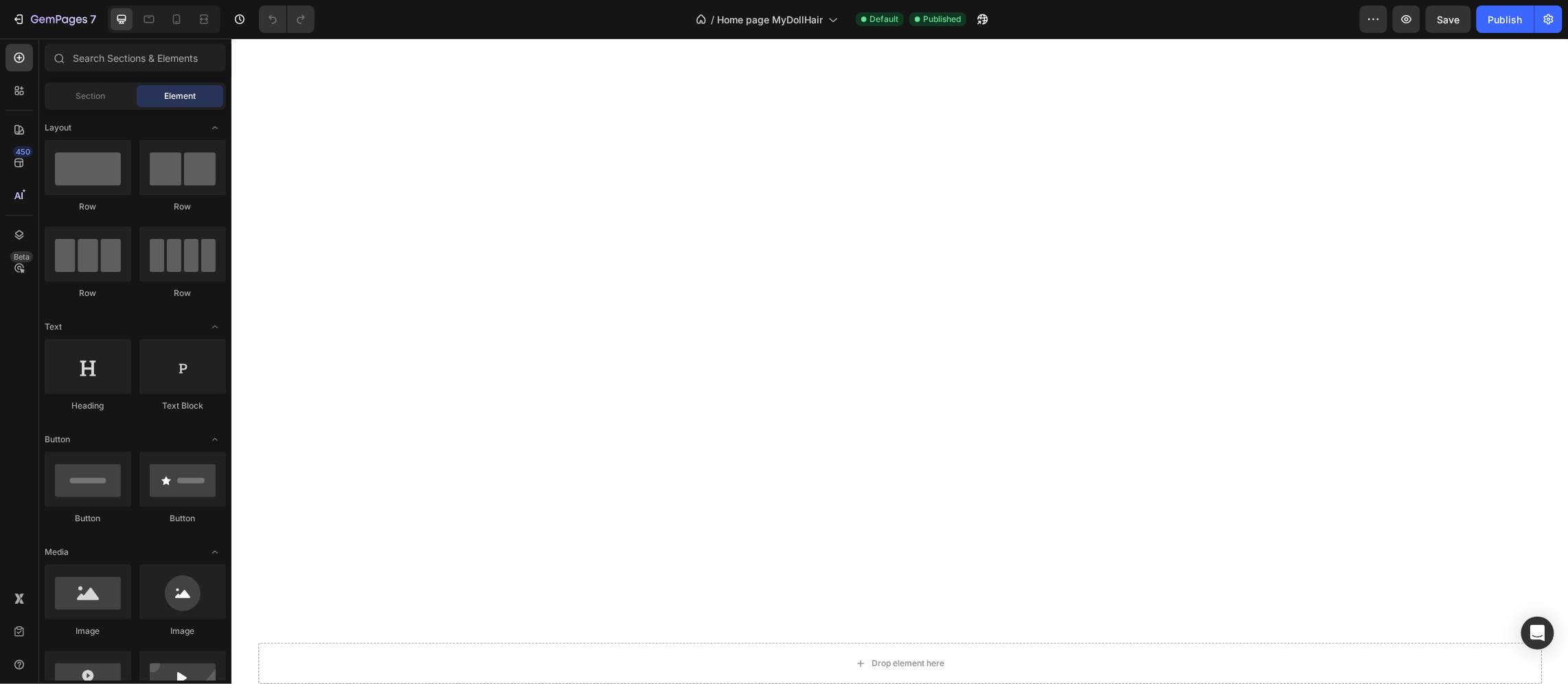
scroll to position [1996, 0]
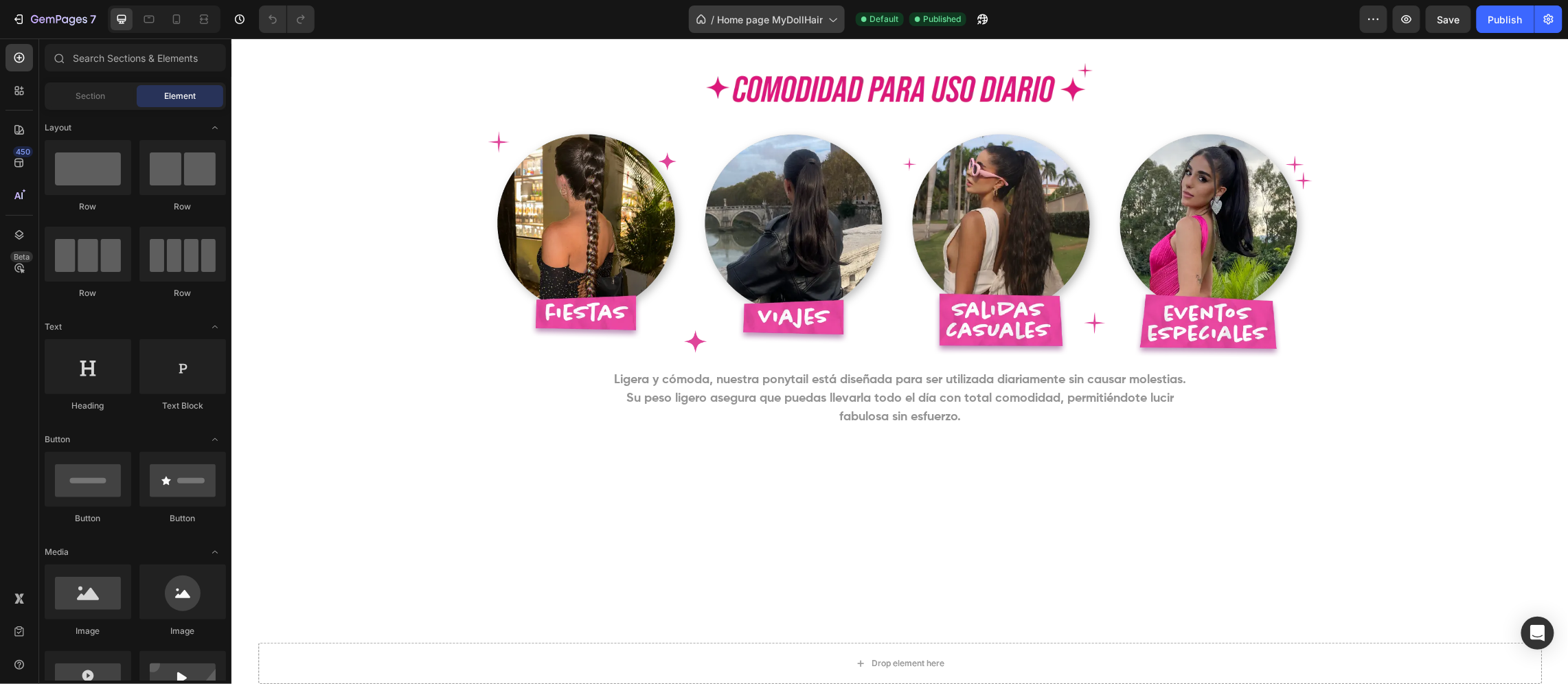
click at [777, 19] on span "Home page MyDollHair" at bounding box center [770, 20] width 106 height 14
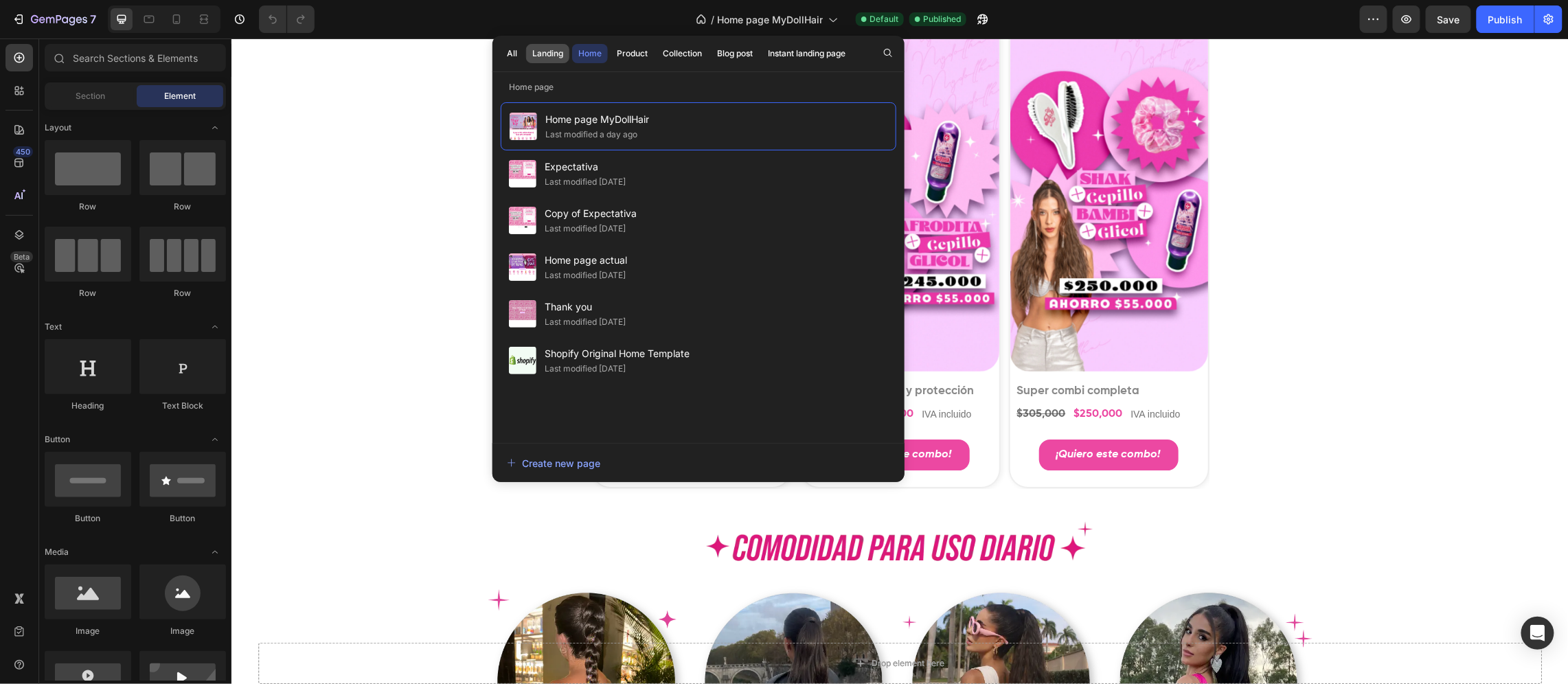
click at [547, 60] on button "Landing" at bounding box center [548, 53] width 43 height 19
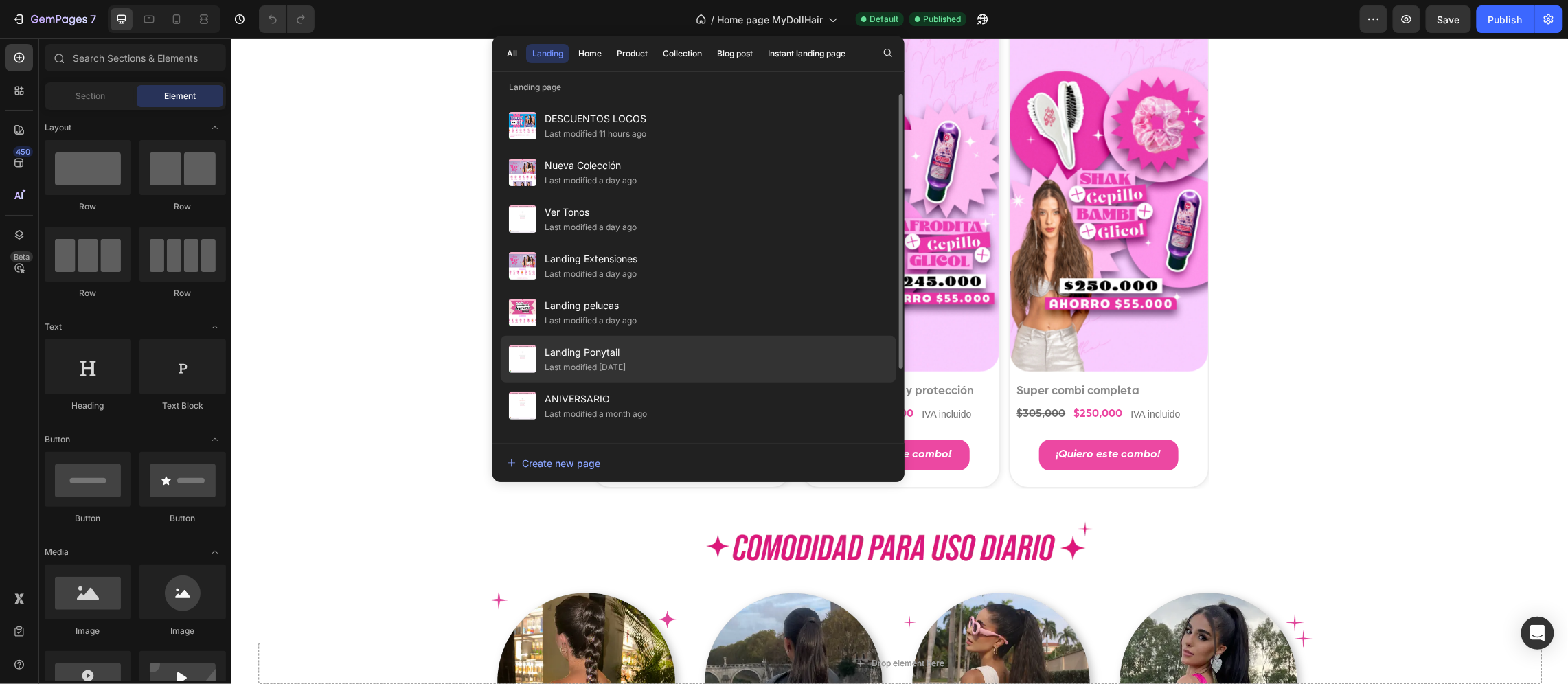
click at [621, 344] on span "Landing Ponytail" at bounding box center [585, 352] width 81 height 17
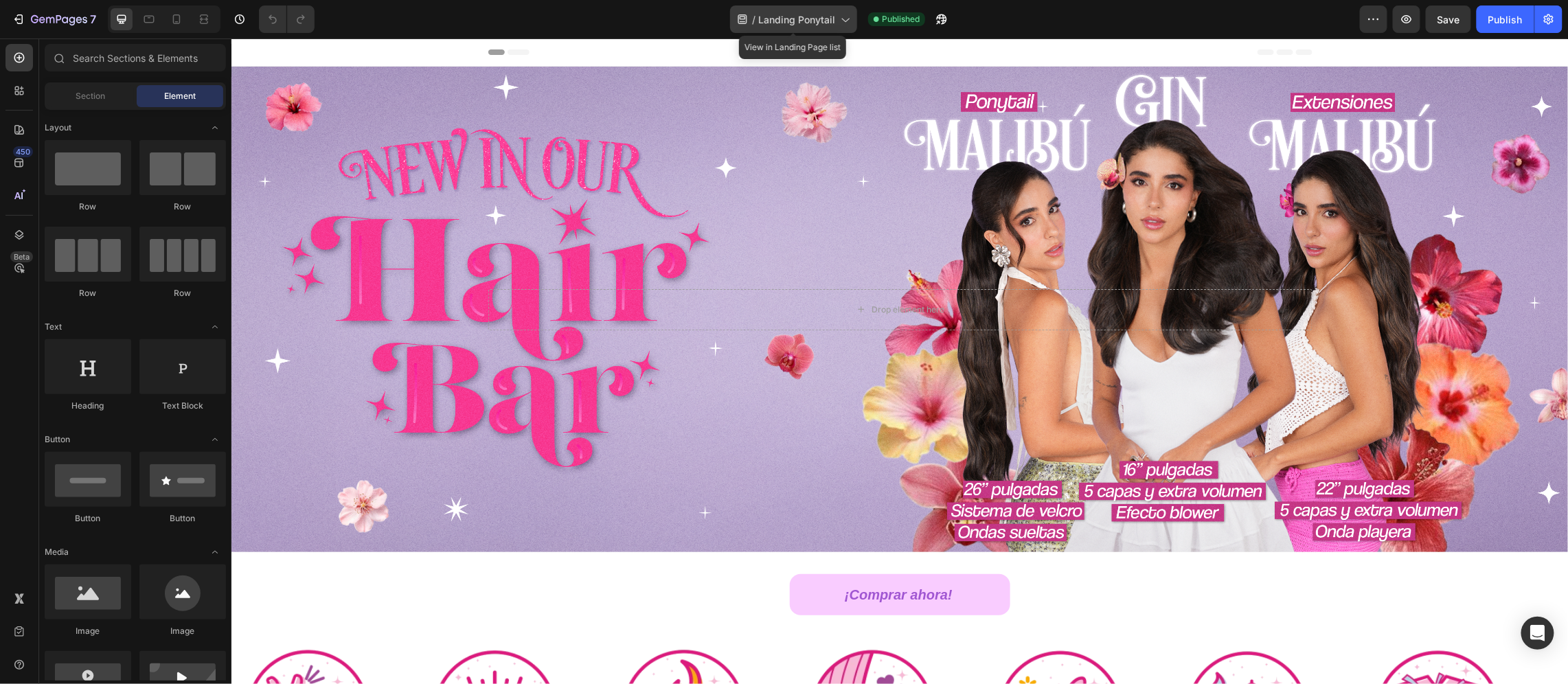
click at [815, 13] on span "Landing Ponytail" at bounding box center [797, 20] width 77 height 14
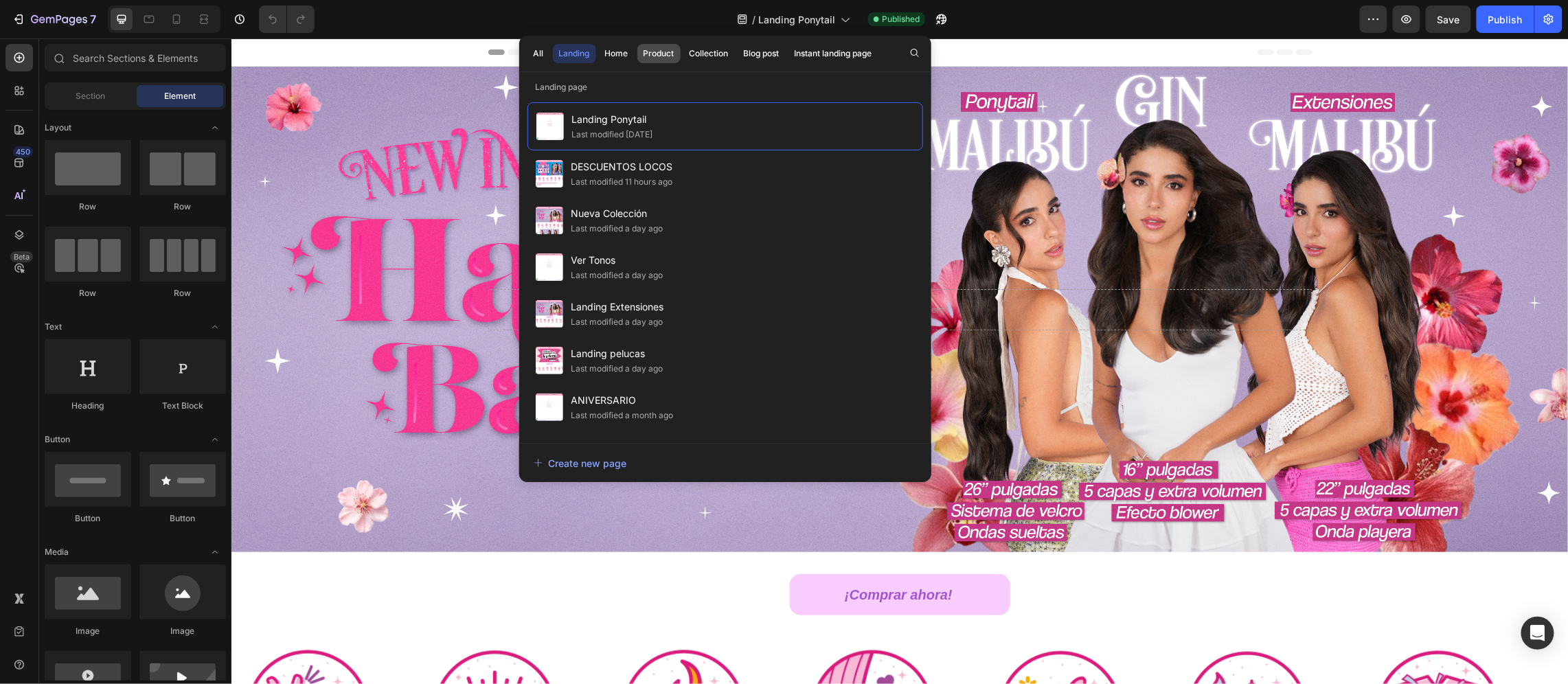
click at [666, 57] on div "Product" at bounding box center [659, 53] width 31 height 13
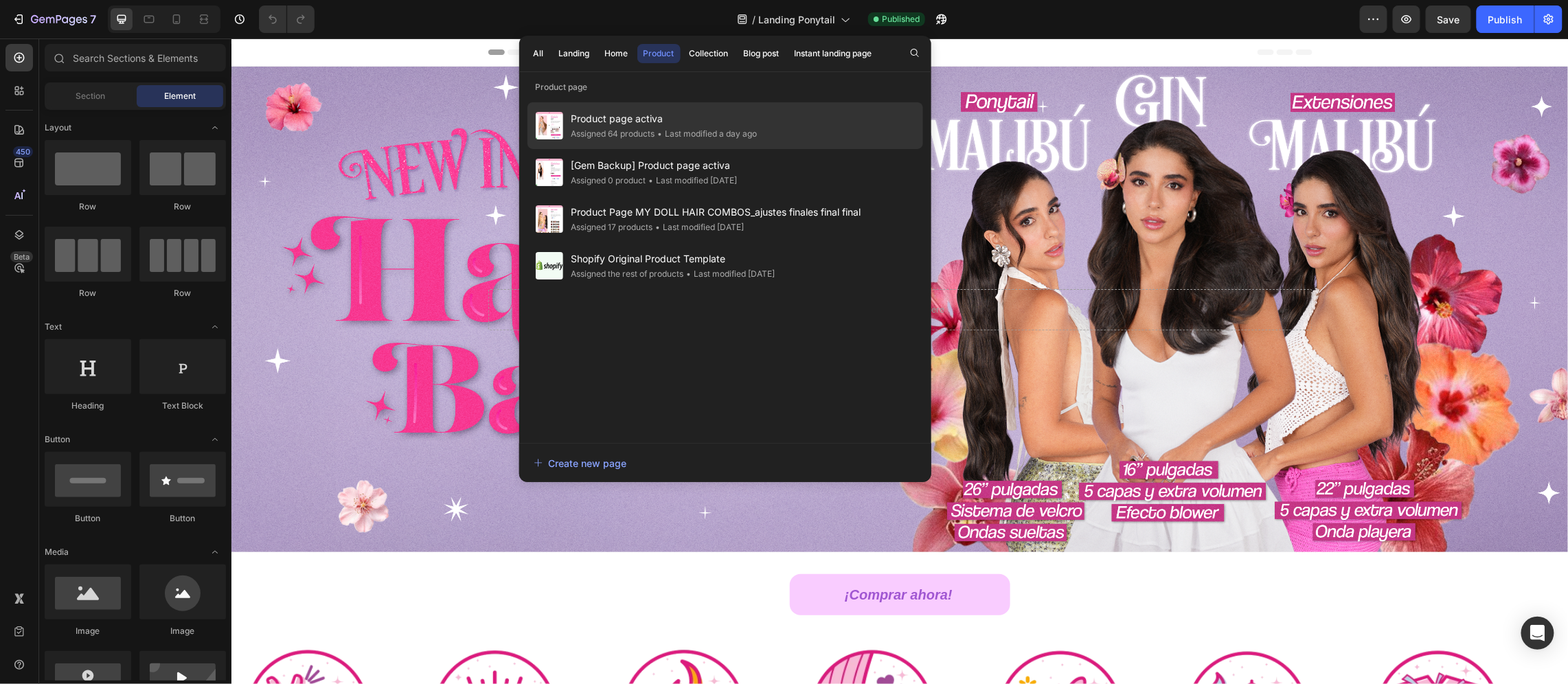
click at [788, 149] on div "Product page activa Assigned 64 products • Last modified a day ago" at bounding box center [725, 172] width 396 height 47
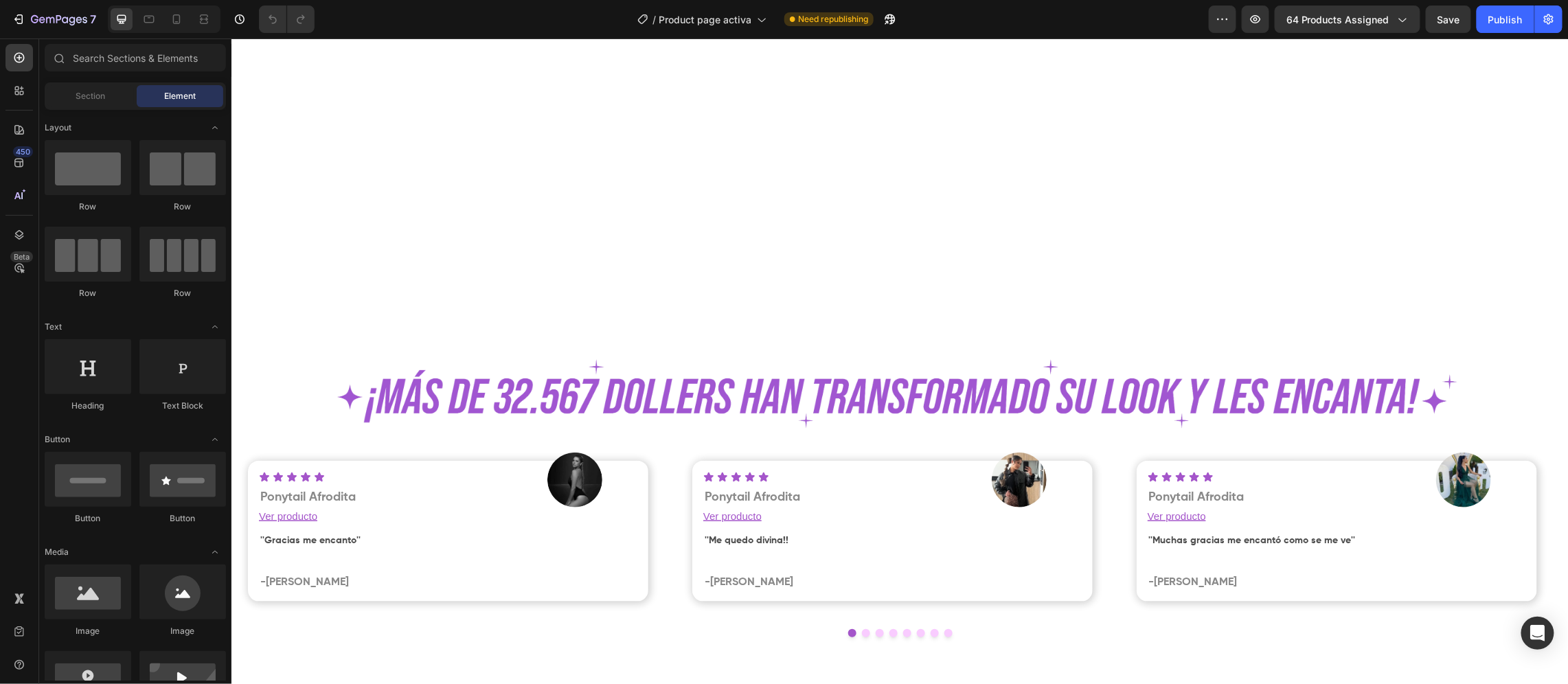
scroll to position [1029, 0]
